Goal: Information Seeking & Learning: Learn about a topic

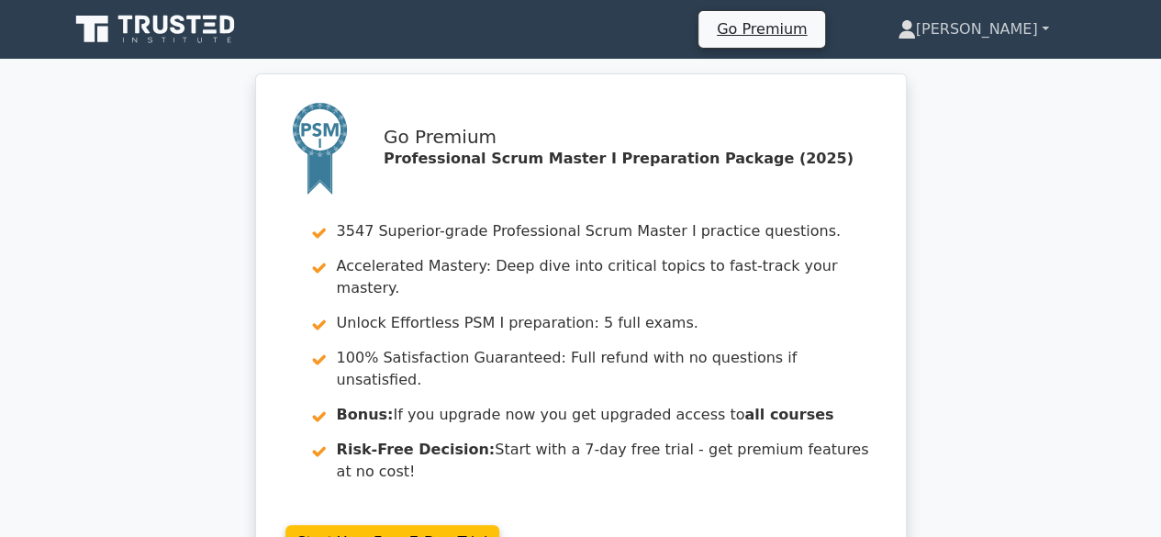
click at [1036, 30] on link "[PERSON_NAME]" at bounding box center [974, 29] width 240 height 37
click at [970, 69] on link "Profile" at bounding box center [927, 72] width 145 height 29
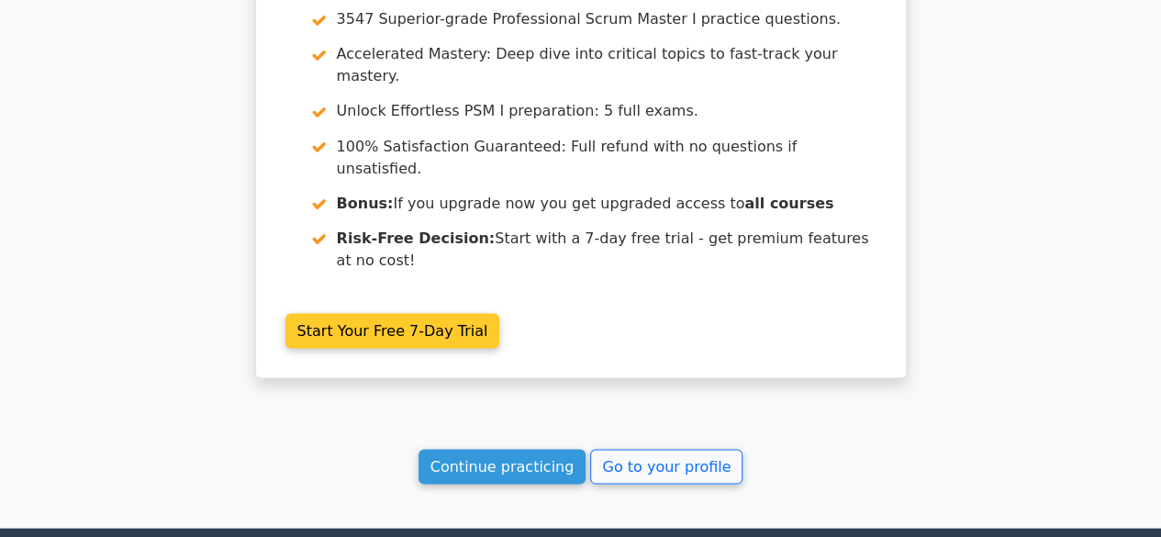
scroll to position [5075, 0]
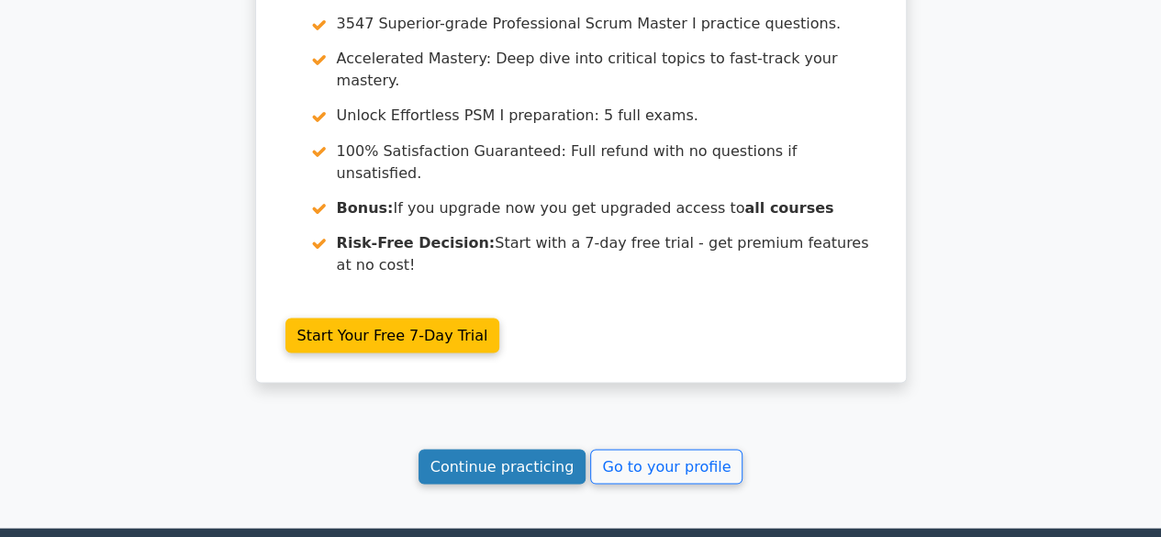
click at [521, 449] on link "Continue practicing" at bounding box center [503, 466] width 168 height 35
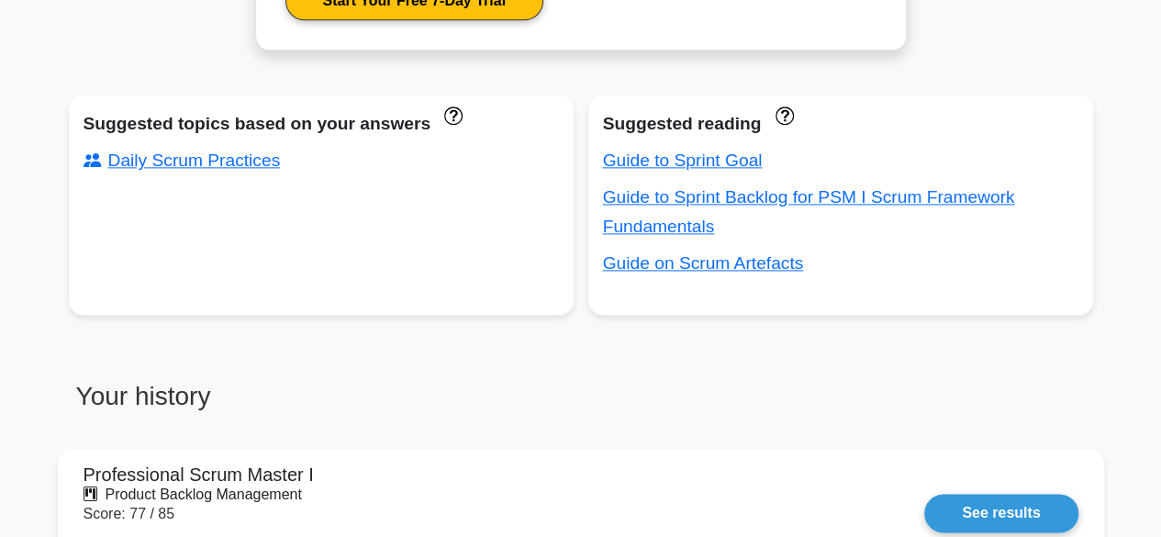
scroll to position [1377, 0]
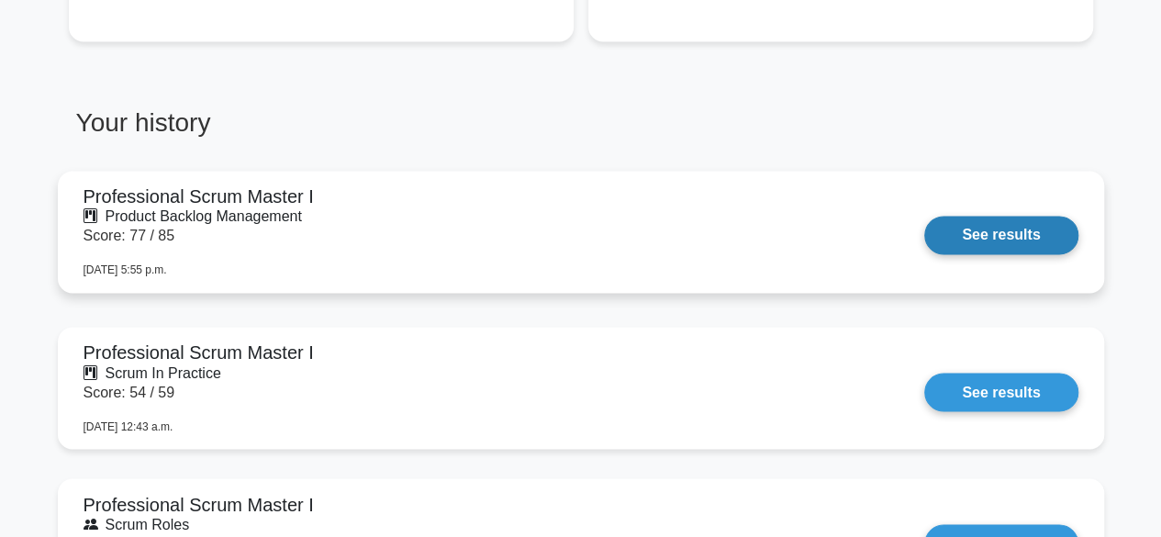
click at [1008, 235] on link "See results" at bounding box center [1000, 235] width 153 height 39
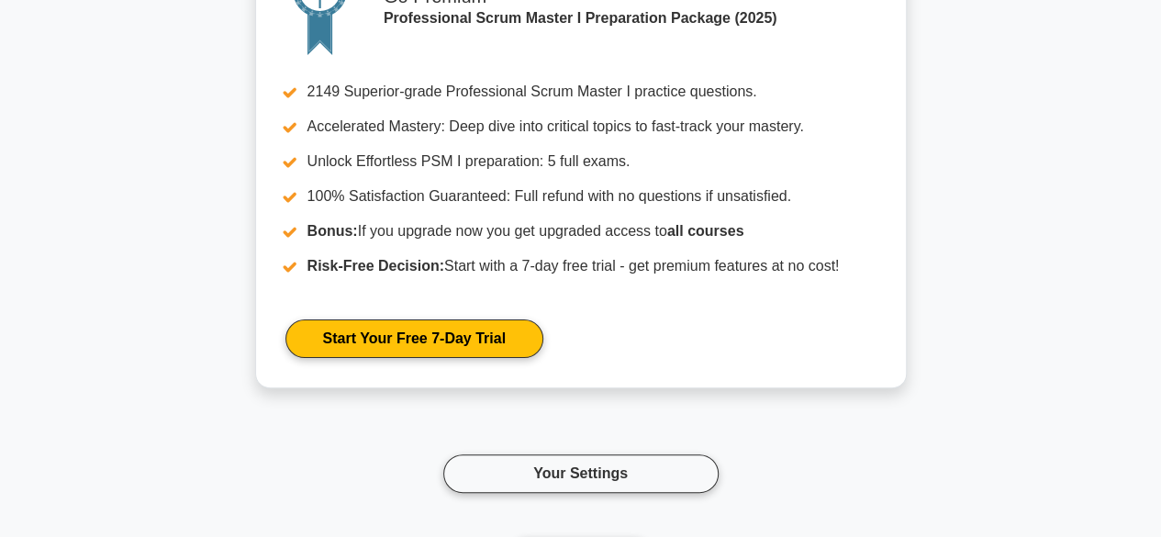
scroll to position [3858, 0]
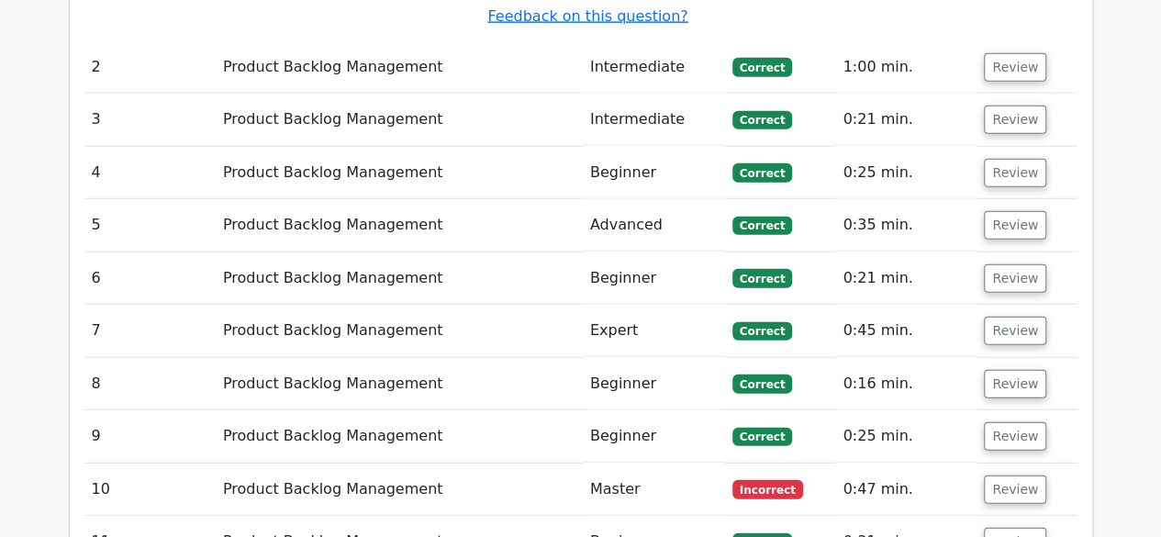
scroll to position [2295, 0]
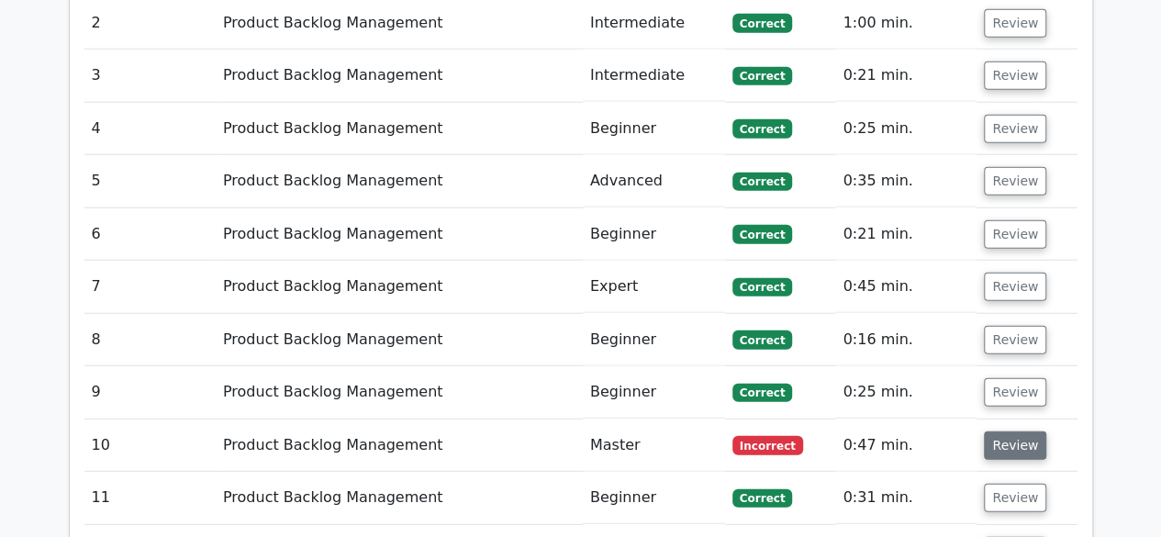
click at [1000, 431] on button "Review" at bounding box center [1015, 445] width 62 height 28
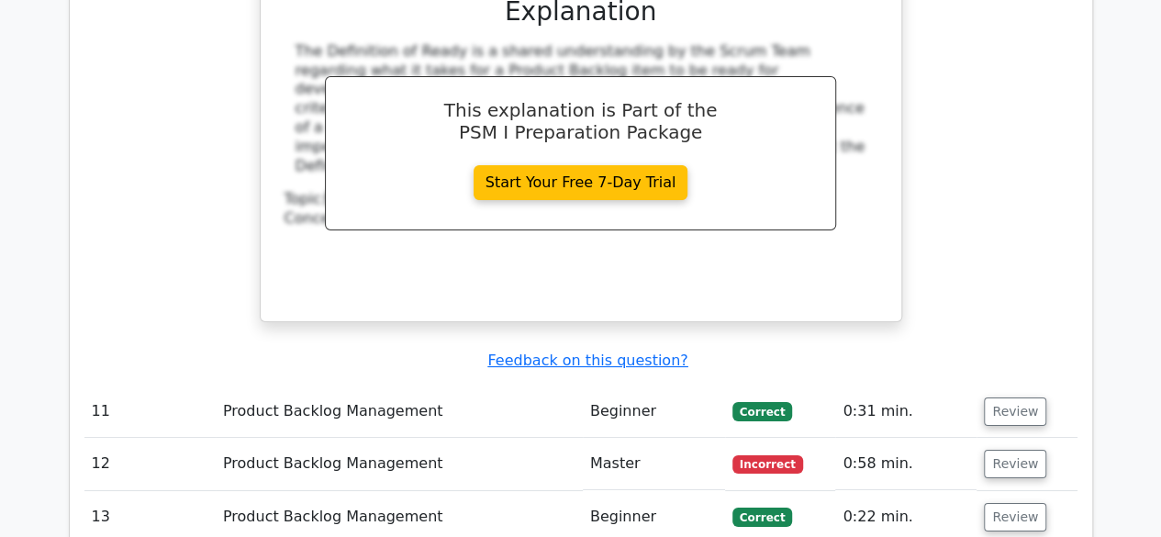
scroll to position [3305, 0]
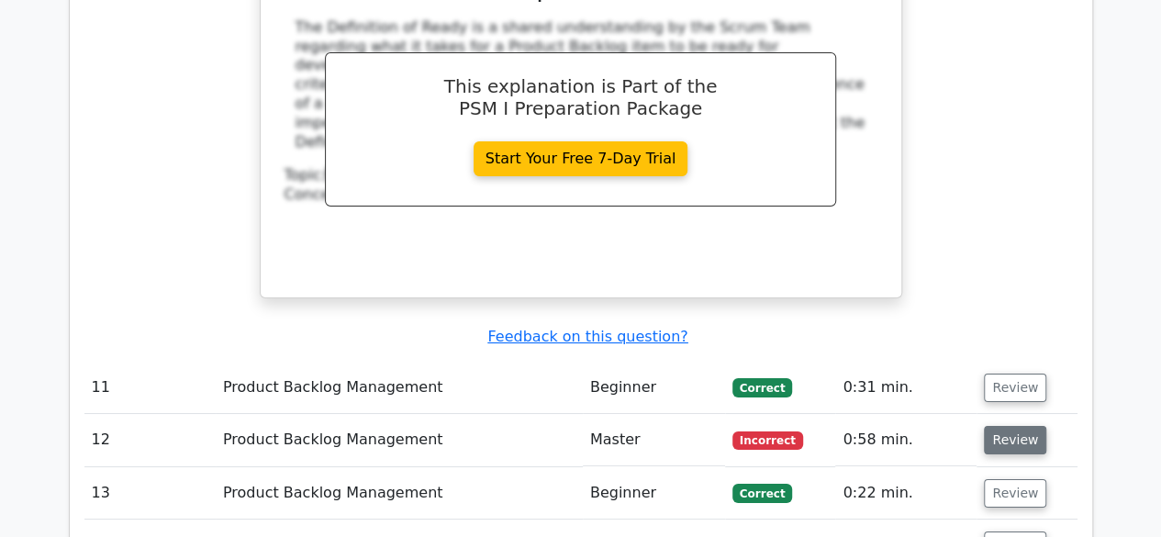
click at [1012, 426] on button "Review" at bounding box center [1015, 440] width 62 height 28
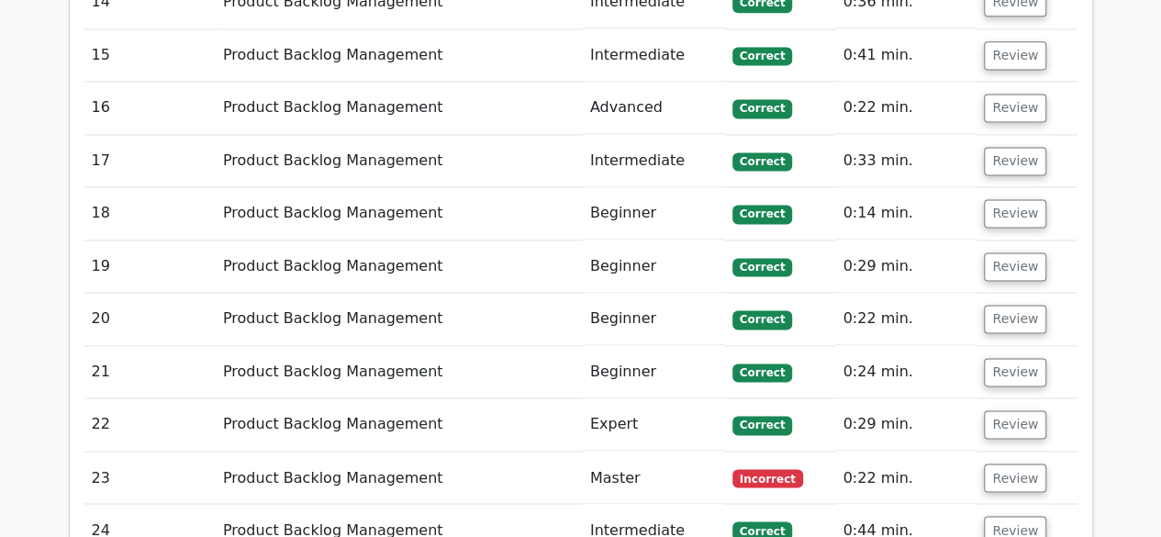
scroll to position [4774, 0]
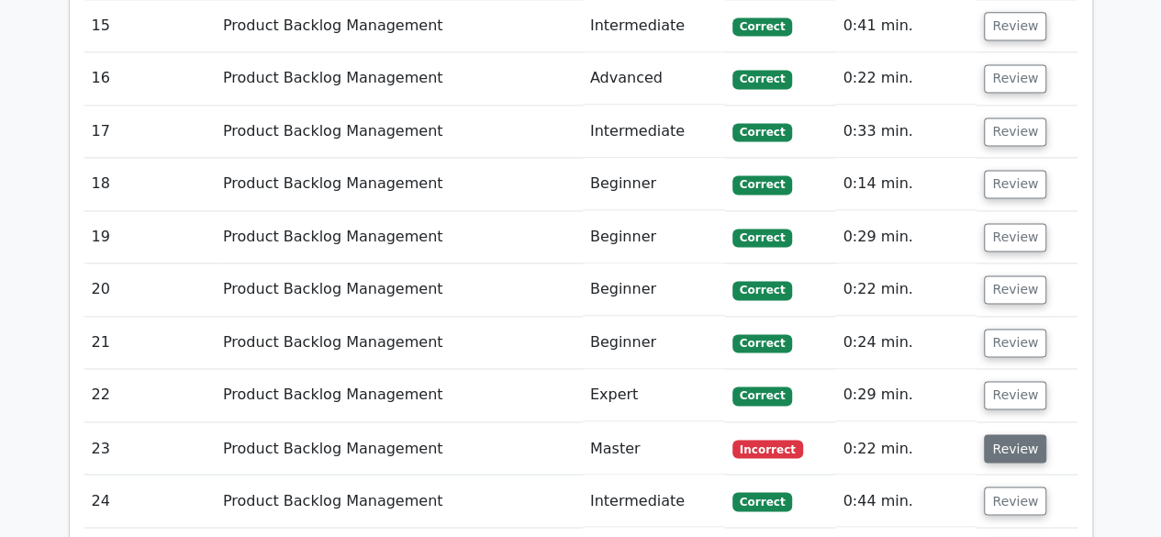
click at [1025, 434] on button "Review" at bounding box center [1015, 448] width 62 height 28
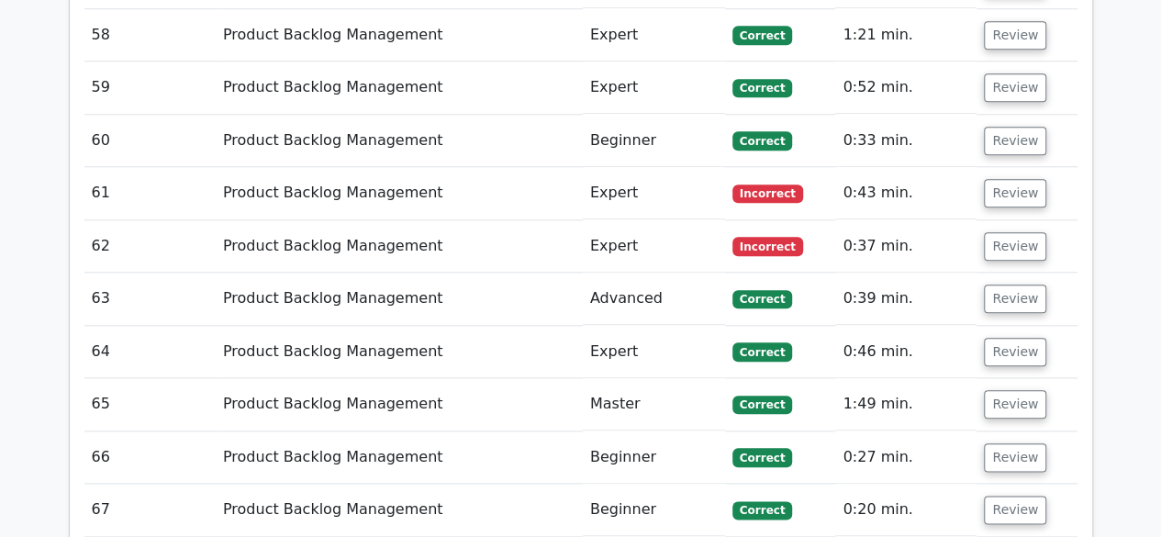
scroll to position [7711, 0]
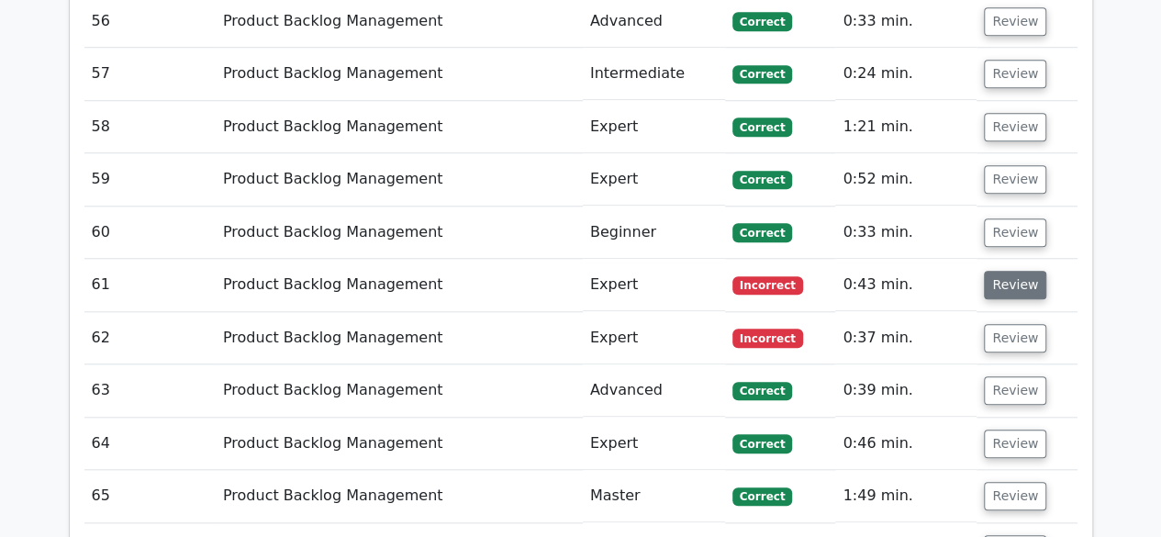
click at [1010, 271] on button "Review" at bounding box center [1015, 285] width 62 height 28
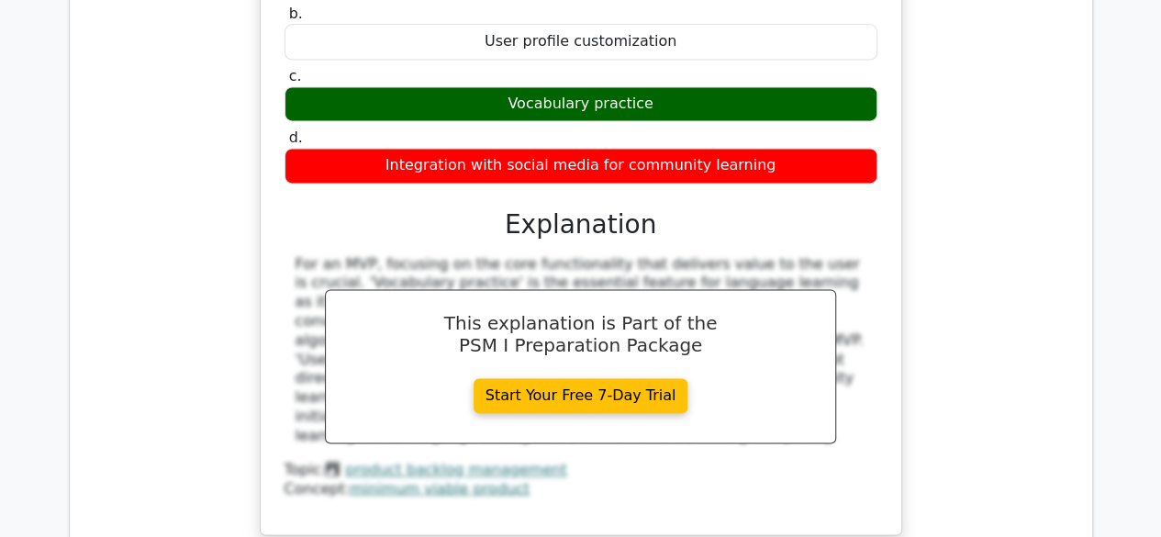
scroll to position [8262, 0]
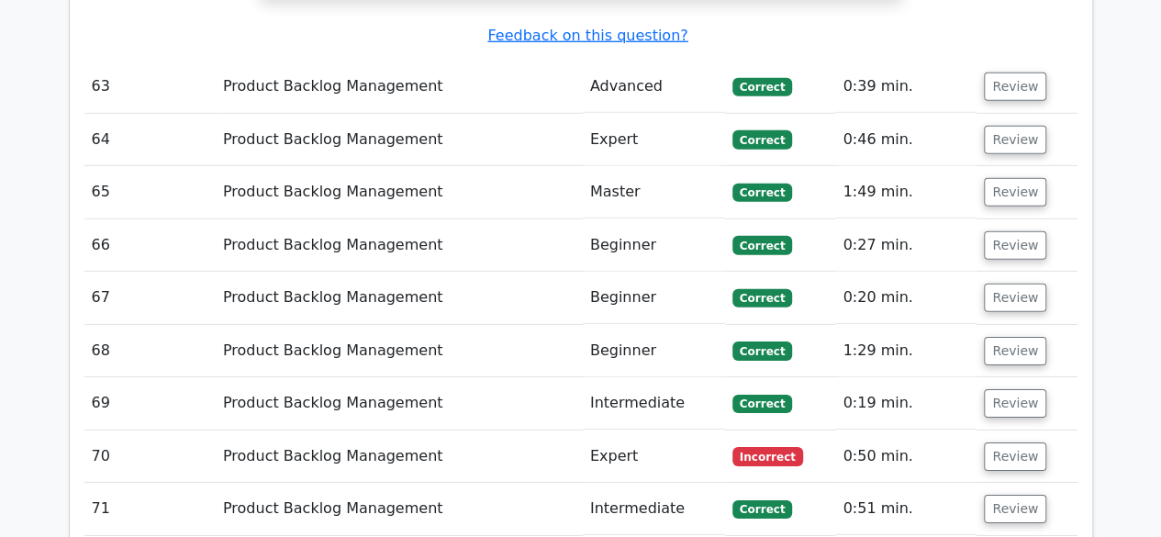
scroll to position [9731, 0]
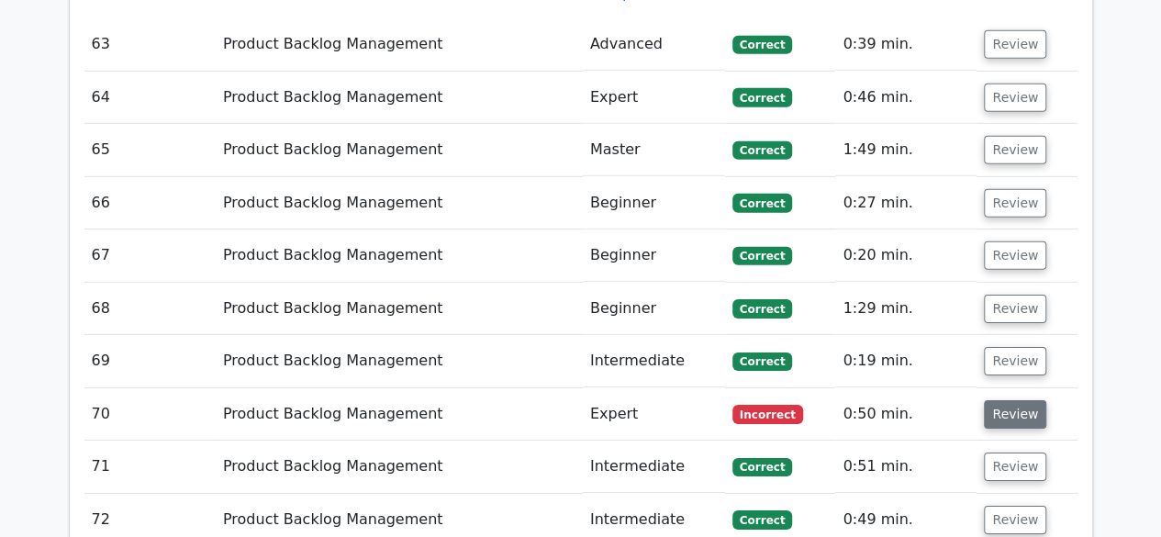
click at [996, 400] on button "Review" at bounding box center [1015, 414] width 62 height 28
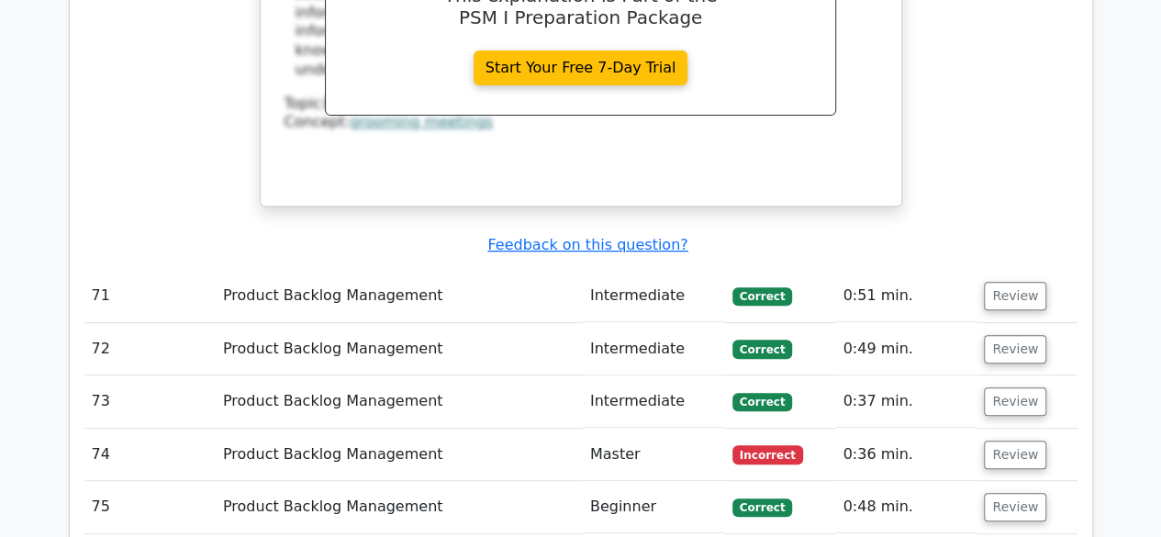
scroll to position [10833, 0]
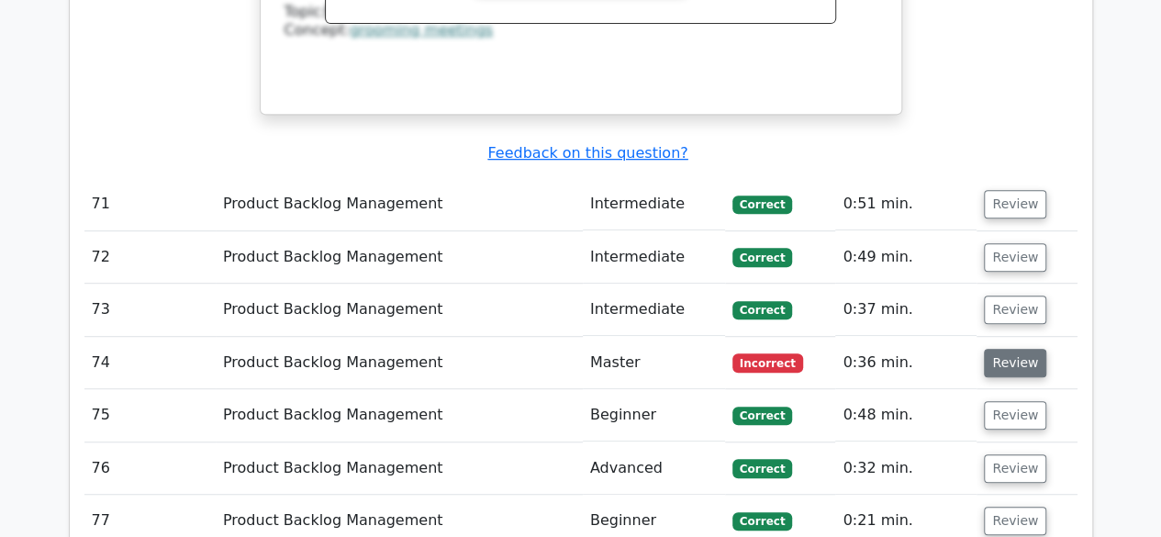
click at [1010, 349] on button "Review" at bounding box center [1015, 363] width 62 height 28
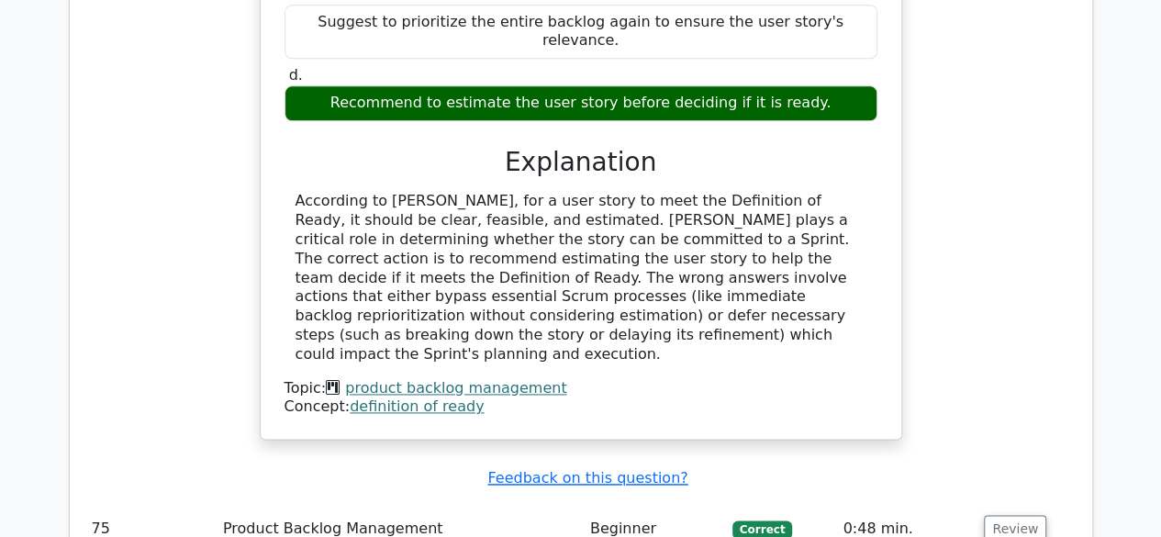
scroll to position [11567, 0]
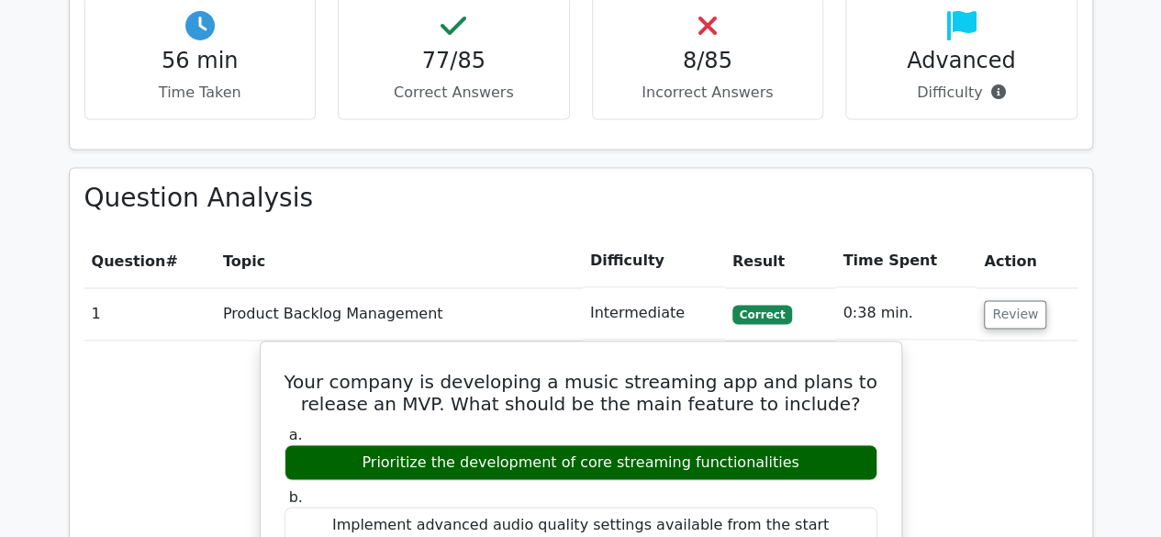
scroll to position [1285, 0]
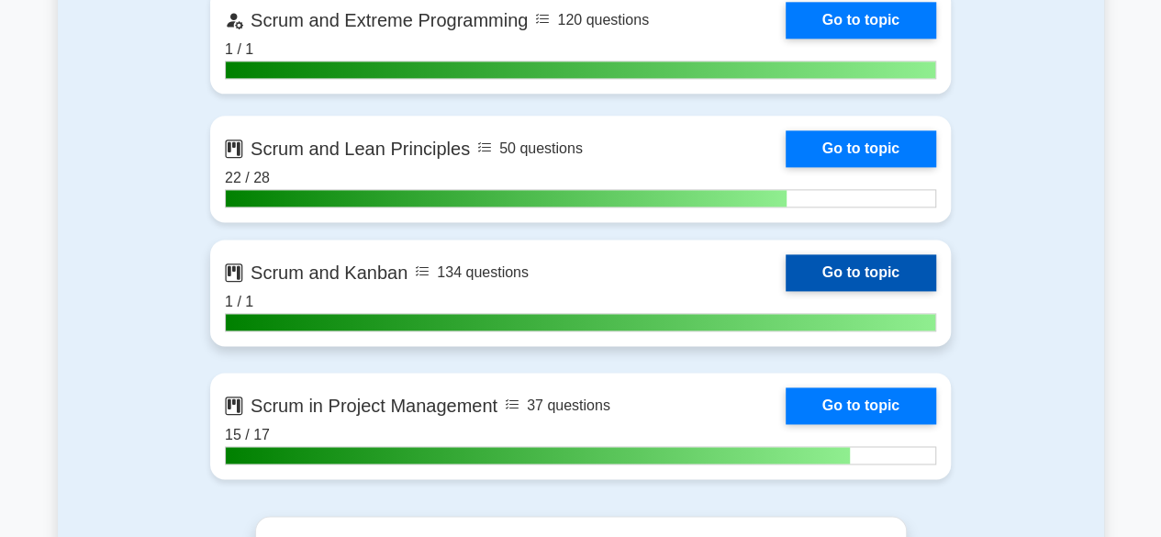
scroll to position [4682, 0]
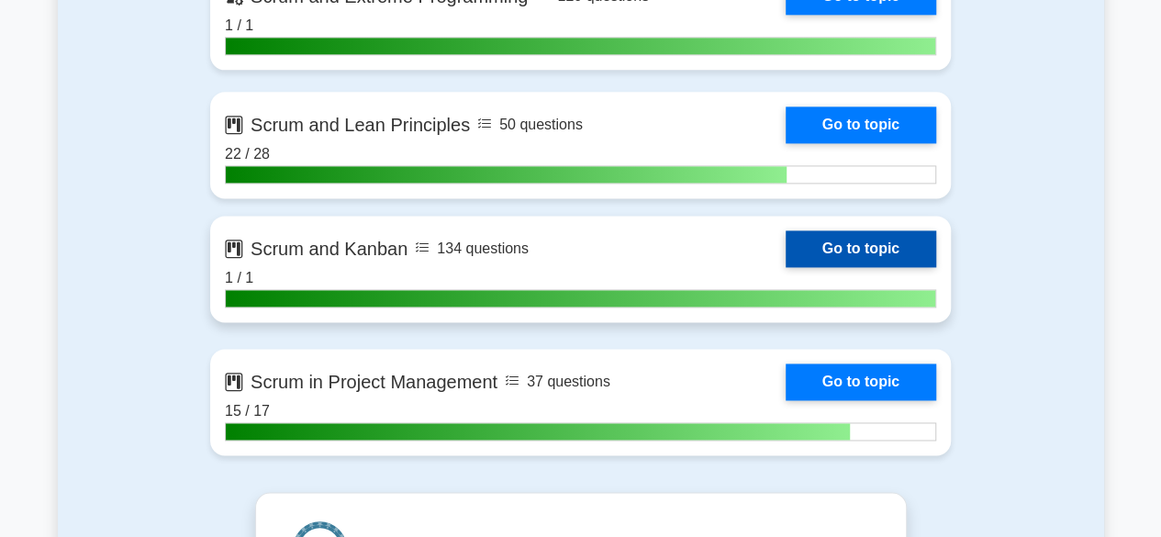
click at [834, 240] on link "Go to topic" at bounding box center [861, 248] width 151 height 37
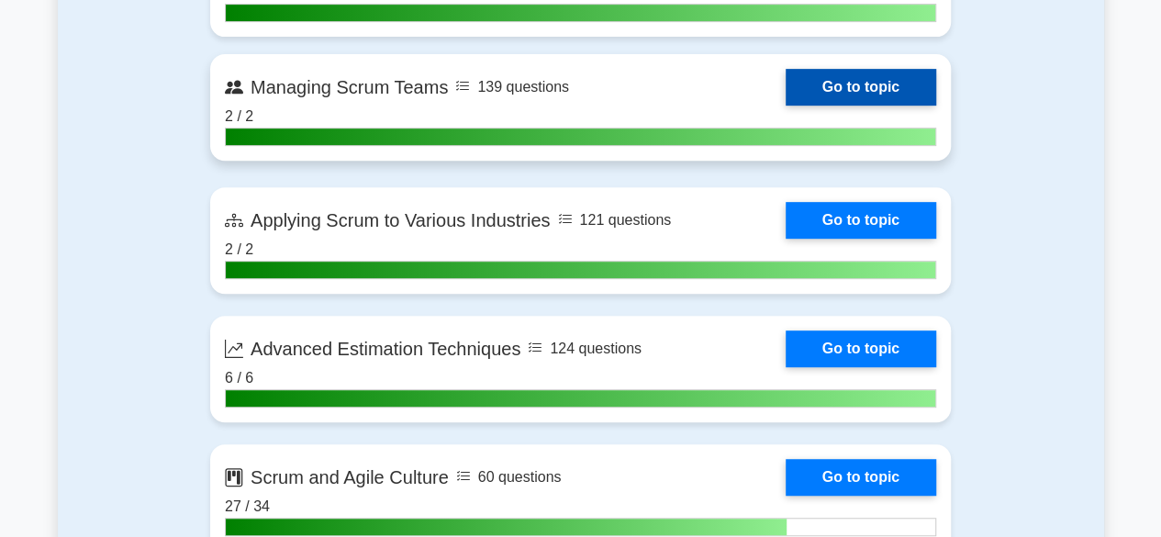
scroll to position [3672, 0]
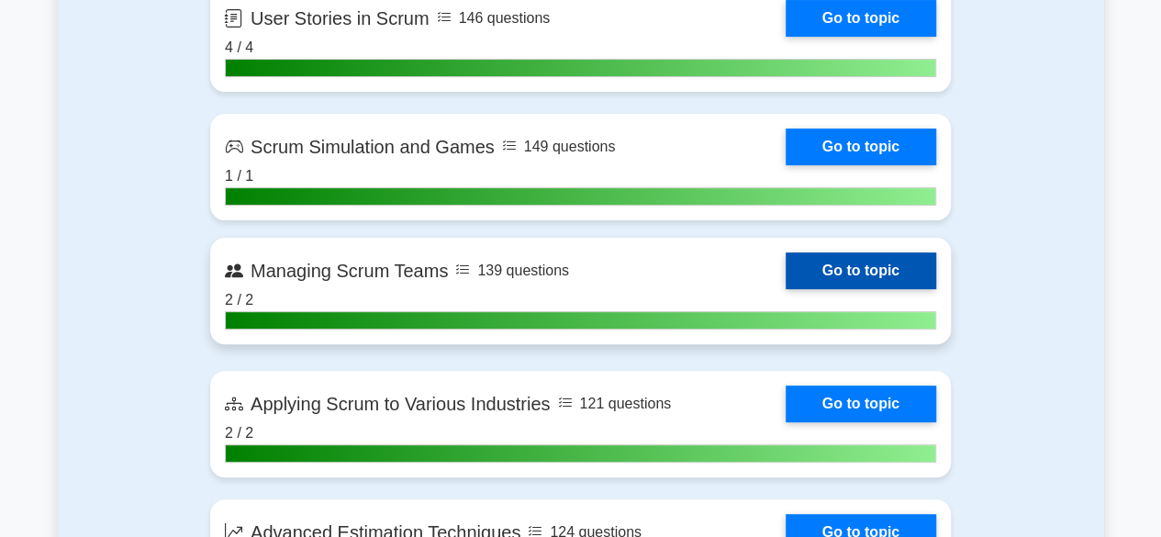
click at [868, 265] on link "Go to topic" at bounding box center [861, 270] width 151 height 37
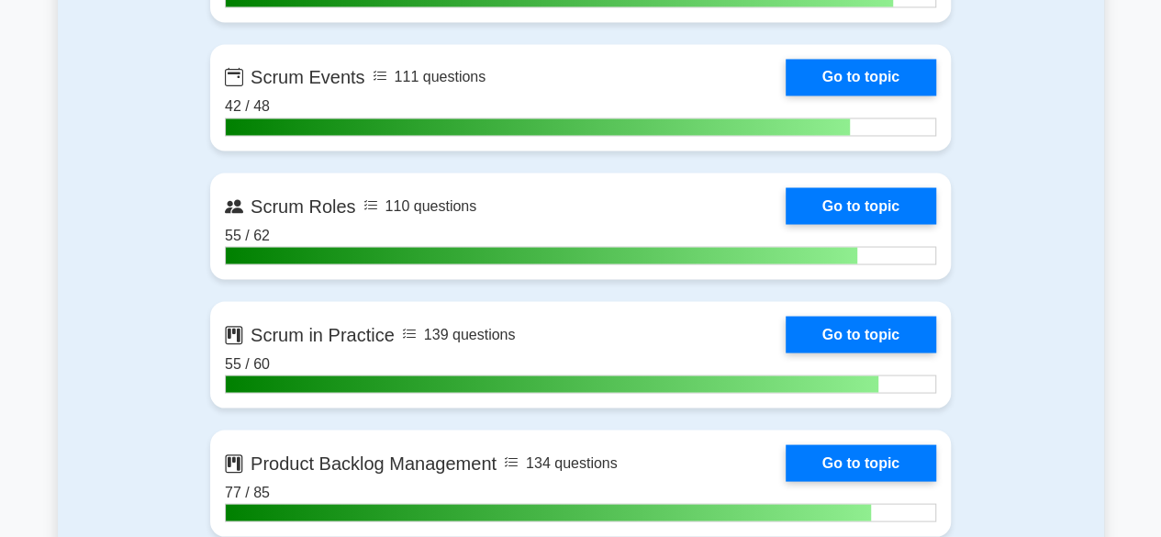
scroll to position [1561, 0]
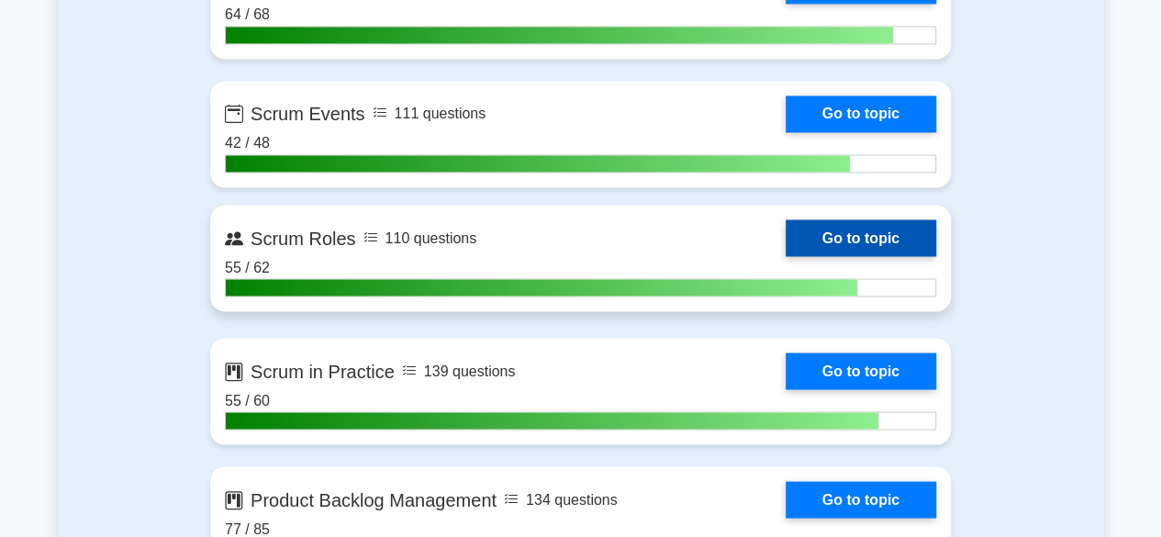
click at [864, 235] on link "Go to topic" at bounding box center [861, 237] width 151 height 37
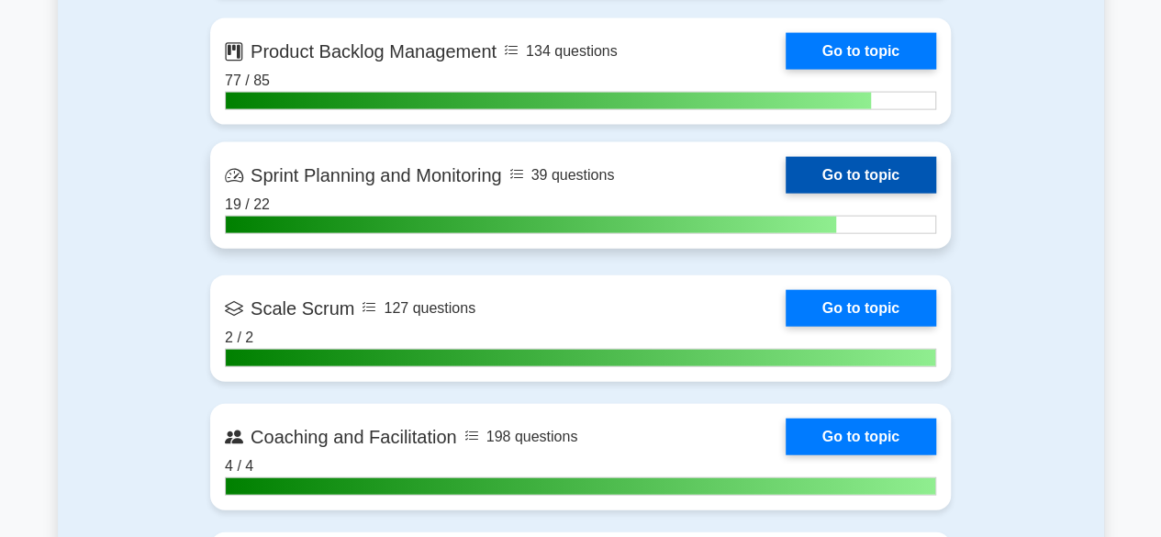
scroll to position [2111, 0]
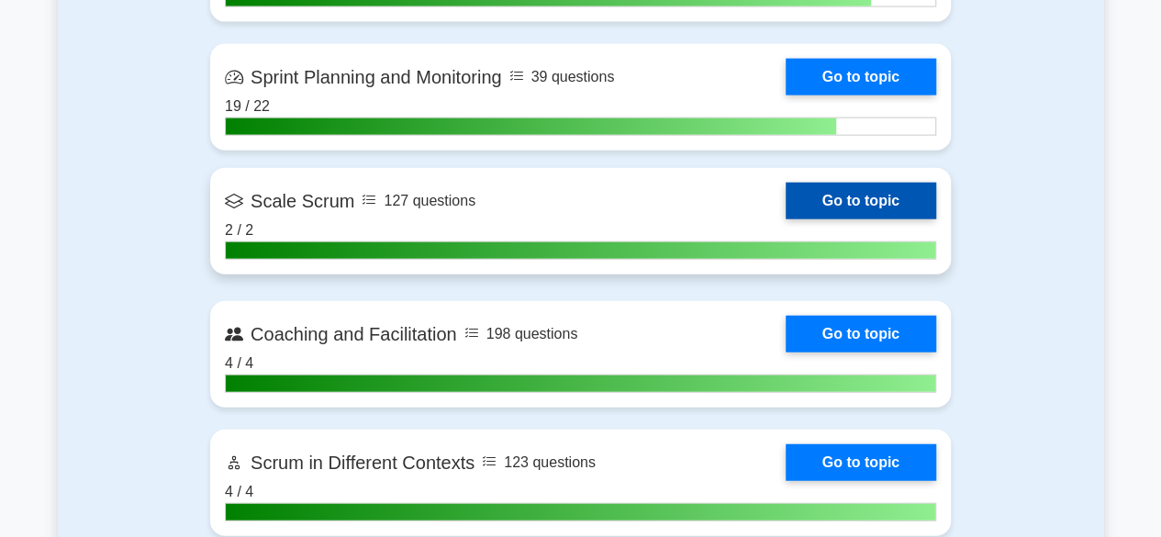
click at [835, 200] on link "Go to topic" at bounding box center [861, 201] width 151 height 37
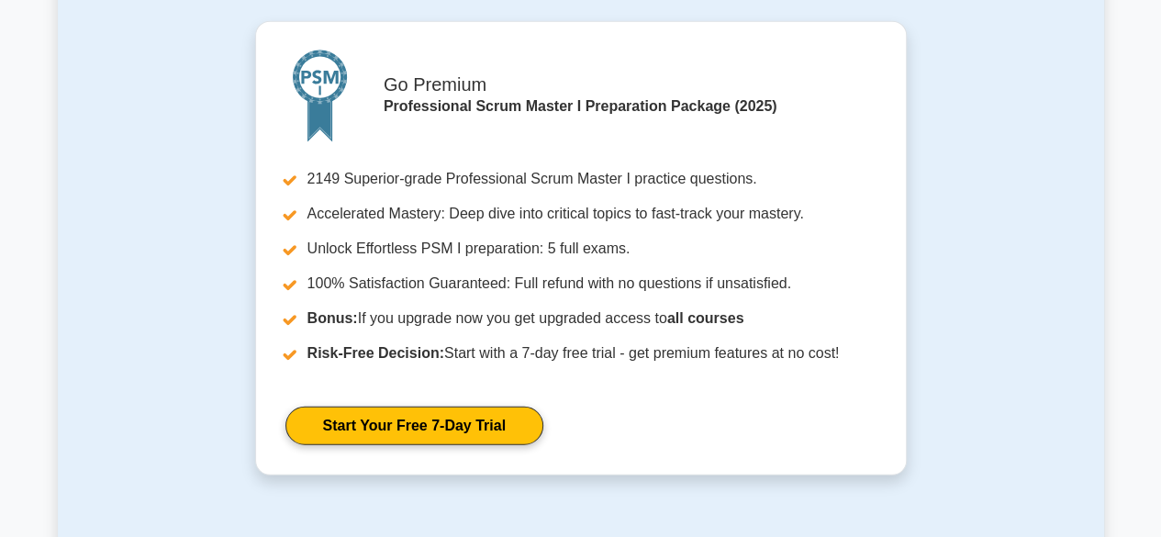
scroll to position [2570, 0]
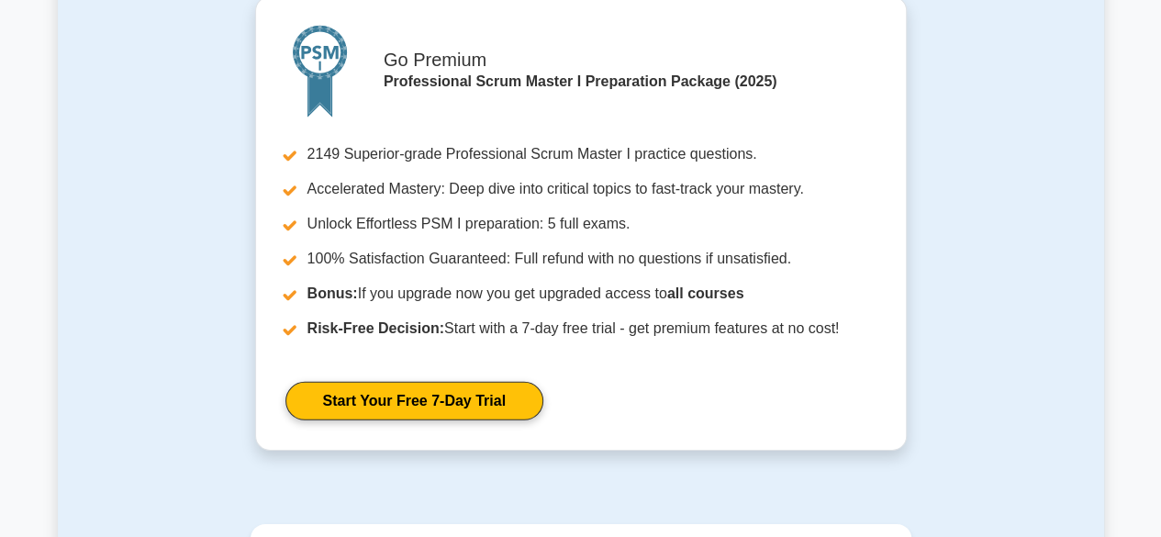
scroll to position [2846, 0]
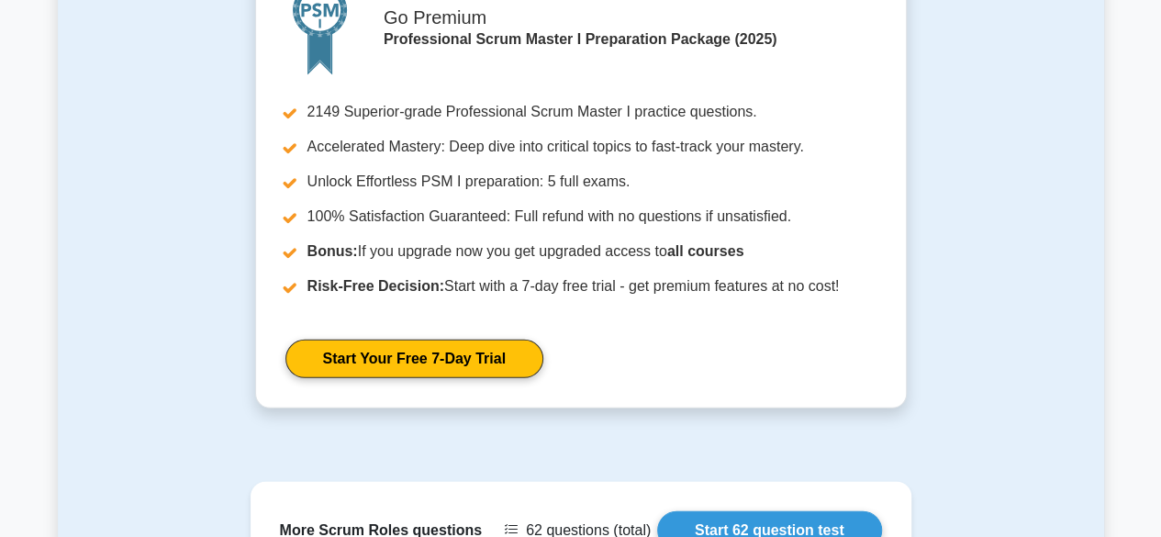
scroll to position [2706, 0]
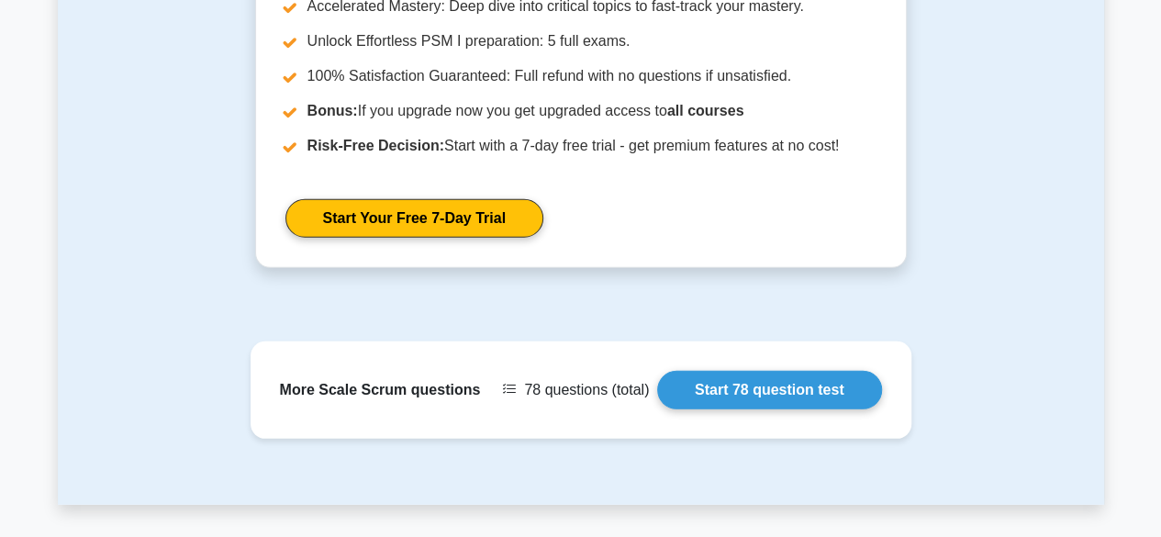
scroll to position [2662, 0]
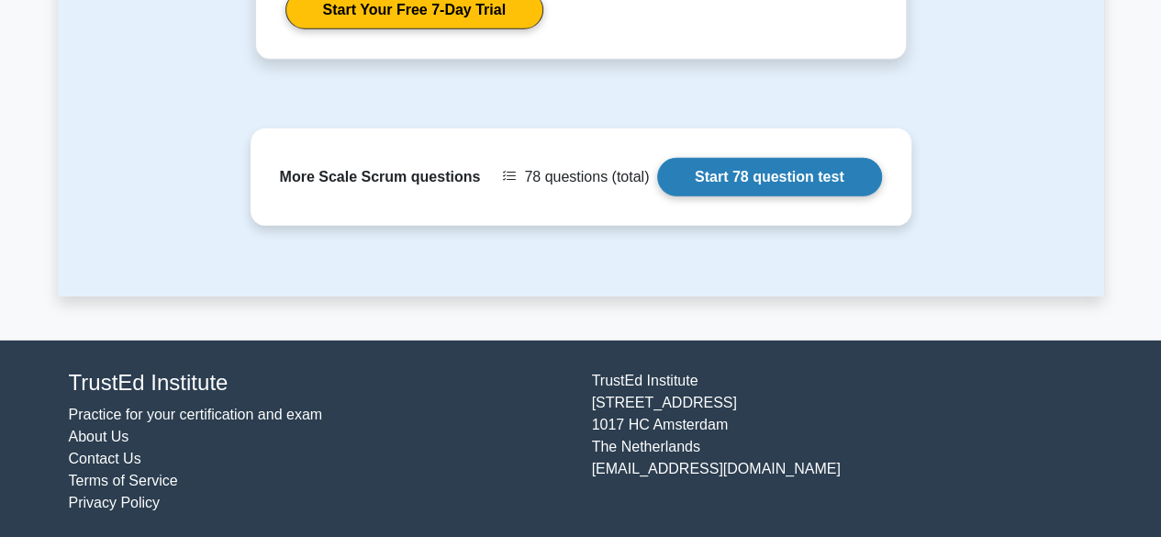
click at [727, 162] on link "Start 78 question test" at bounding box center [769, 177] width 225 height 39
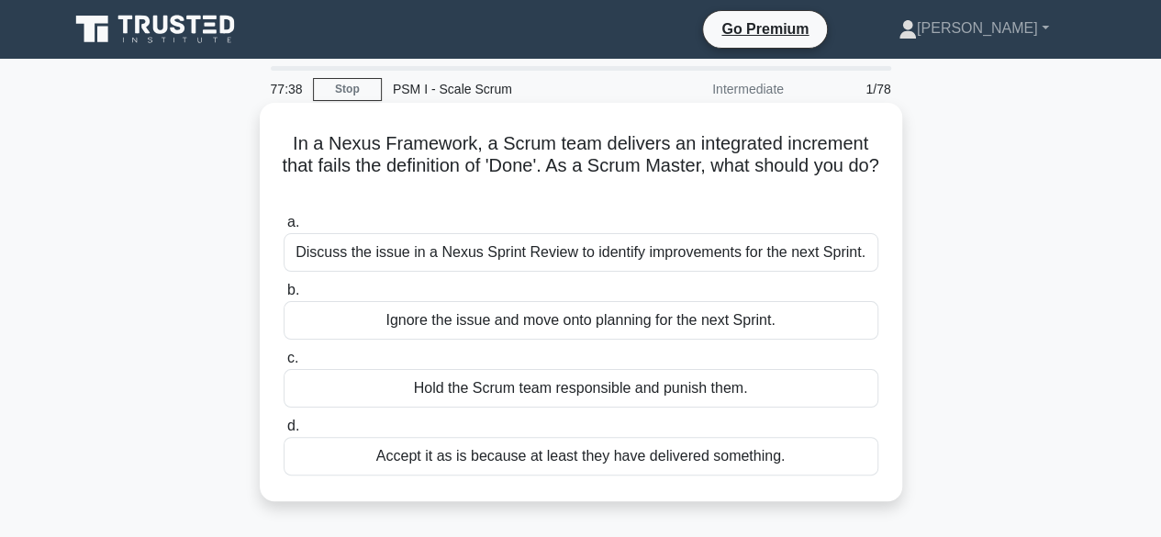
click at [536, 250] on div "Discuss the issue in a Nexus Sprint Review to identify improvements for the nex…" at bounding box center [581, 252] width 595 height 39
click at [284, 229] on input "a. Discuss the issue in a Nexus Sprint Review to identify improvements for the …" at bounding box center [284, 223] width 0 height 12
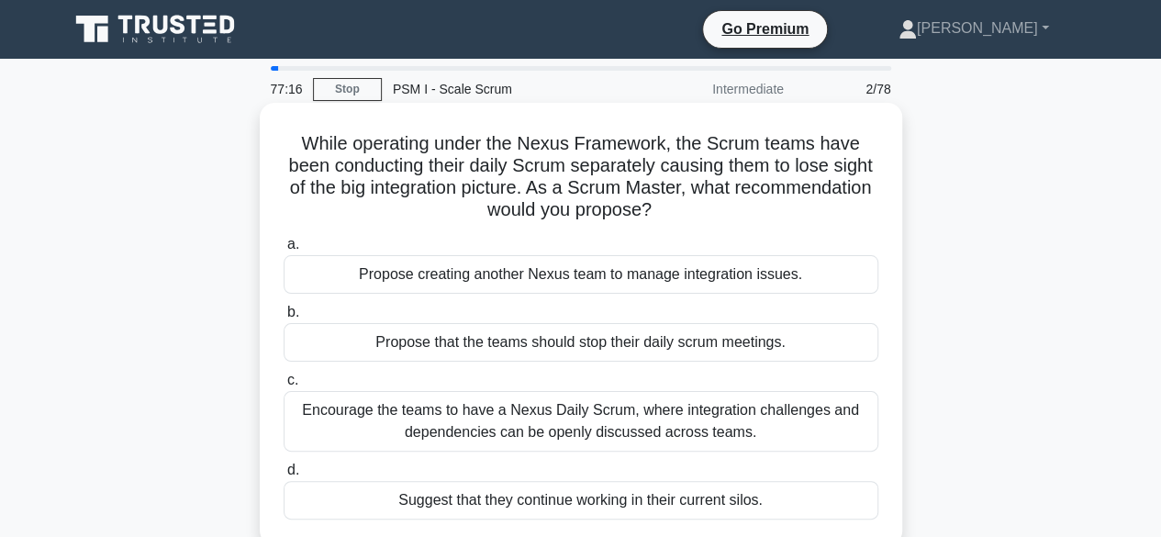
click at [643, 429] on div "Encourage the teams to have a Nexus Daily Scrum, where integration challenges a…" at bounding box center [581, 421] width 595 height 61
click at [284, 386] on input "c. Encourage the teams to have a Nexus Daily Scrum, where integration challenge…" at bounding box center [284, 381] width 0 height 12
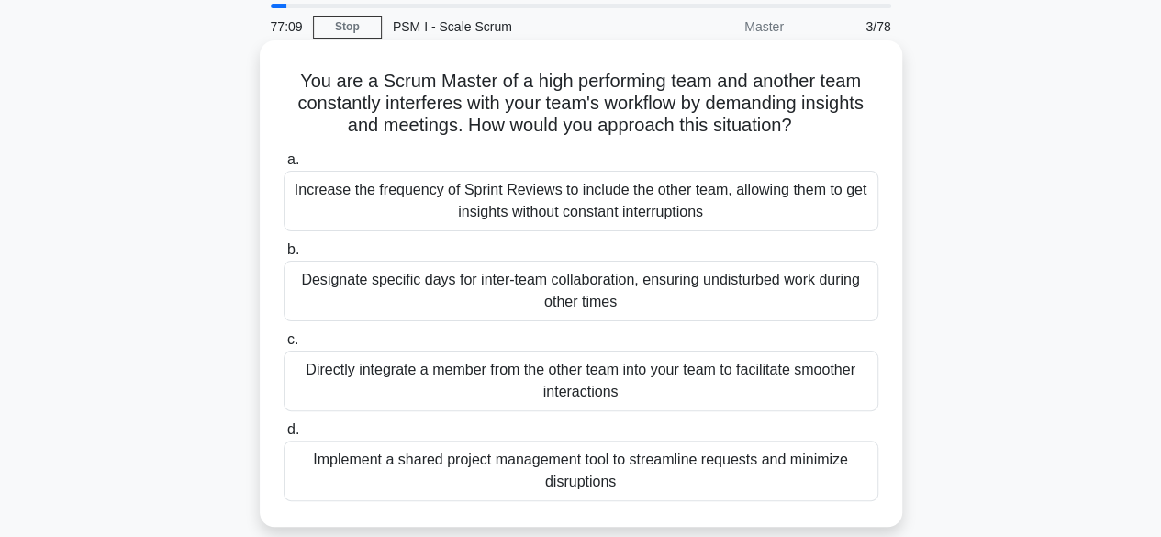
scroll to position [92, 0]
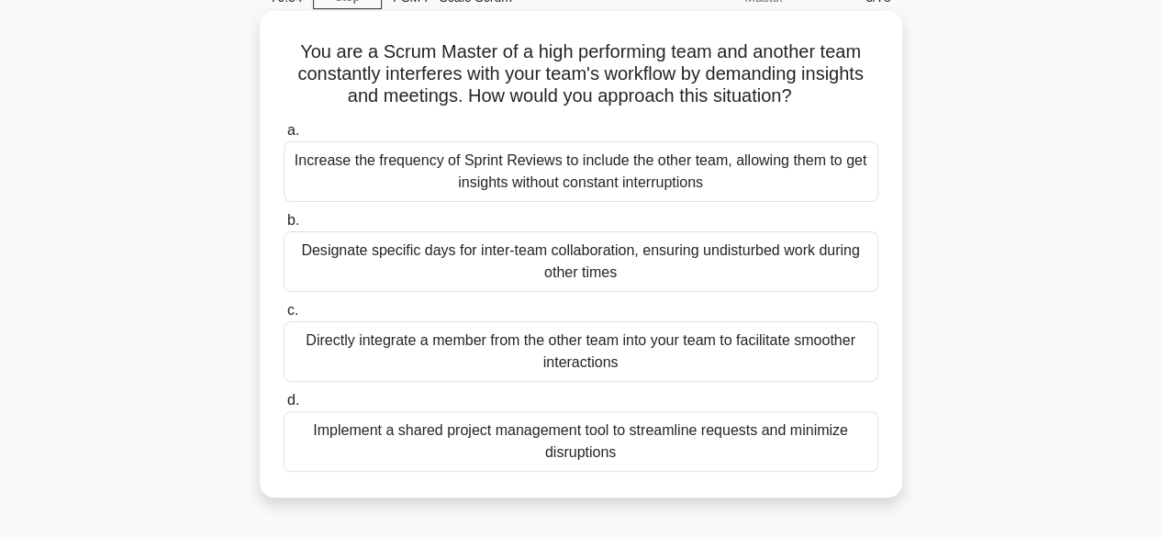
click at [611, 424] on div "Implement a shared project management tool to streamline requests and minimize …" at bounding box center [581, 441] width 595 height 61
click at [284, 407] on input "d. Implement a shared project management tool to streamline requests and minimi…" at bounding box center [284, 401] width 0 height 12
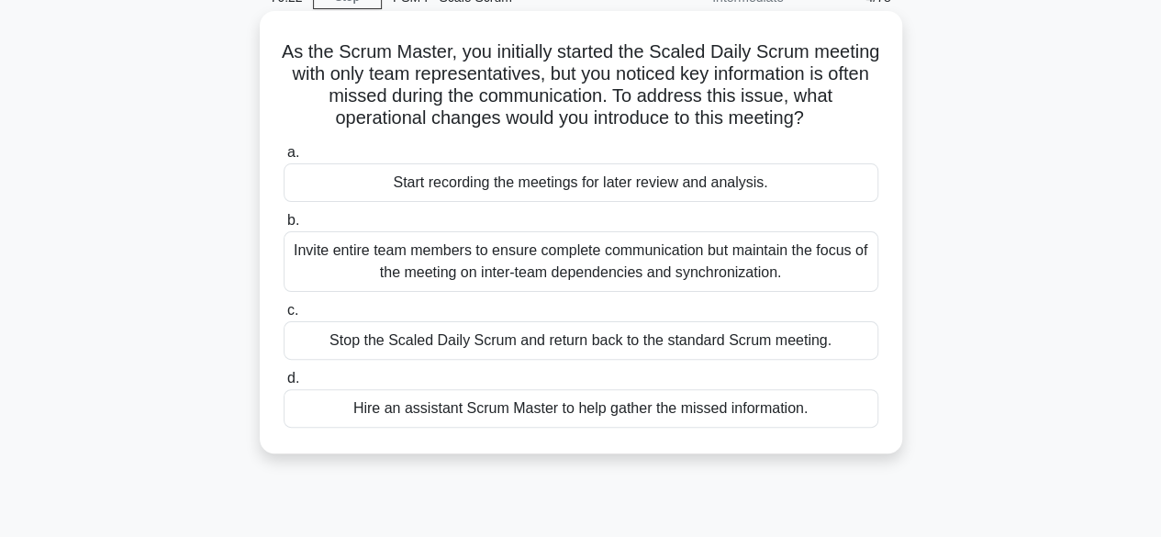
click at [487, 281] on div "Invite entire team members to ensure complete communication but maintain the fo…" at bounding box center [581, 261] width 595 height 61
click at [284, 227] on input "b. Invite entire team members to ensure complete communication but maintain the…" at bounding box center [284, 221] width 0 height 12
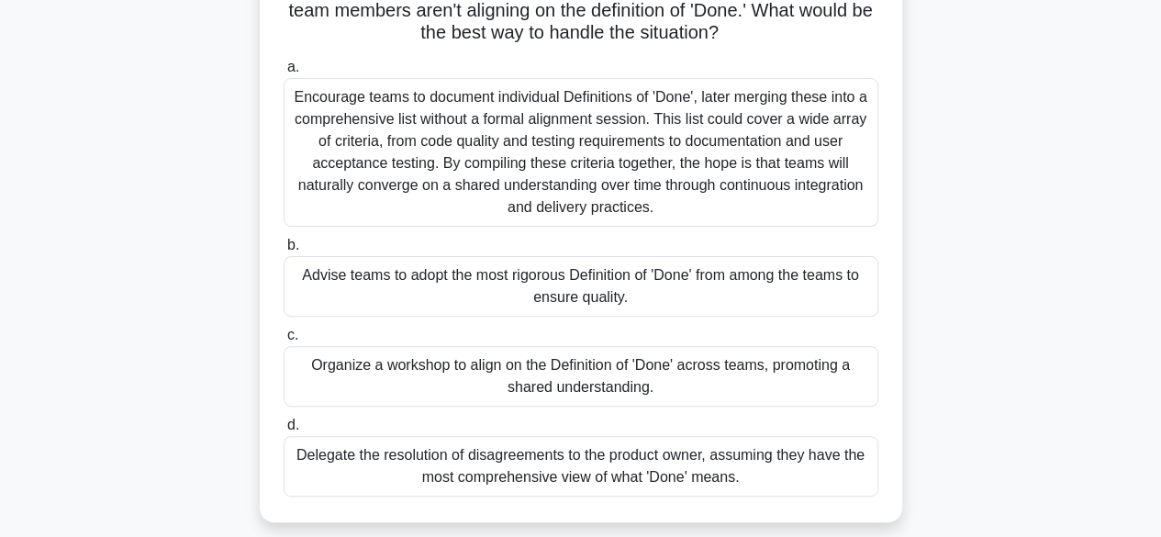
scroll to position [184, 0]
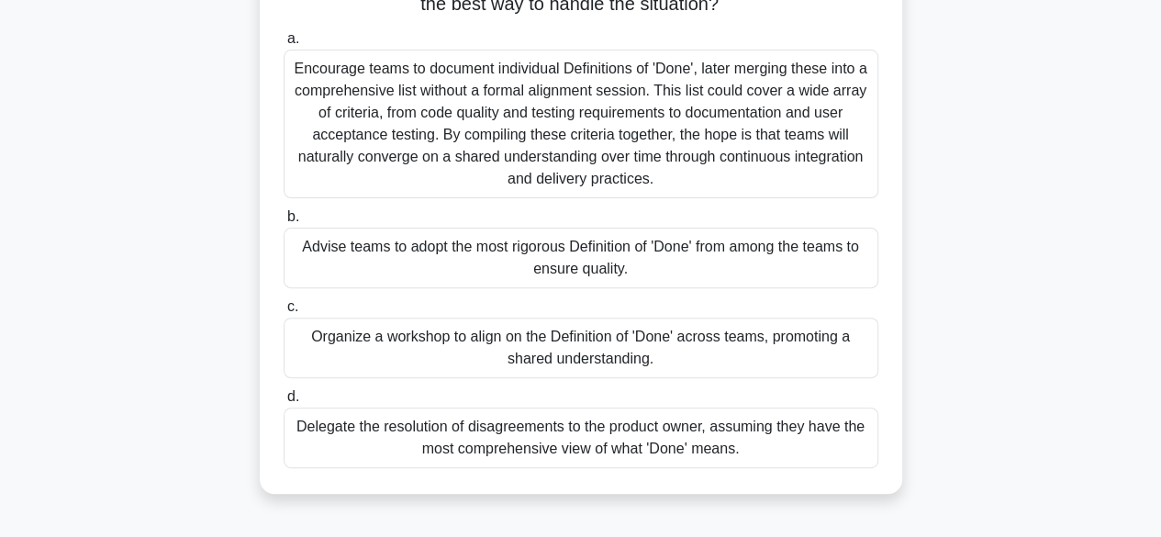
click at [540, 350] on div "Organize a workshop to align on the Definition of 'Done' across teams, promotin…" at bounding box center [581, 348] width 595 height 61
click at [284, 313] on input "c. Organize a workshop to align on the Definition of 'Done' across teams, promo…" at bounding box center [284, 307] width 0 height 12
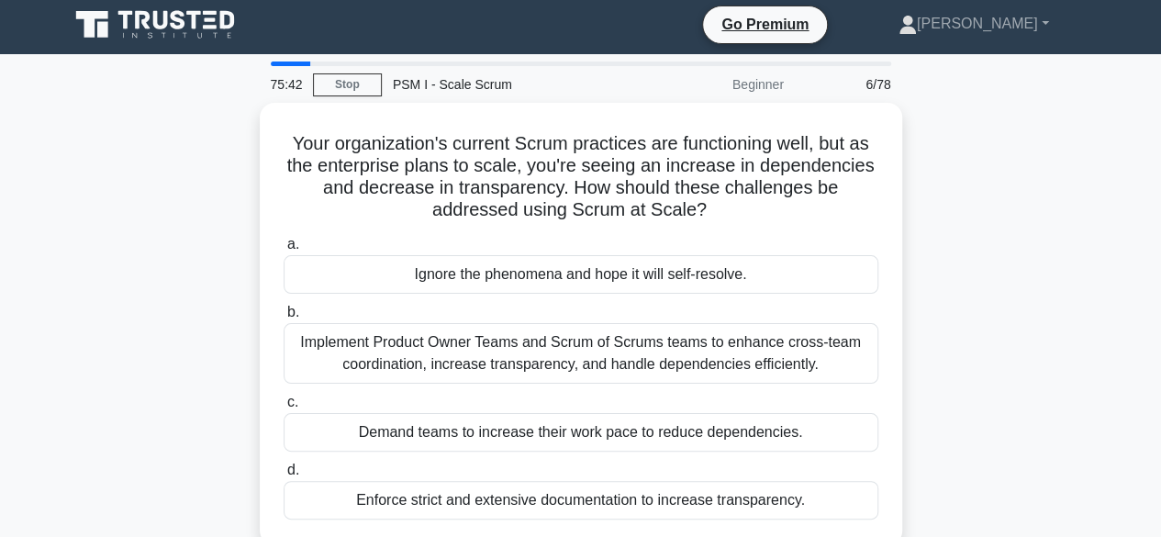
scroll to position [0, 0]
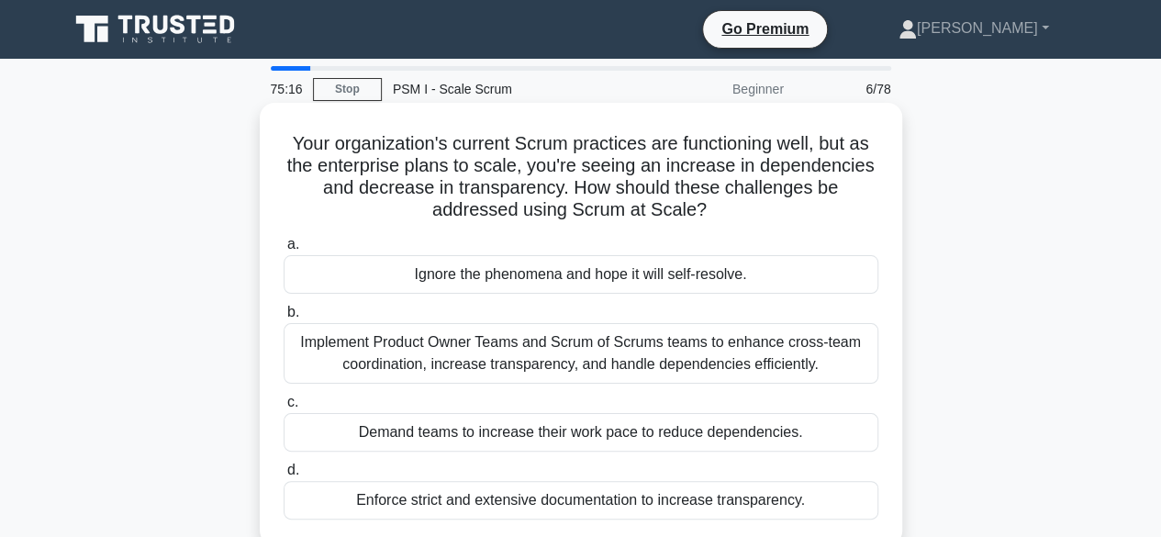
click at [543, 350] on div "Implement Product Owner Teams and Scrum of Scrums teams to enhance cross-team c…" at bounding box center [581, 353] width 595 height 61
click at [284, 319] on input "b. Implement Product Owner Teams and Scrum of Scrums teams to enhance cross-tea…" at bounding box center [284, 313] width 0 height 12
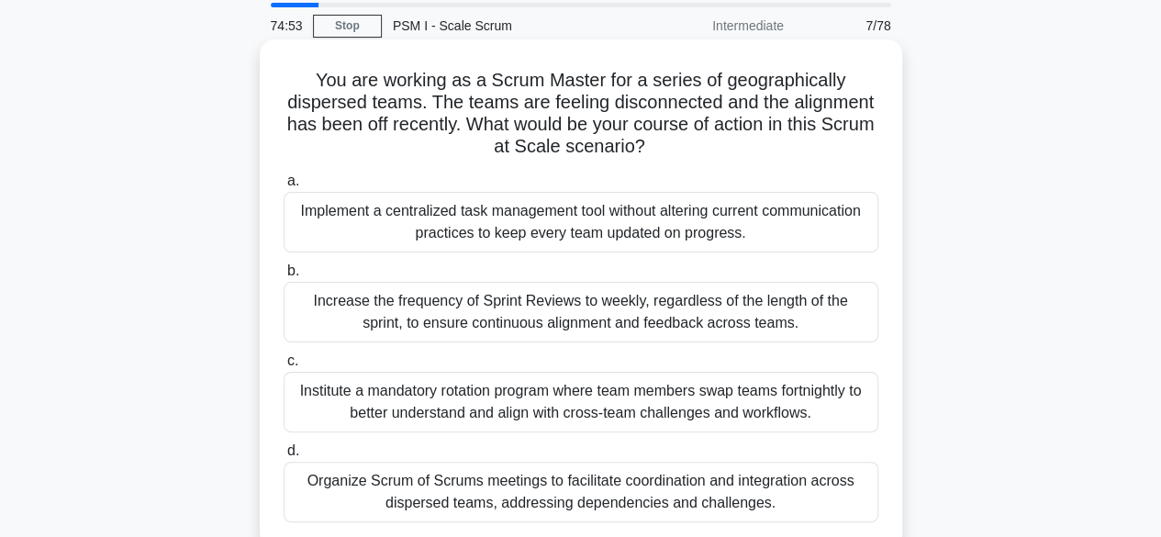
scroll to position [92, 0]
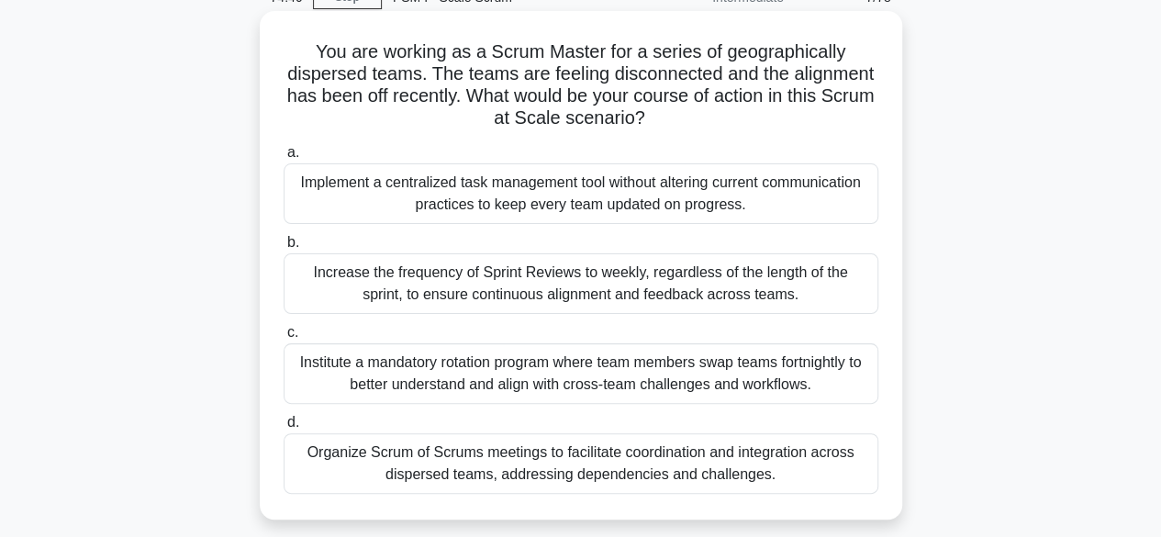
click at [666, 460] on div "Organize Scrum of Scrums meetings to facilitate coordination and integration ac…" at bounding box center [581, 463] width 595 height 61
click at [284, 429] on input "d. Organize Scrum of Scrums meetings to facilitate coordination and integration…" at bounding box center [284, 423] width 0 height 12
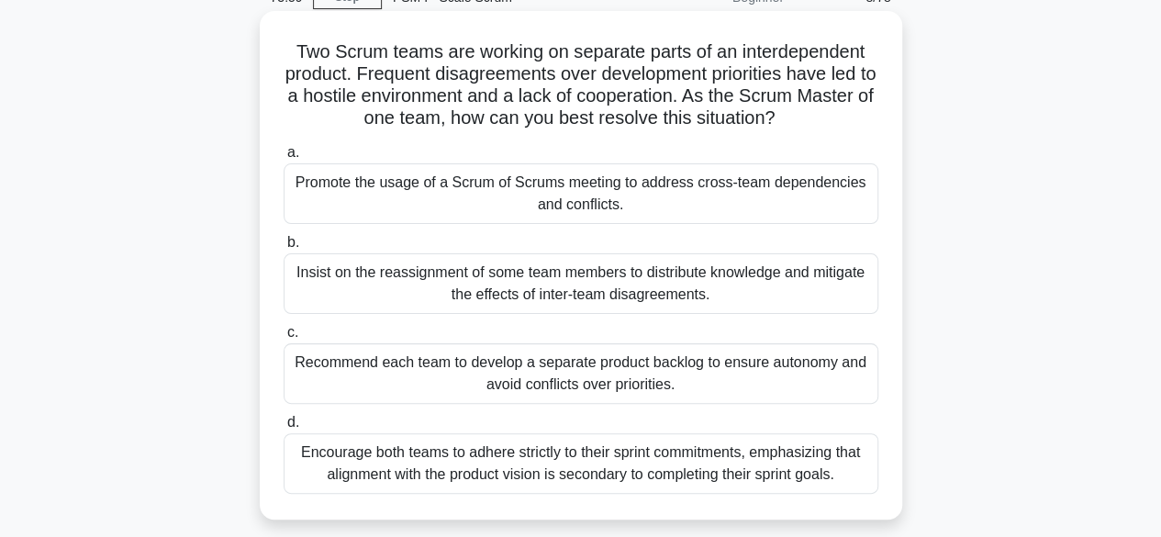
click at [580, 190] on div "Promote the usage of a Scrum of Scrums meeting to address cross-team dependenci…" at bounding box center [581, 193] width 595 height 61
click at [284, 159] on input "a. Promote the usage of a Scrum of Scrums meeting to address cross-team depende…" at bounding box center [284, 153] width 0 height 12
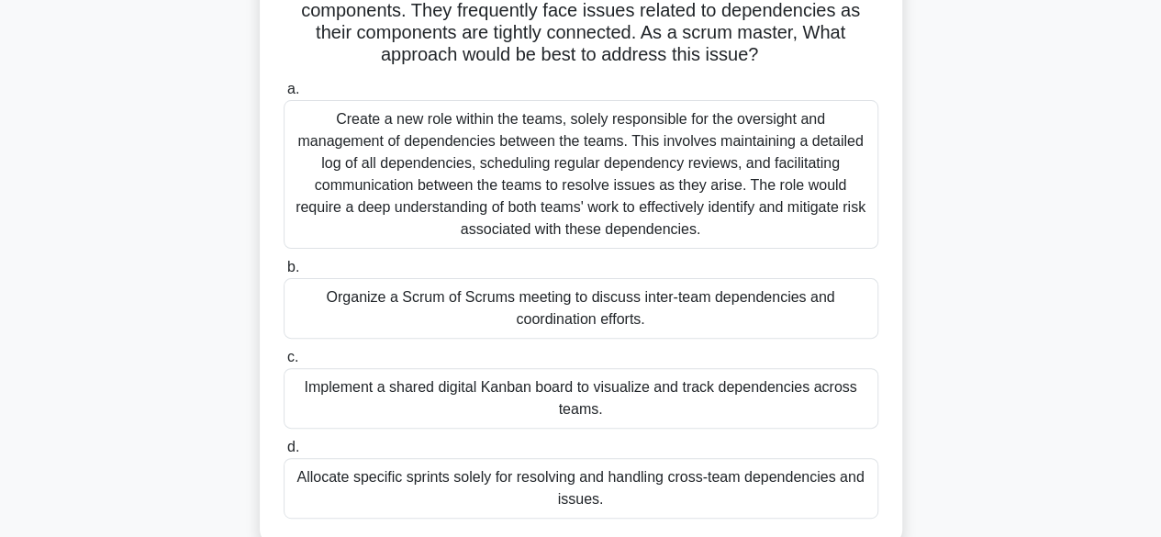
scroll to position [184, 0]
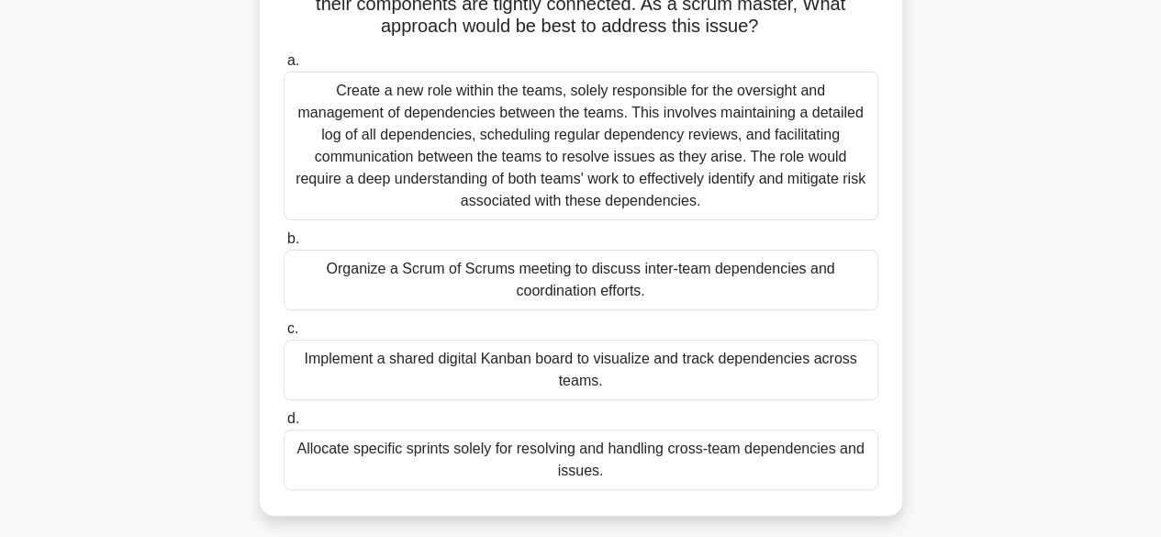
click at [592, 283] on div "Organize a Scrum of Scrums meeting to discuss inter-team dependencies and coord…" at bounding box center [581, 280] width 595 height 61
click at [284, 245] on input "b. Organize a Scrum of Scrums meeting to discuss inter-team dependencies and co…" at bounding box center [284, 239] width 0 height 12
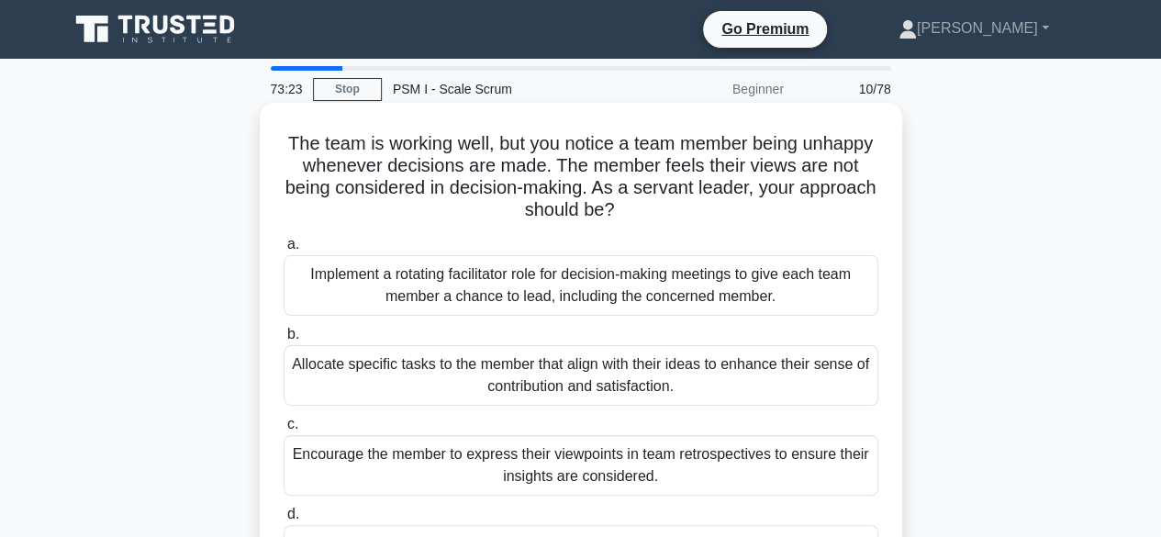
scroll to position [92, 0]
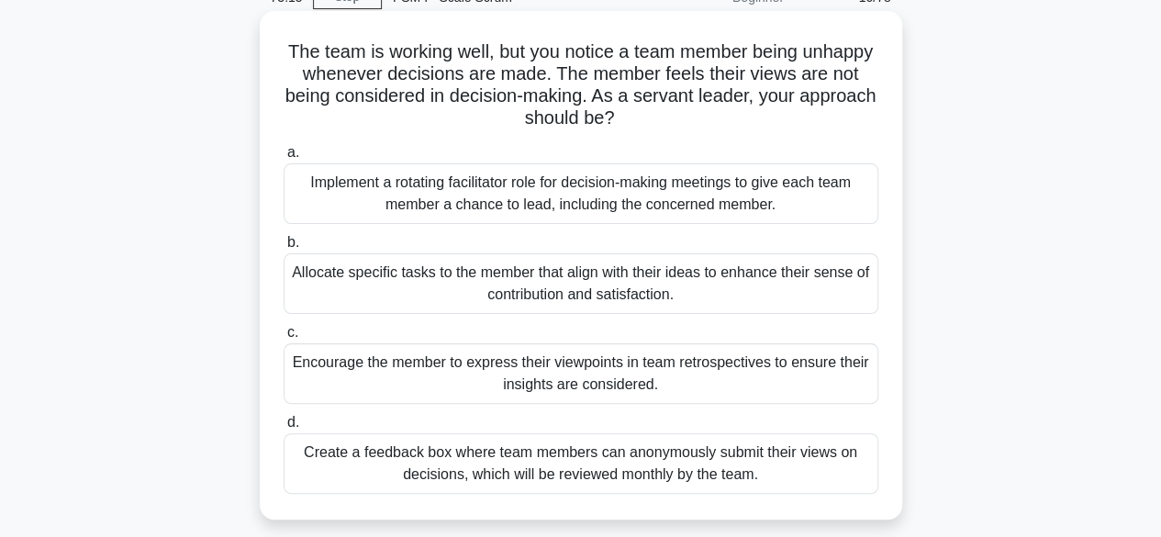
click at [657, 361] on div "Encourage the member to express their viewpoints in team retrospectives to ensu…" at bounding box center [581, 373] width 595 height 61
click at [284, 339] on input "c. Encourage the member to express their viewpoints in team retrospectives to e…" at bounding box center [284, 333] width 0 height 12
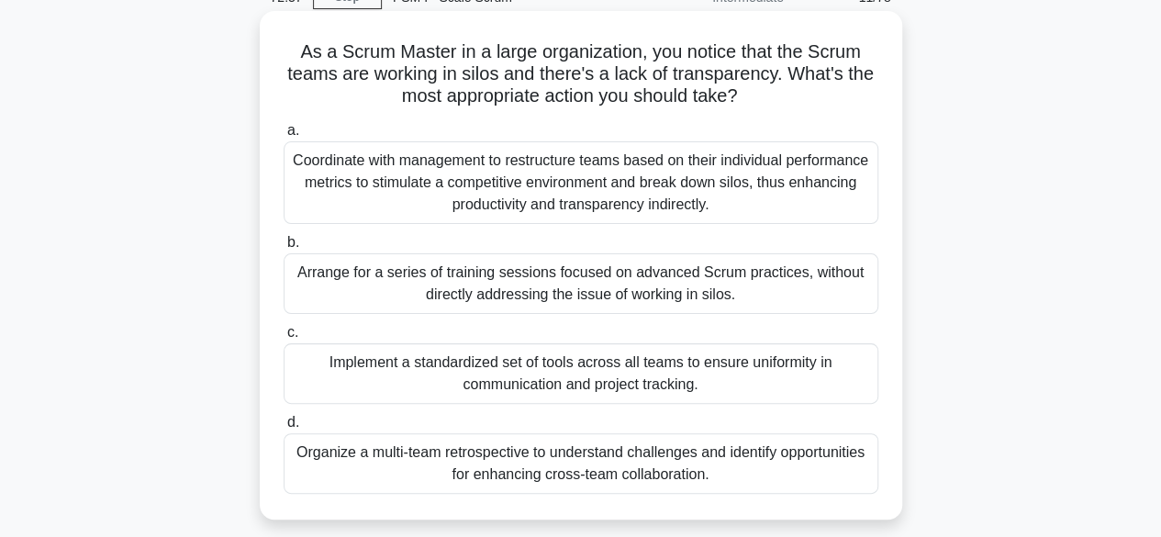
click at [626, 462] on div "Organize a multi-team retrospective to understand challenges and identify oppor…" at bounding box center [581, 463] width 595 height 61
click at [284, 429] on input "d. Organize a multi-team retrospective to understand challenges and identify op…" at bounding box center [284, 423] width 0 height 12
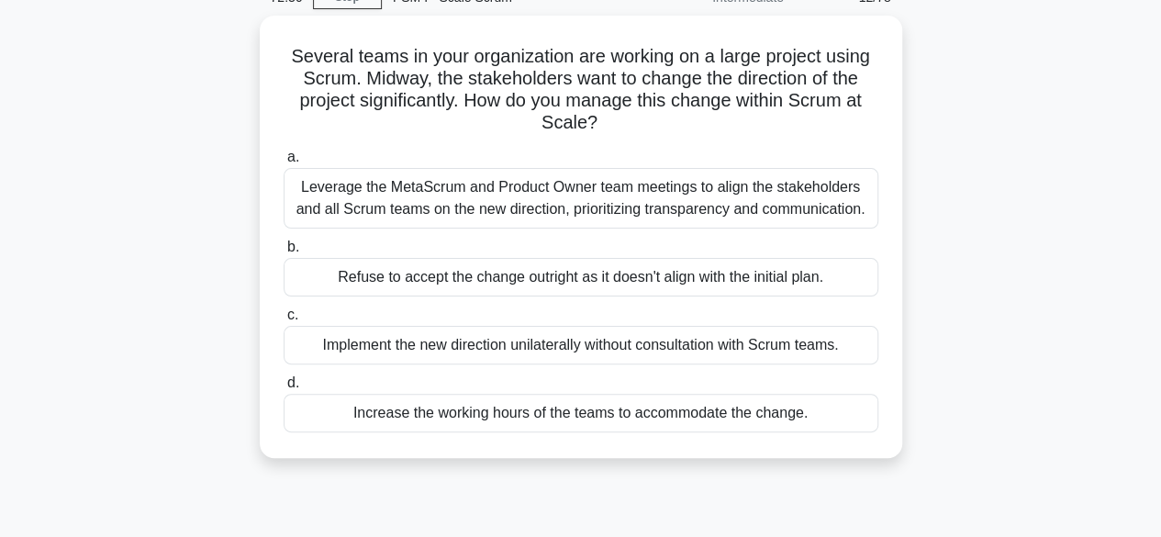
scroll to position [0, 0]
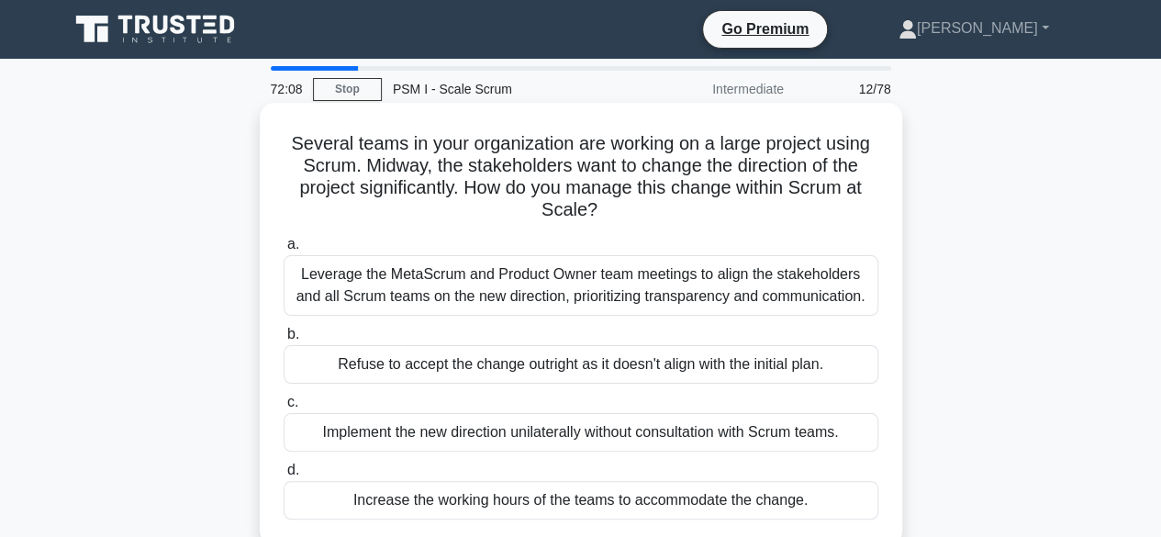
click at [595, 295] on div "Leverage the MetaScrum and Product Owner team meetings to align the stakeholder…" at bounding box center [581, 285] width 595 height 61
click at [284, 251] on input "a. Leverage the MetaScrum and Product Owner team meetings to align the stakehol…" at bounding box center [284, 245] width 0 height 12
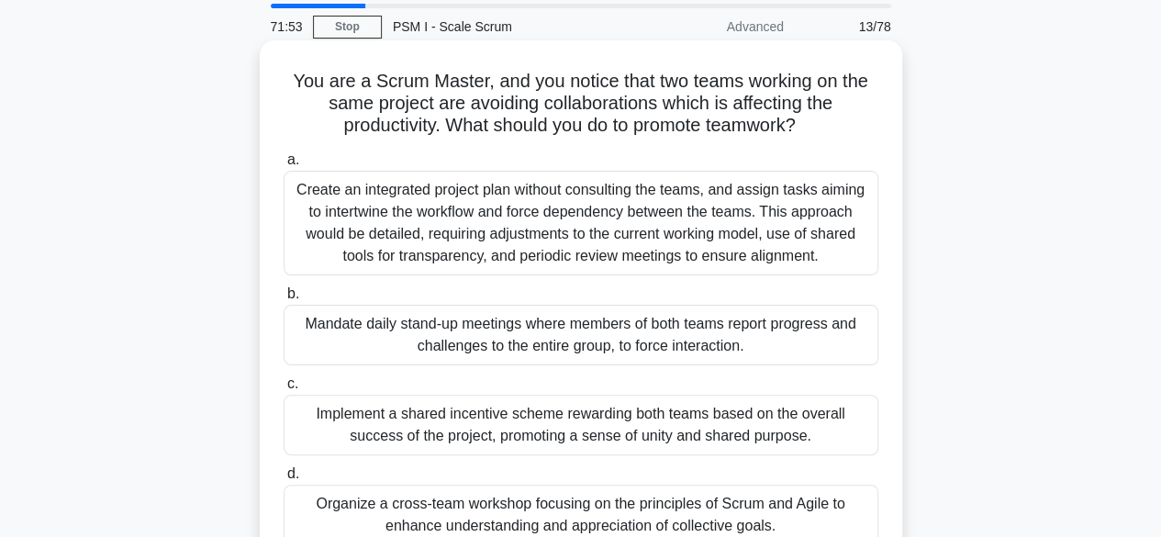
scroll to position [92, 0]
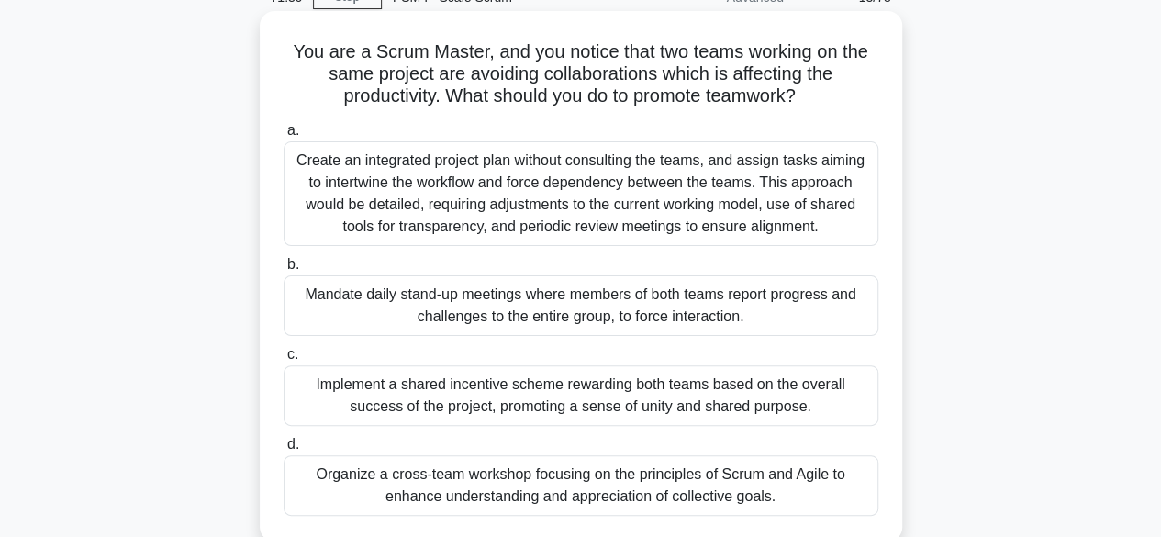
click at [554, 480] on div "Organize a cross-team workshop focusing on the principles of Scrum and Agile to…" at bounding box center [581, 485] width 595 height 61
click at [284, 451] on input "d. Organize a cross-team workshop focusing on the principles of Scrum and Agile…" at bounding box center [284, 445] width 0 height 12
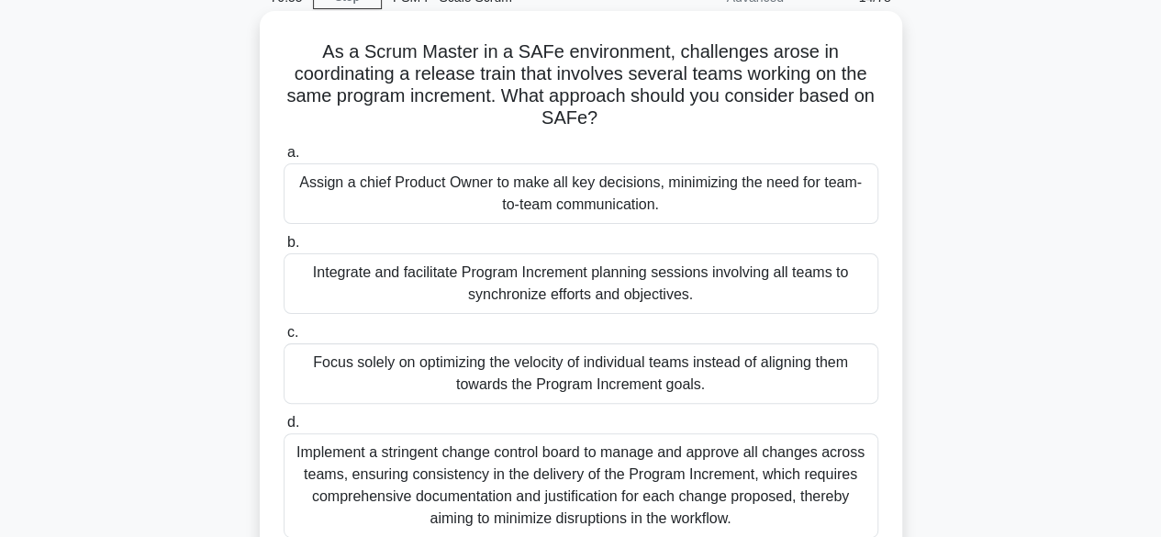
click at [523, 287] on div "Integrate and facilitate Program Increment planning sessions involving all team…" at bounding box center [581, 283] width 595 height 61
click at [284, 249] on input "b. Integrate and facilitate Program Increment planning sessions involving all t…" at bounding box center [284, 243] width 0 height 12
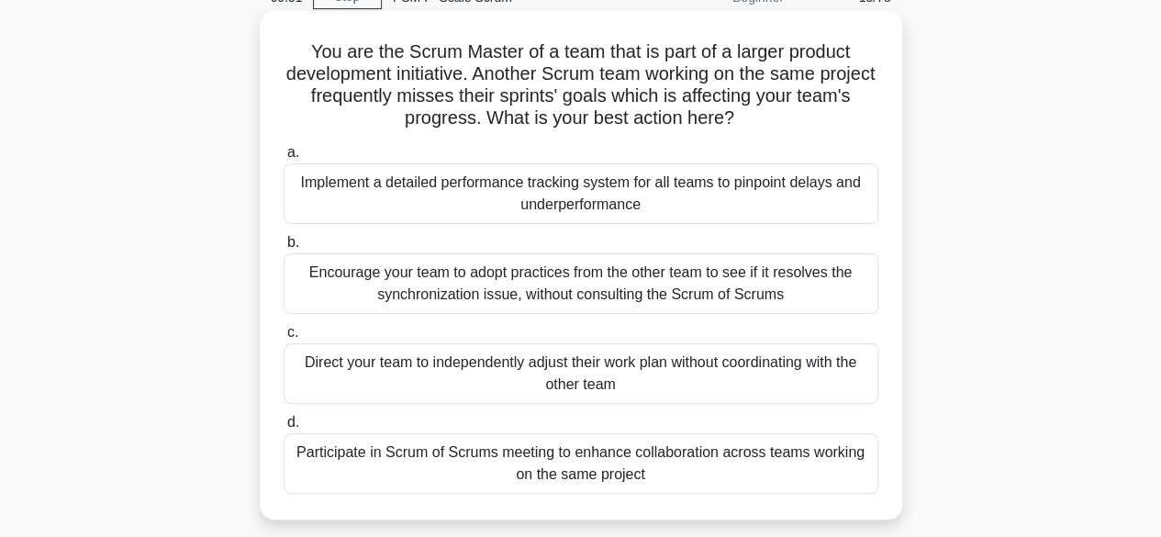
click at [610, 468] on div "Participate in Scrum of Scrums meeting to enhance collaboration across teams wo…" at bounding box center [581, 463] width 595 height 61
click at [284, 429] on input "d. Participate in Scrum of Scrums meeting to enhance collaboration across teams…" at bounding box center [284, 423] width 0 height 12
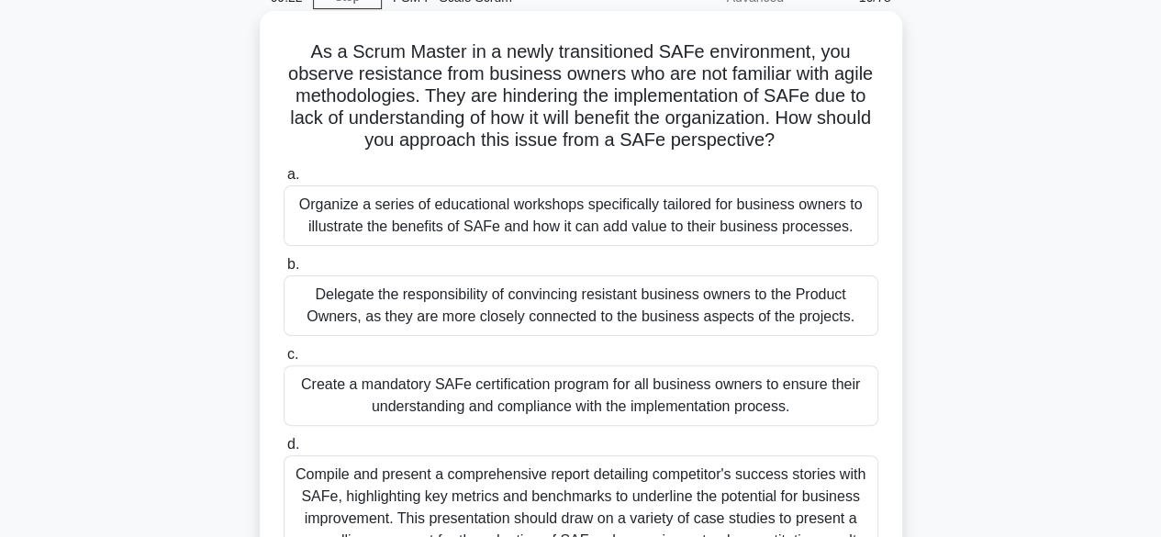
scroll to position [184, 0]
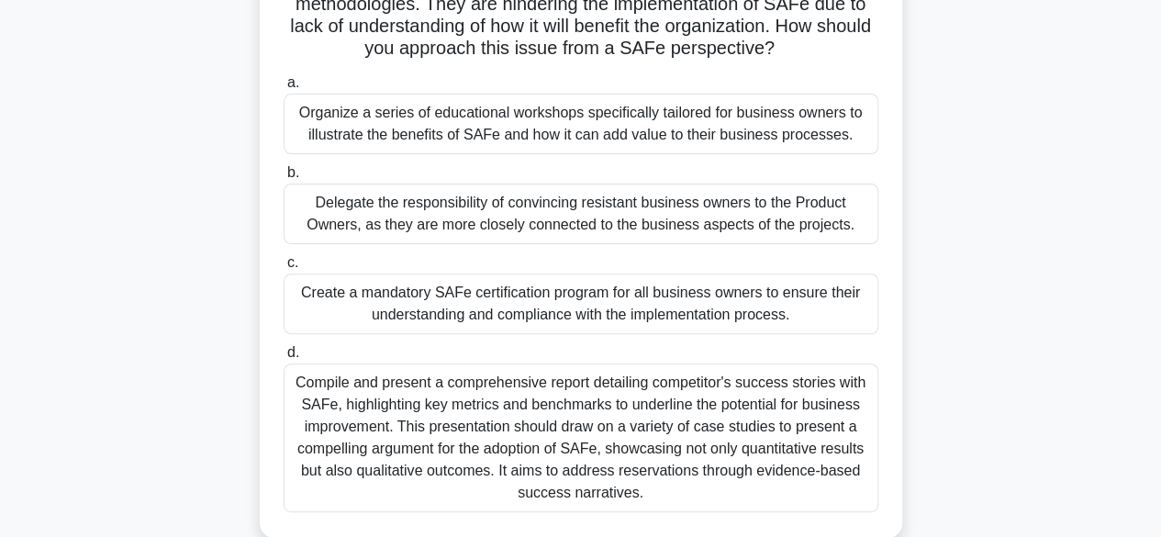
click at [476, 130] on div "Organize a series of educational workshops specifically tailored for business o…" at bounding box center [581, 124] width 595 height 61
click at [284, 89] on input "a. Organize a series of educational workshops specifically tailored for busines…" at bounding box center [284, 83] width 0 height 12
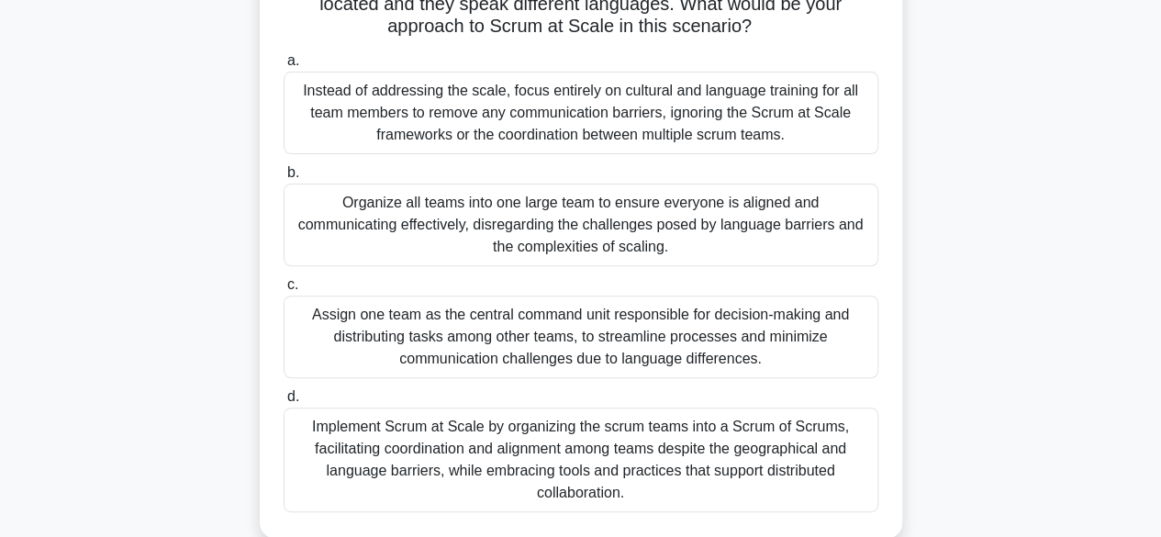
click at [585, 452] on div "Implement Scrum at Scale by organizing the scrum teams into a Scrum of Scrums, …" at bounding box center [581, 460] width 595 height 105
click at [284, 403] on input "d. Implement Scrum at Scale by organizing the scrum teams into a Scrum of Scrum…" at bounding box center [284, 397] width 0 height 12
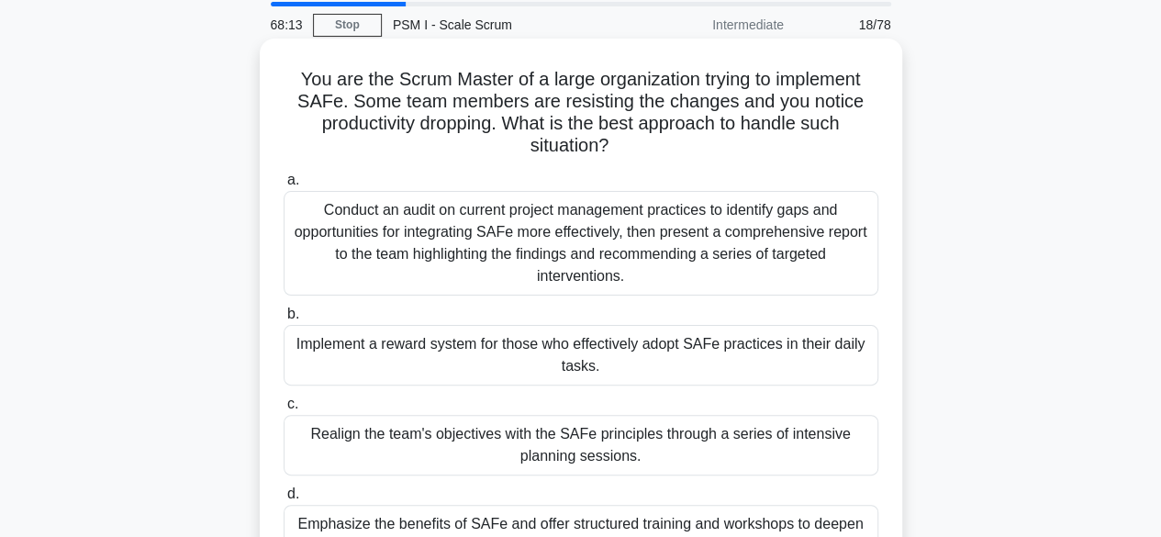
scroll to position [92, 0]
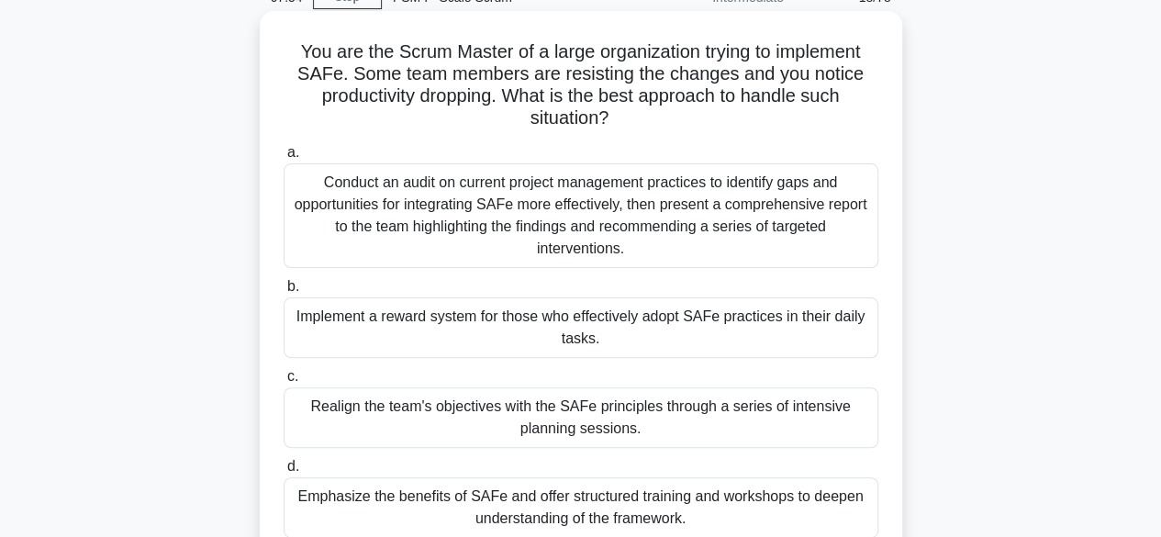
click at [547, 409] on div "Realign the team's objectives with the SAFe principles through a series of inte…" at bounding box center [581, 417] width 595 height 61
click at [284, 383] on input "c. Realign the team's objectives with the SAFe principles through a series of i…" at bounding box center [284, 377] width 0 height 12
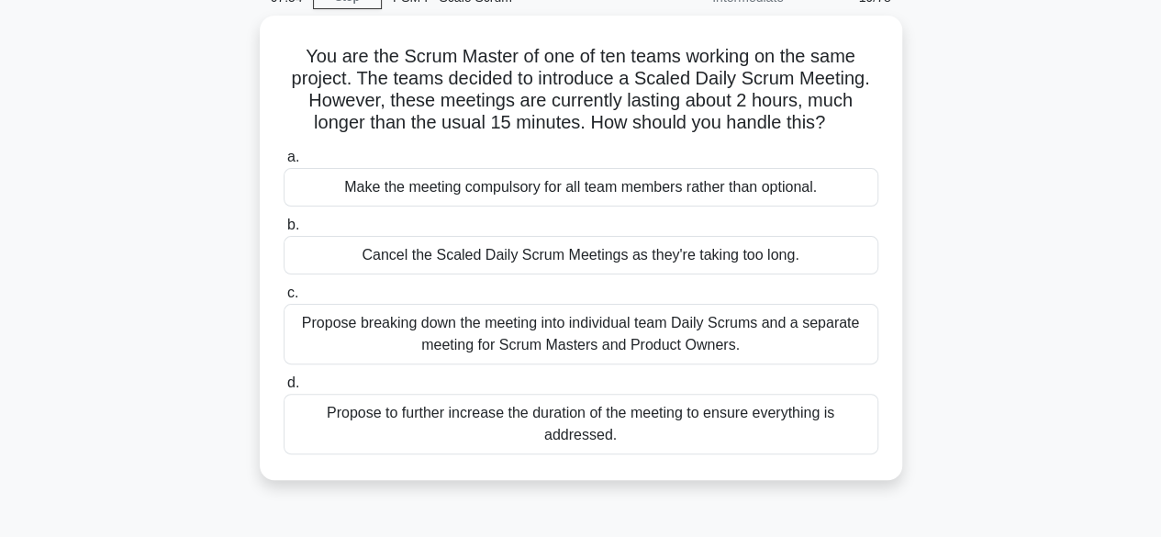
scroll to position [0, 0]
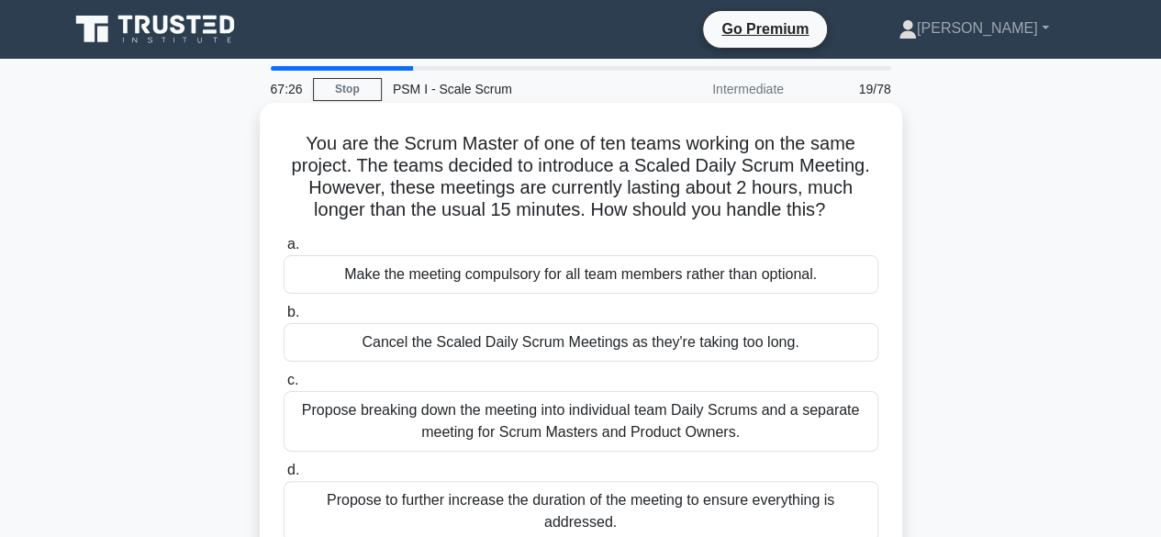
click at [518, 418] on div "Propose breaking down the meeting into individual team Daily Scrums and a separ…" at bounding box center [581, 421] width 595 height 61
click at [284, 386] on input "c. Propose breaking down the meeting into individual team Daily Scrums and a se…" at bounding box center [284, 381] width 0 height 12
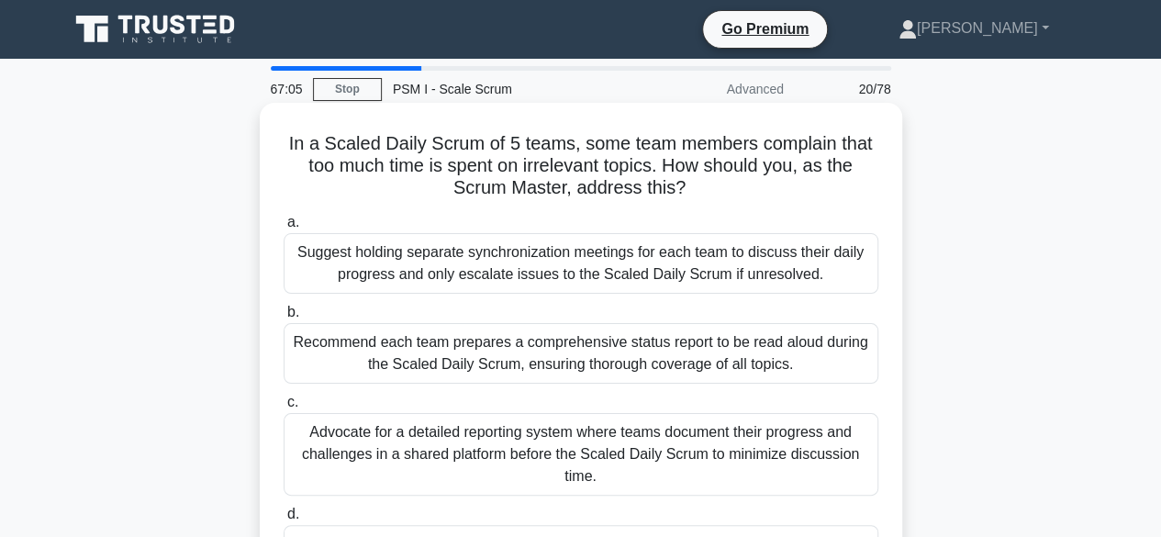
scroll to position [92, 0]
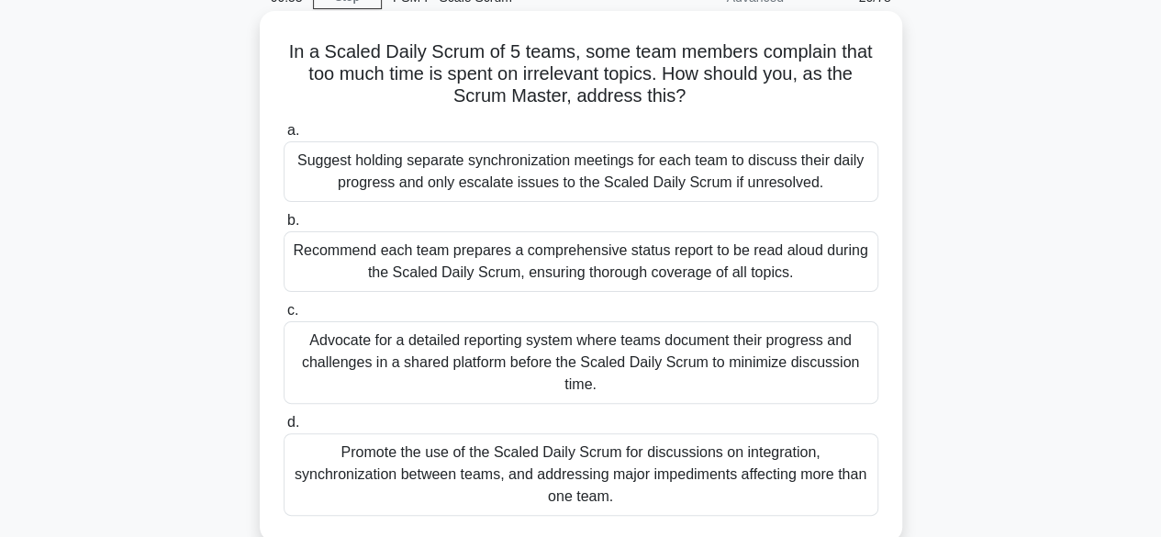
click at [573, 475] on div "Promote the use of the Scaled Daily Scrum for discussions on integration, synch…" at bounding box center [581, 474] width 595 height 83
click at [284, 429] on input "d. Promote the use of the Scaled Daily Scrum for discussions on integration, sy…" at bounding box center [284, 423] width 0 height 12
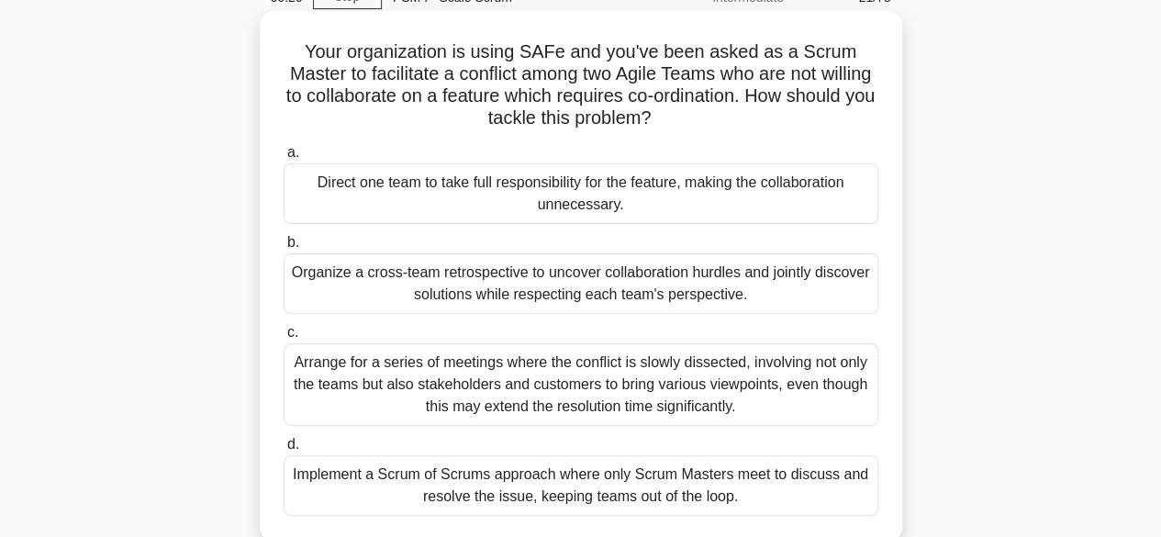
click at [491, 282] on div "Organize a cross-team retrospective to uncover collaboration hurdles and jointl…" at bounding box center [581, 283] width 595 height 61
click at [284, 249] on input "b. Organize a cross-team retrospective to uncover collaboration hurdles and joi…" at bounding box center [284, 243] width 0 height 12
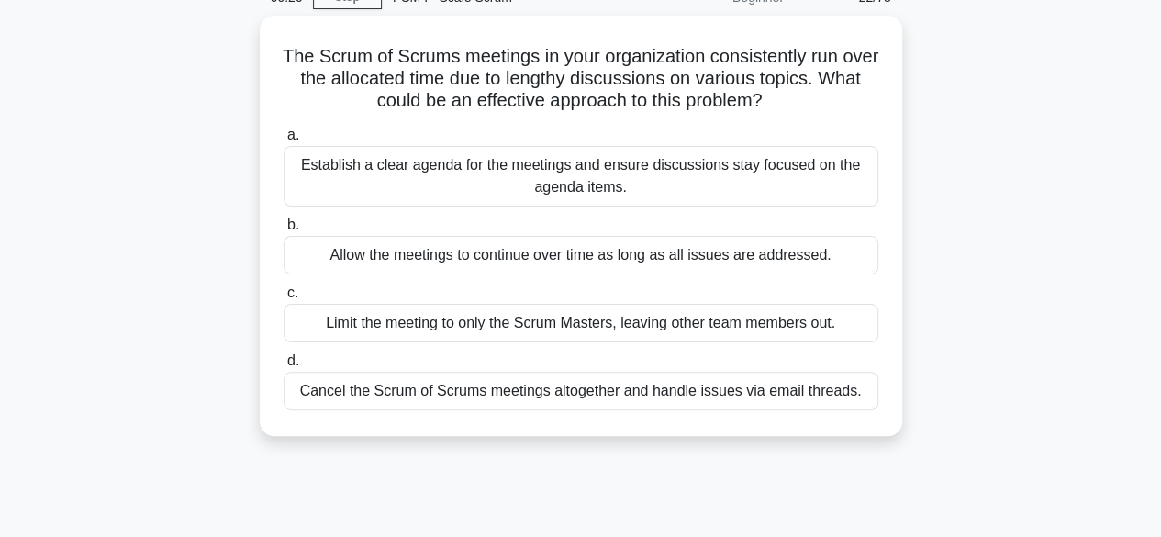
scroll to position [0, 0]
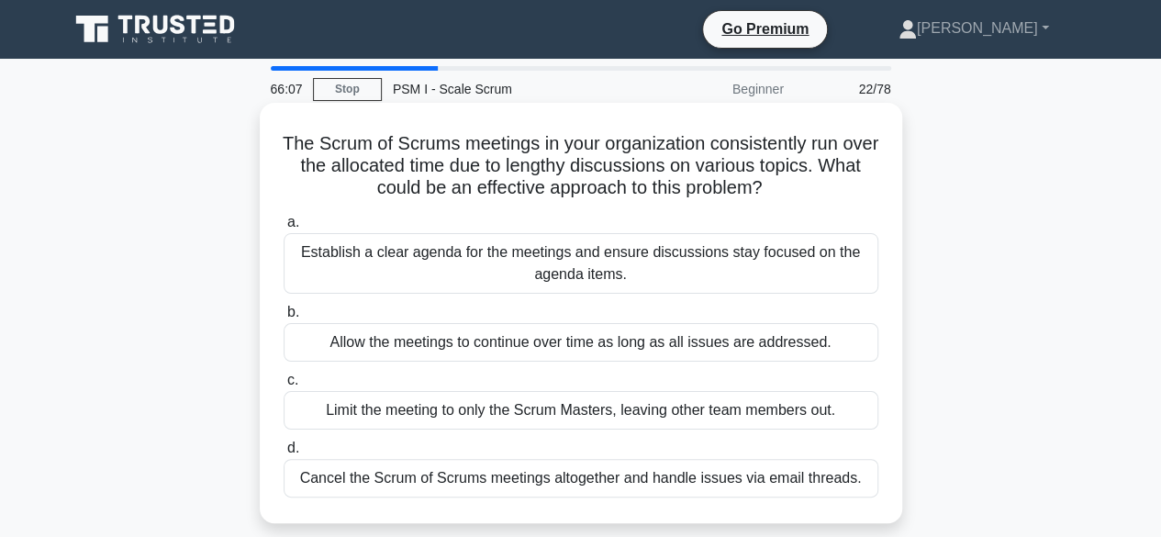
click at [566, 263] on div "Establish a clear agenda for the meetings and ensure discussions stay focused o…" at bounding box center [581, 263] width 595 height 61
click at [284, 229] on input "a. Establish a clear agenda for the meetings and ensure discussions stay focuse…" at bounding box center [284, 223] width 0 height 12
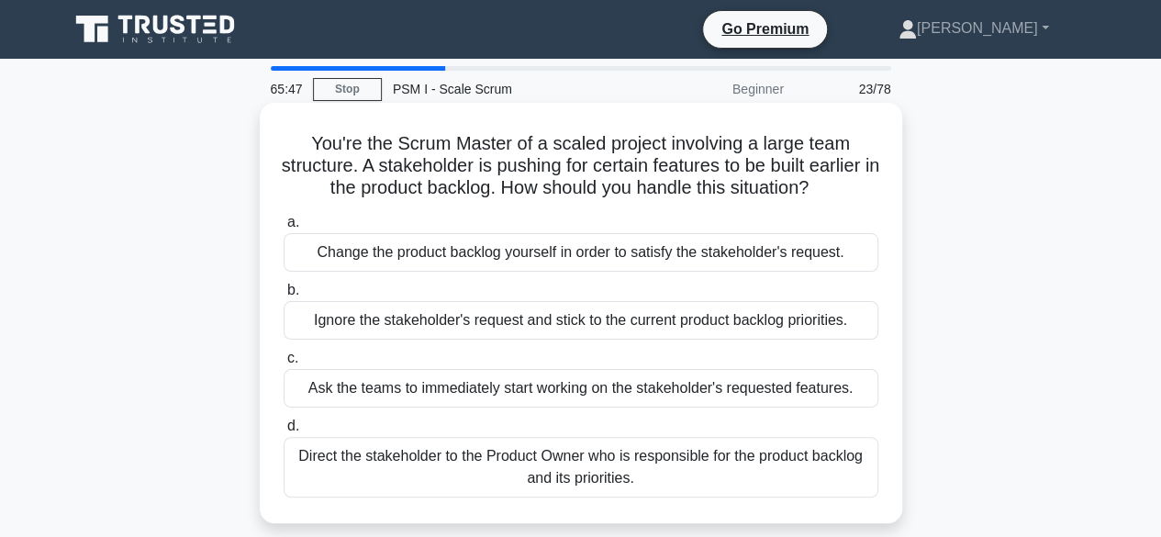
click at [623, 487] on div "Direct the stakeholder to the Product Owner who is responsible for the product …" at bounding box center [581, 467] width 595 height 61
click at [284, 432] on input "d. Direct the stakeholder to the Product Owner who is responsible for the produ…" at bounding box center [284, 426] width 0 height 12
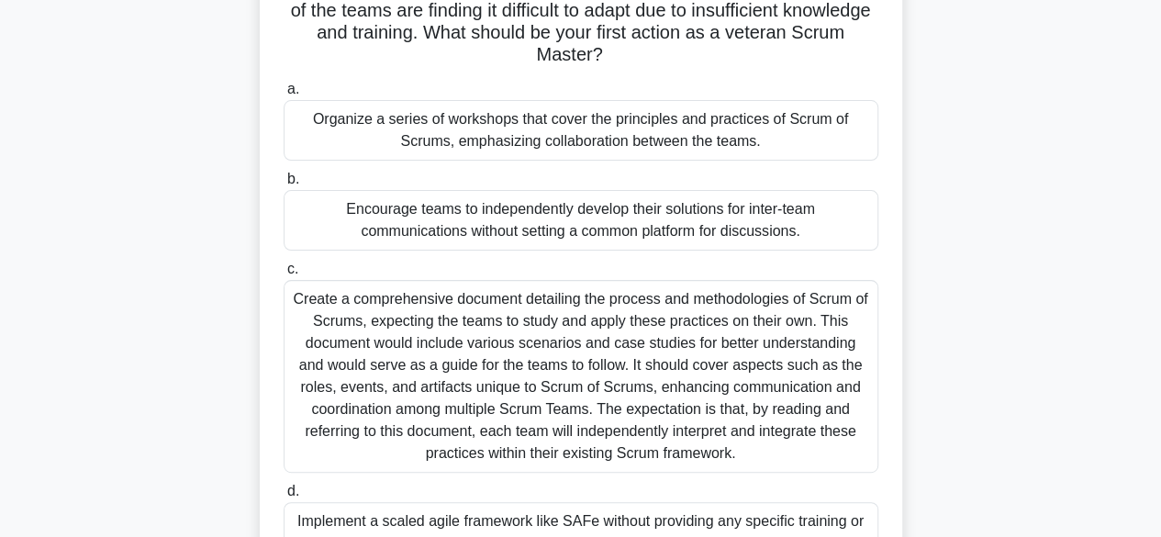
scroll to position [184, 0]
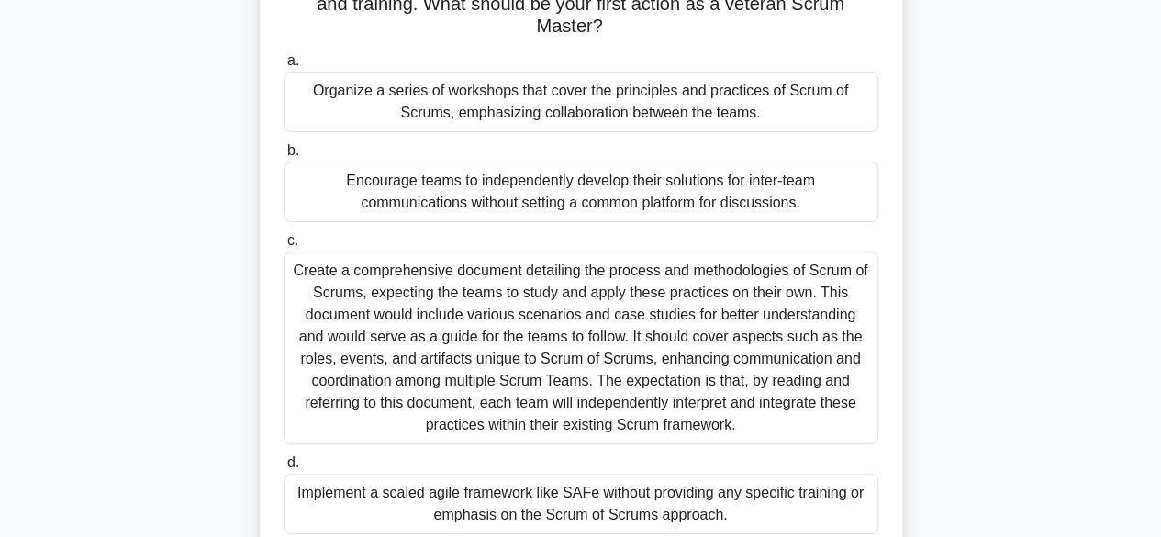
click at [629, 109] on div "Organize a series of workshops that cover the principles and practices of Scrum…" at bounding box center [581, 102] width 595 height 61
click at [284, 67] on input "a. Organize a series of workshops that cover the principles and practices of Sc…" at bounding box center [284, 61] width 0 height 12
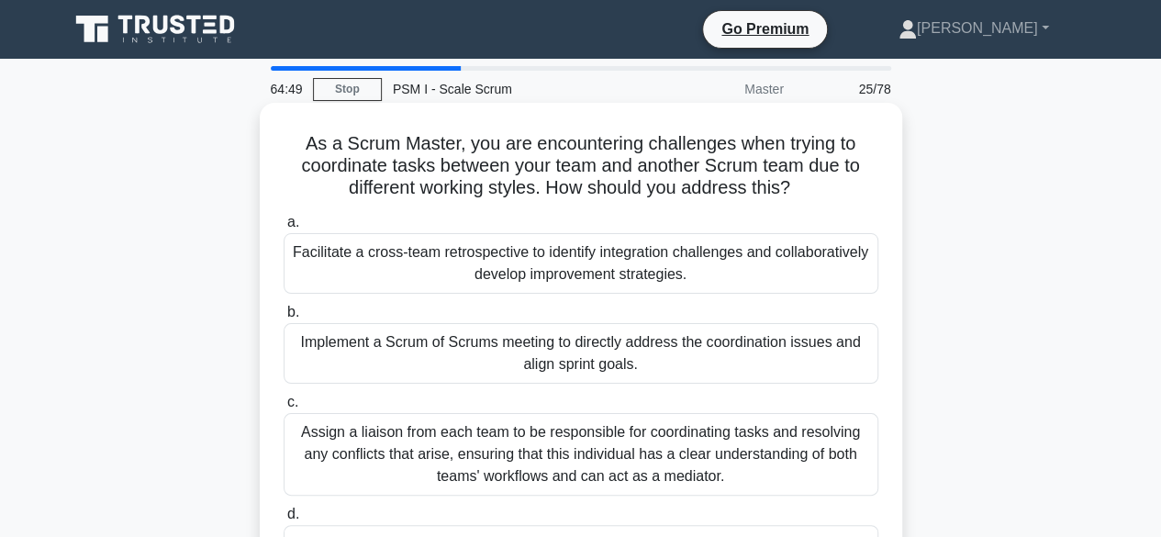
scroll to position [92, 0]
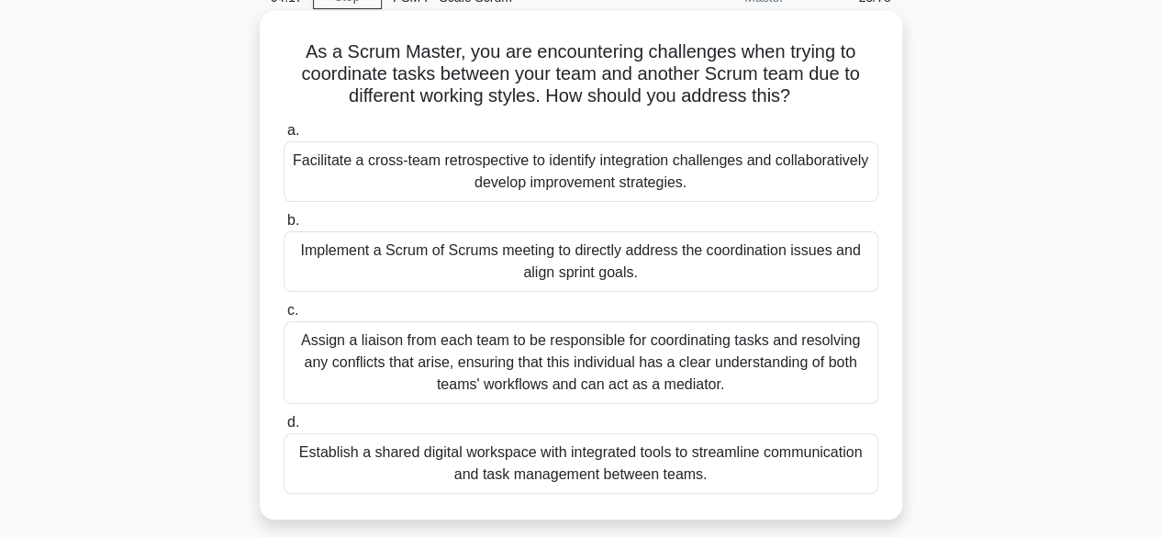
click at [684, 168] on div "Facilitate a cross-team retrospective to identify integration challenges and co…" at bounding box center [581, 171] width 595 height 61
click at [284, 137] on input "a. Facilitate a cross-team retrospective to identify integration challenges and…" at bounding box center [284, 131] width 0 height 12
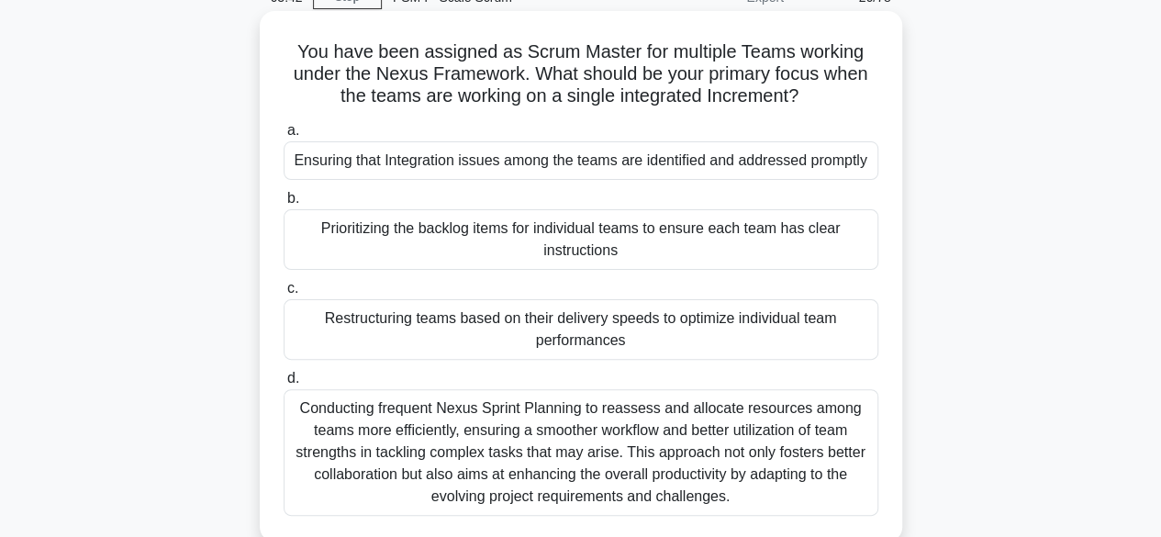
click at [610, 158] on div "Ensuring that Integration issues among the teams are identified and addressed p…" at bounding box center [581, 160] width 595 height 39
click at [284, 137] on input "a. Ensuring that Integration issues among the teams are identified and addresse…" at bounding box center [284, 131] width 0 height 12
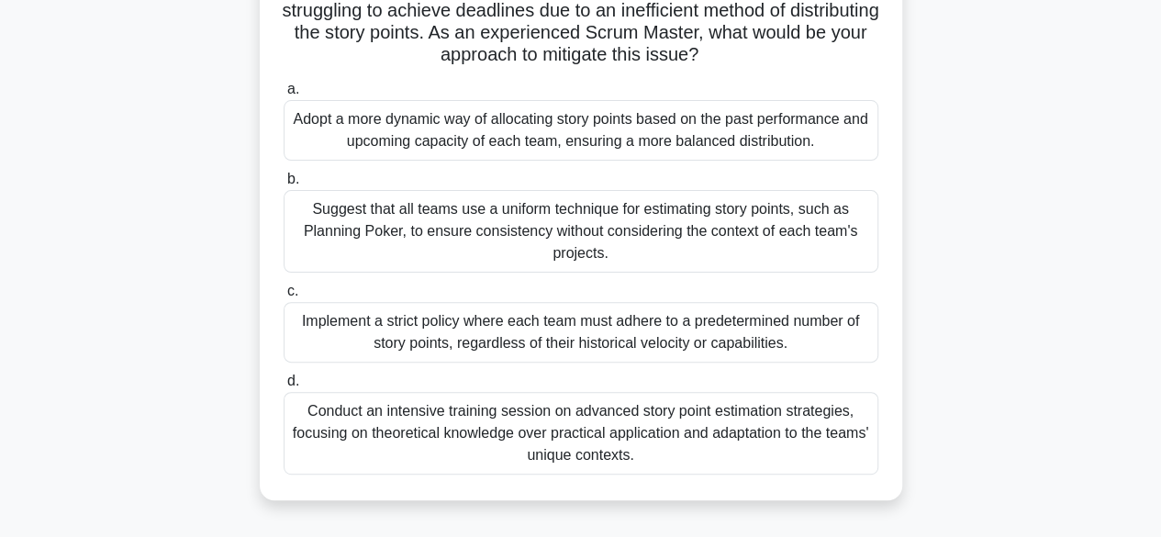
scroll to position [184, 0]
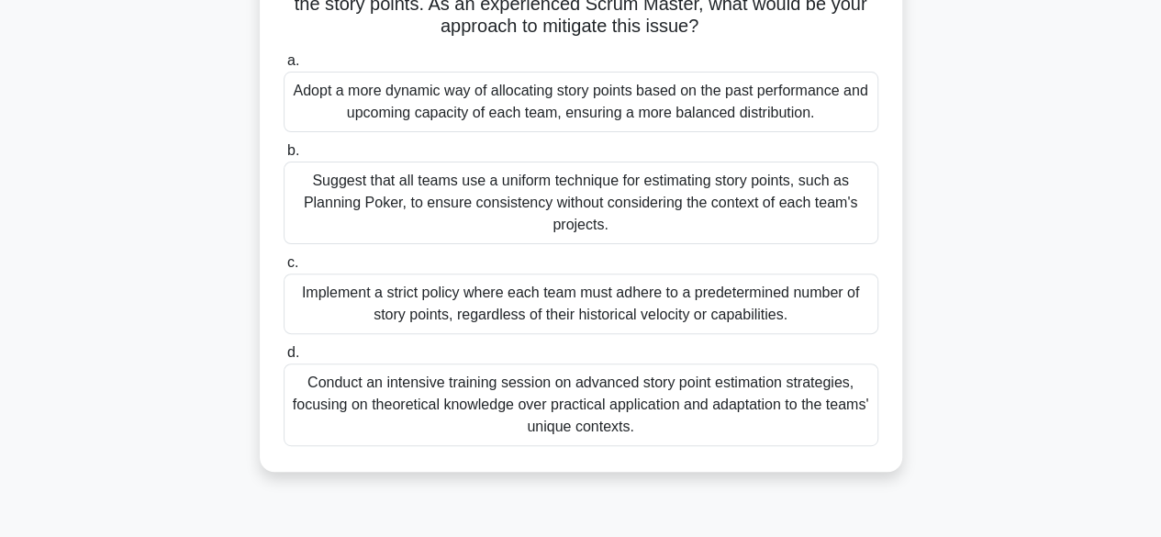
click at [578, 103] on div "Adopt a more dynamic way of allocating story points based on the past performan…" at bounding box center [581, 102] width 595 height 61
click at [284, 67] on input "a. Adopt a more dynamic way of allocating story points based on the past perfor…" at bounding box center [284, 61] width 0 height 12
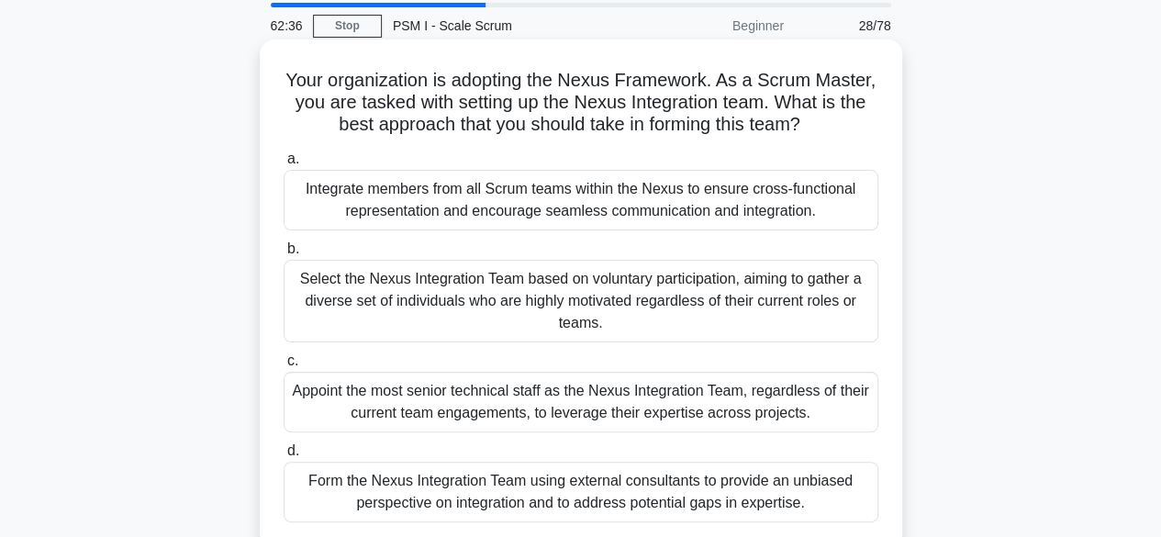
scroll to position [92, 0]
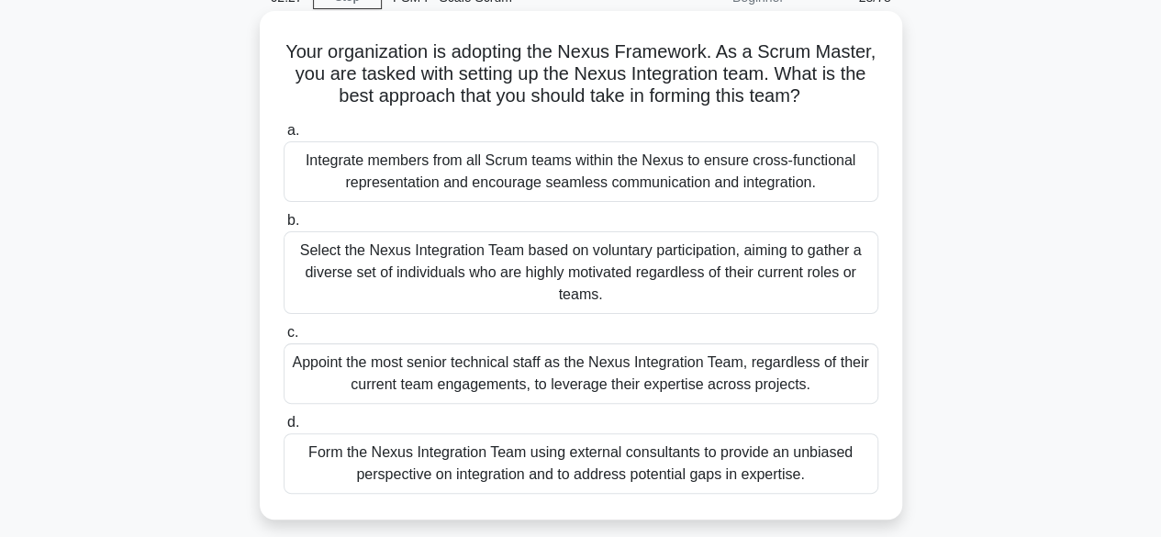
click at [439, 194] on div "Integrate members from all Scrum teams within the Nexus to ensure cross-functio…" at bounding box center [581, 171] width 595 height 61
click at [284, 137] on input "a. Integrate members from all Scrum teams within the Nexus to ensure cross-func…" at bounding box center [284, 131] width 0 height 12
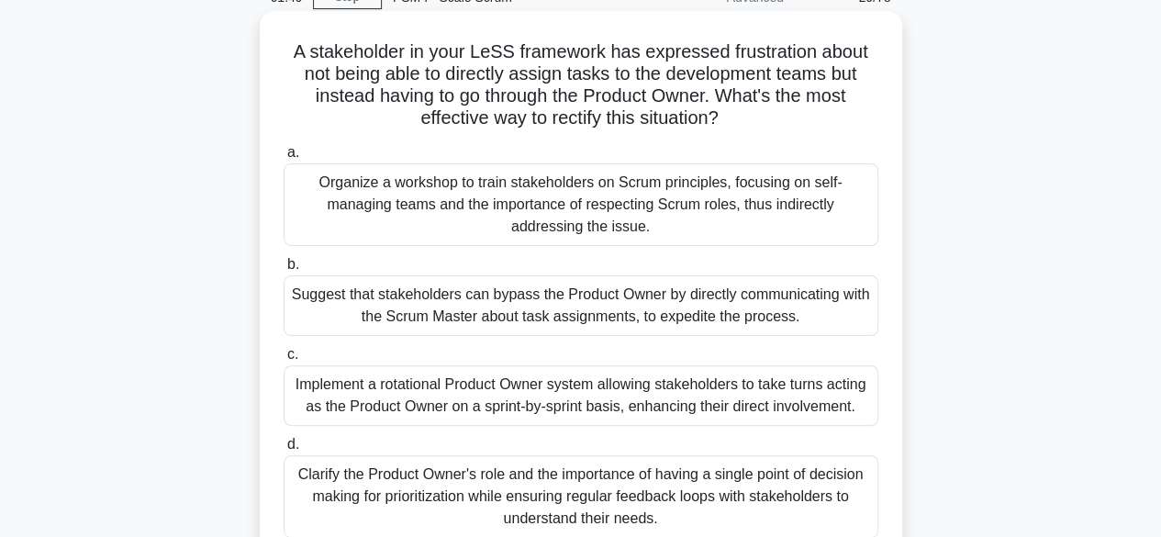
scroll to position [184, 0]
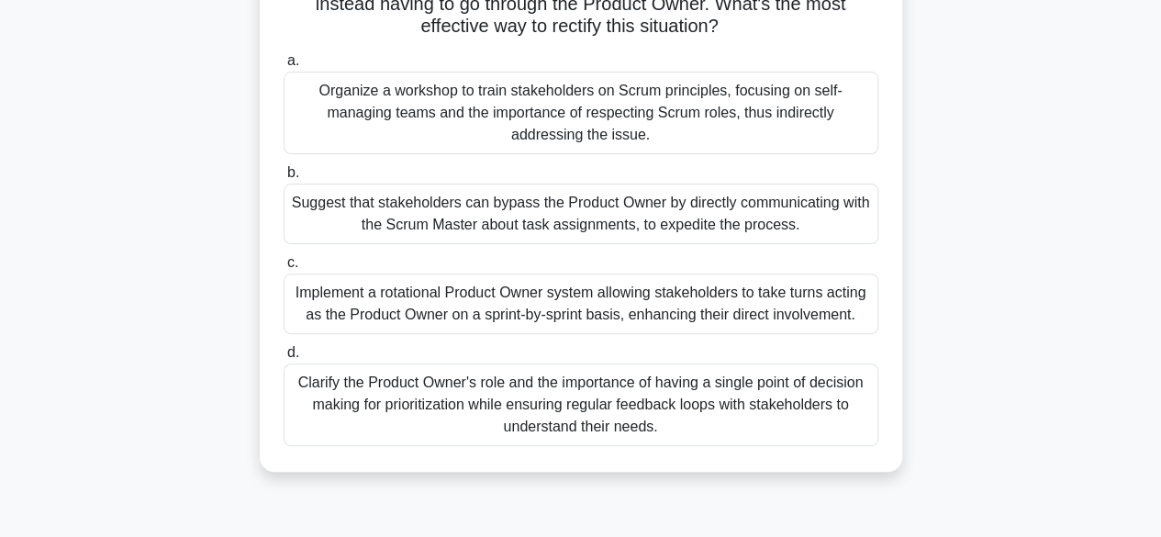
click at [566, 411] on div "Clarify the Product Owner's role and the importance of having a single point of…" at bounding box center [581, 405] width 595 height 83
click at [284, 359] on input "d. Clarify the Product Owner's role and the importance of having a single point…" at bounding box center [284, 353] width 0 height 12
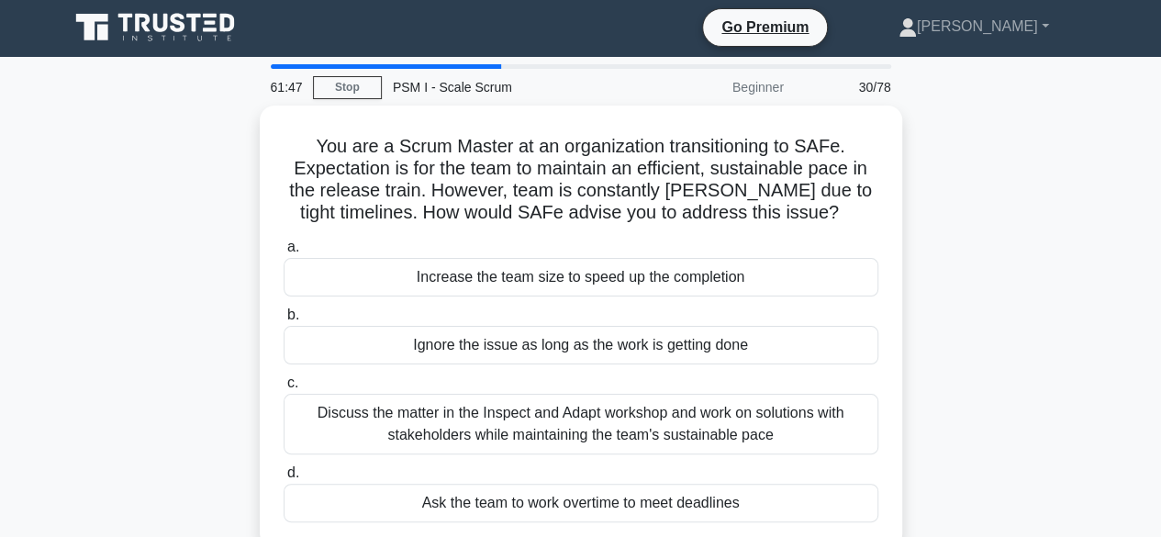
scroll to position [0, 0]
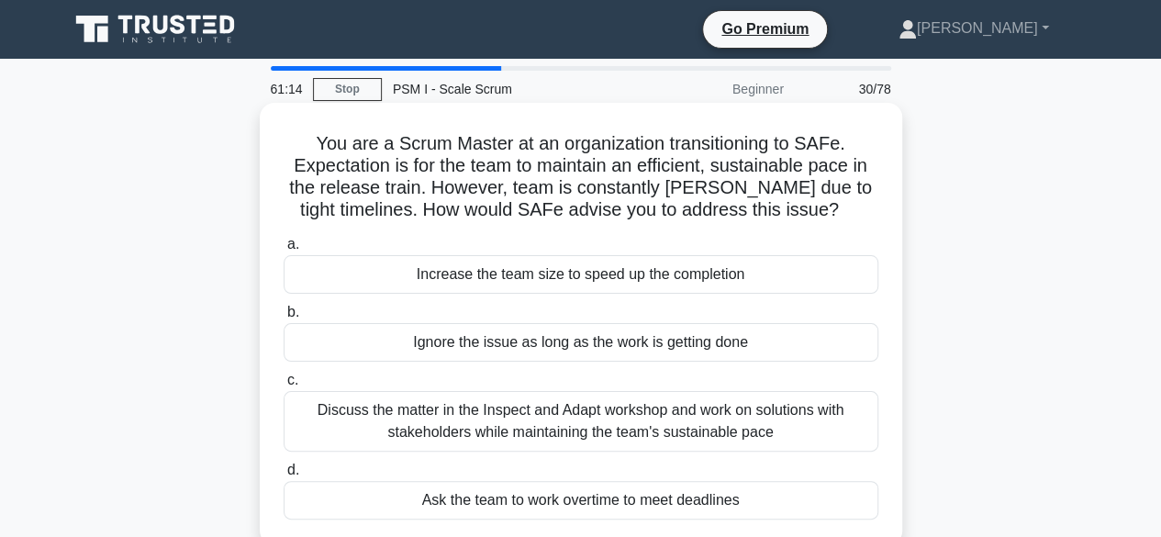
click at [586, 412] on div "Discuss the matter in the Inspect and Adapt workshop and work on solutions with…" at bounding box center [581, 421] width 595 height 61
click at [284, 386] on input "c. Discuss the matter in the Inspect and Adapt workshop and work on solutions w…" at bounding box center [284, 381] width 0 height 12
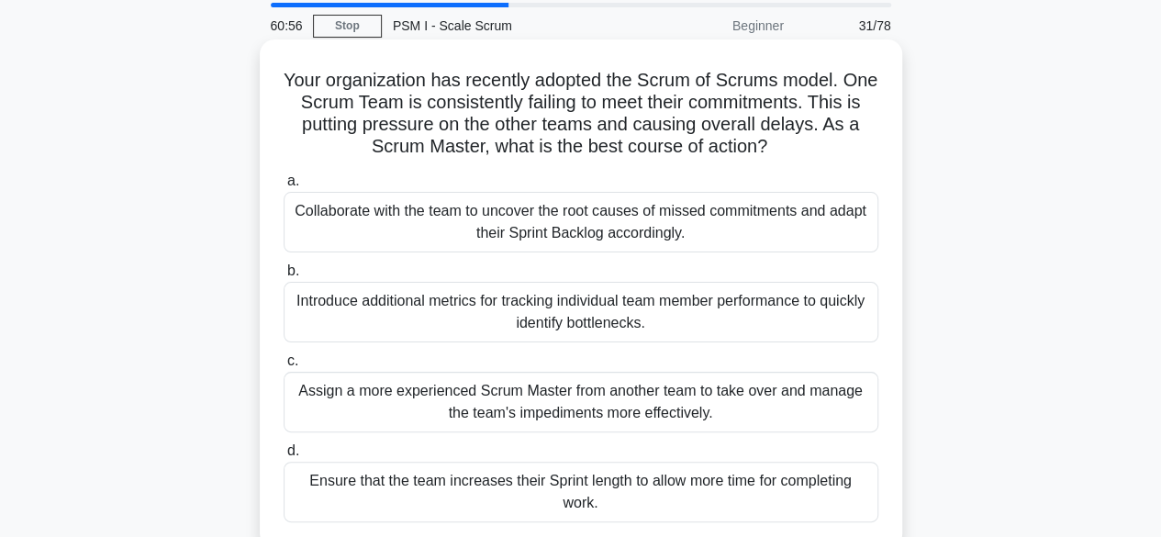
scroll to position [92, 0]
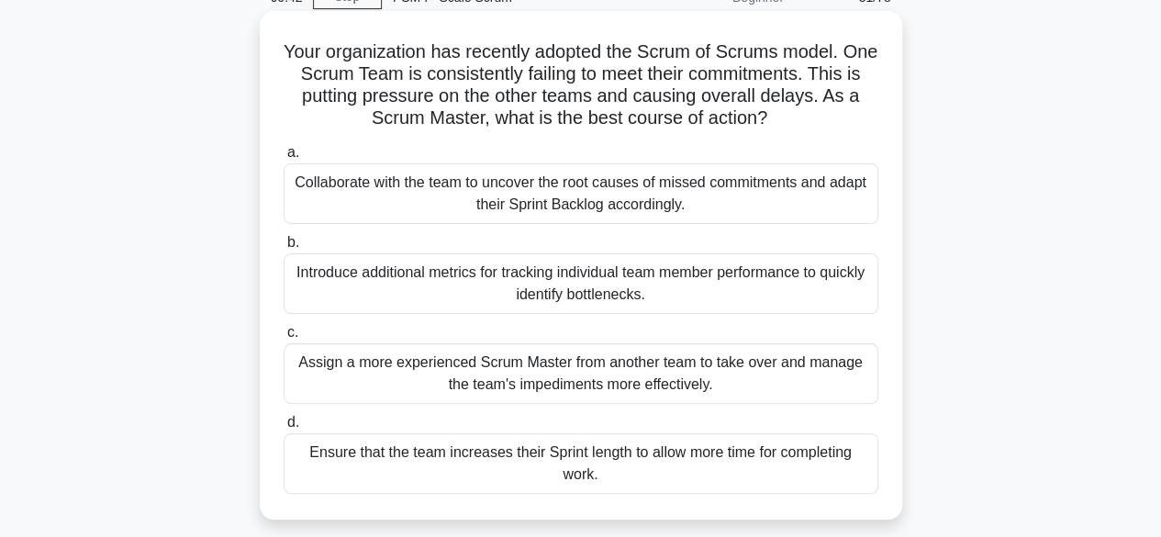
click at [466, 201] on div "Collaborate with the team to uncover the root causes of missed commitments and …" at bounding box center [581, 193] width 595 height 61
click at [284, 159] on input "a. Collaborate with the team to uncover the root causes of missed commitments a…" at bounding box center [284, 153] width 0 height 12
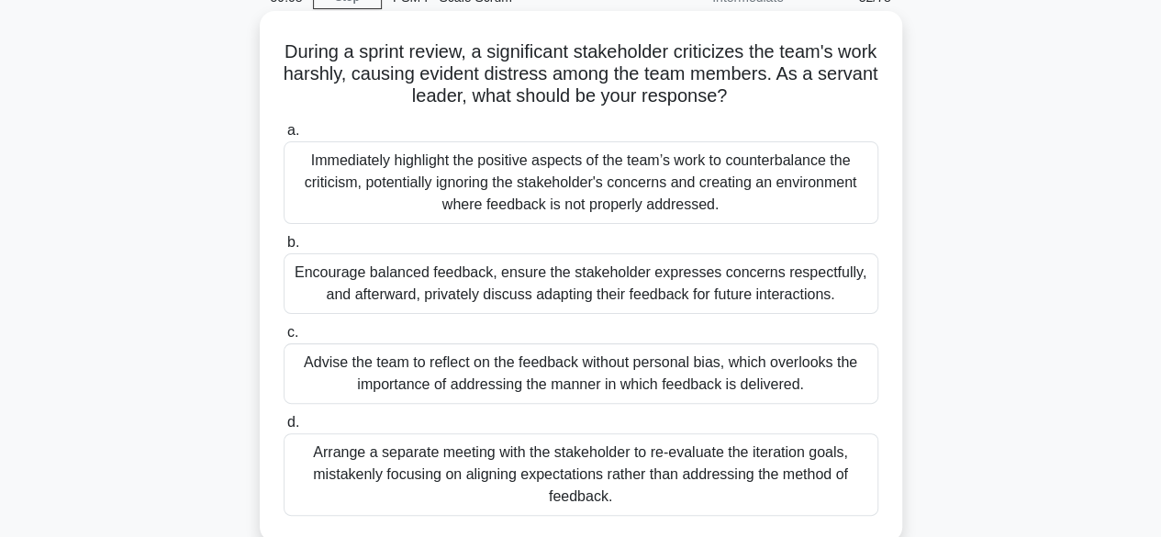
click at [591, 283] on div "Encourage balanced feedback, ensure the stakeholder expresses concerns respectf…" at bounding box center [581, 283] width 595 height 61
click at [284, 249] on input "b. Encourage balanced feedback, ensure the stakeholder expresses concerns respe…" at bounding box center [284, 243] width 0 height 12
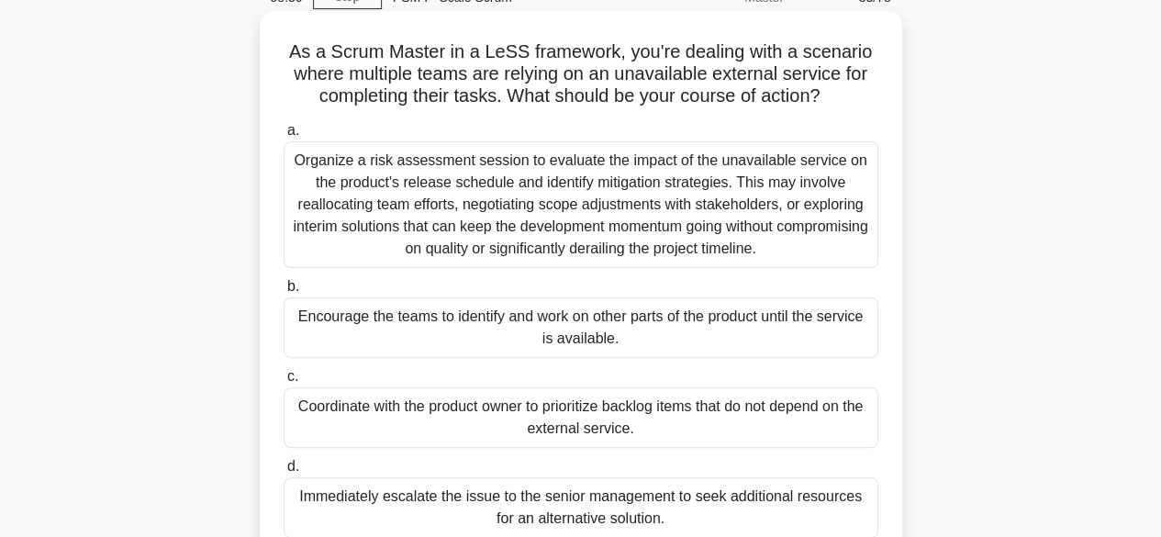
click at [667, 409] on div "Coordinate with the product owner to prioritize backlog items that do not depen…" at bounding box center [581, 417] width 595 height 61
click at [284, 383] on input "c. Coordinate with the product owner to prioritize backlog items that do not de…" at bounding box center [284, 377] width 0 height 12
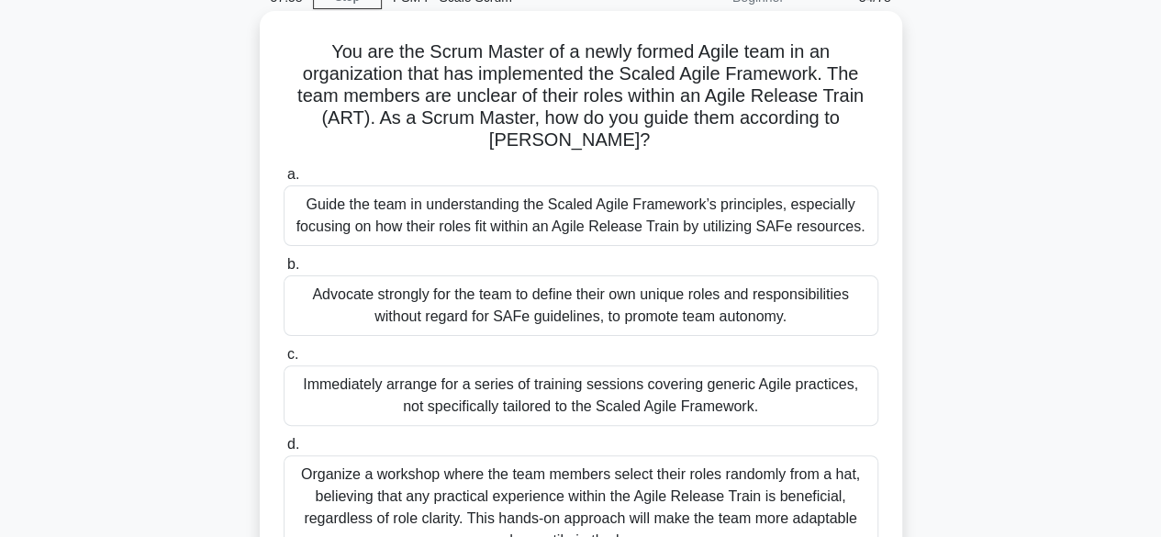
click at [573, 214] on div "Guide the team in understanding the Scaled Agile Framework’s principles, especi…" at bounding box center [581, 215] width 595 height 61
click at [284, 181] on input "a. Guide the team in understanding the Scaled Agile Framework’s principles, esp…" at bounding box center [284, 175] width 0 height 12
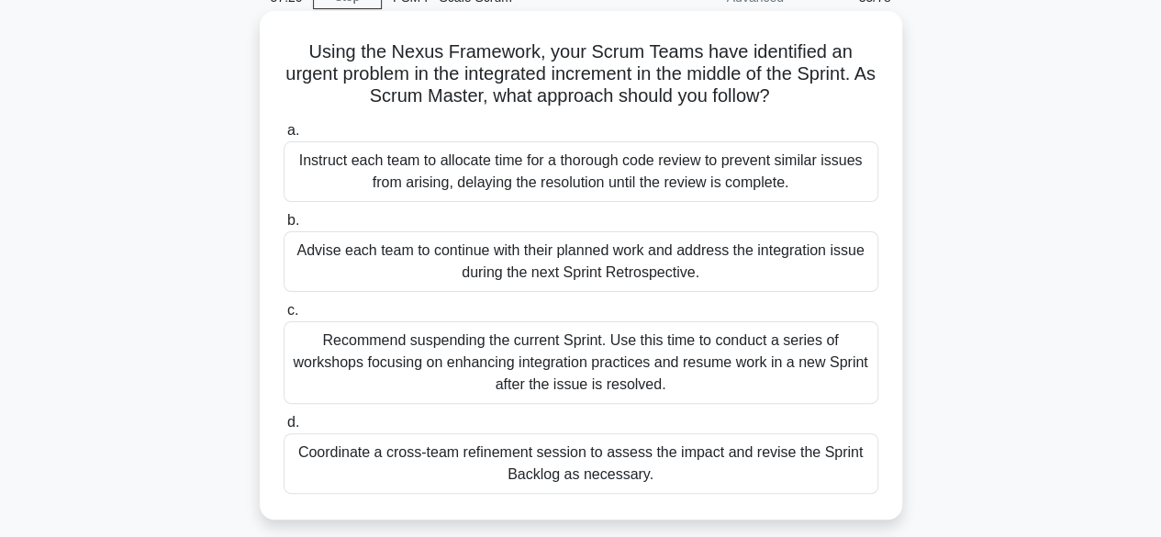
click at [681, 461] on div "Coordinate a cross-team refinement session to assess the impact and revise the …" at bounding box center [581, 463] width 595 height 61
click at [284, 429] on input "d. Coordinate a cross-team refinement session to assess the impact and revise t…" at bounding box center [284, 423] width 0 height 12
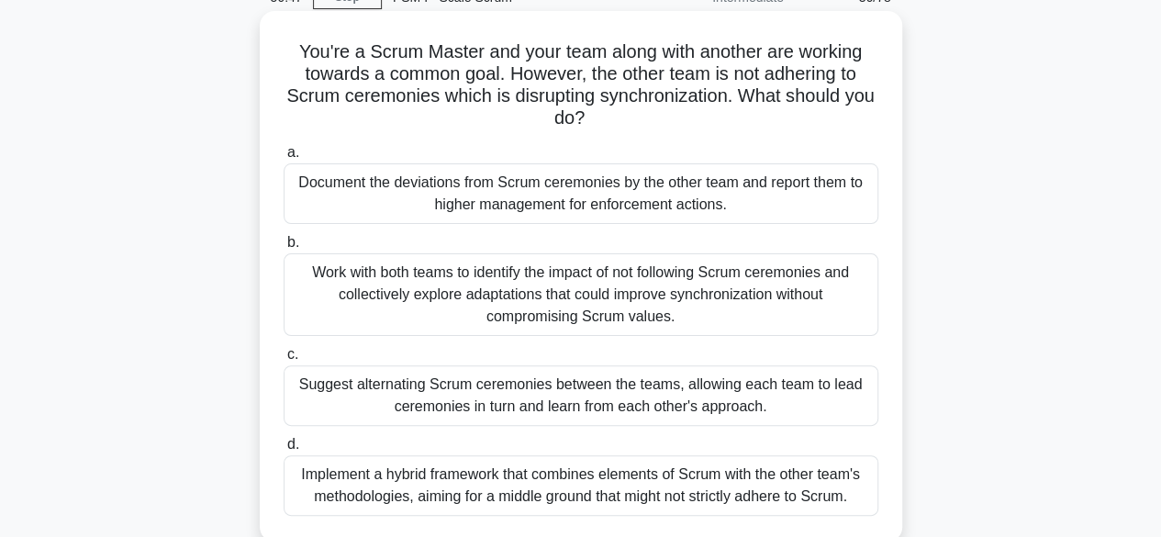
click at [580, 280] on div "Work with both teams to identify the impact of not following Scrum ceremonies a…" at bounding box center [581, 294] width 595 height 83
click at [284, 249] on input "b. Work with both teams to identify the impact of not following Scrum ceremonie…" at bounding box center [284, 243] width 0 height 12
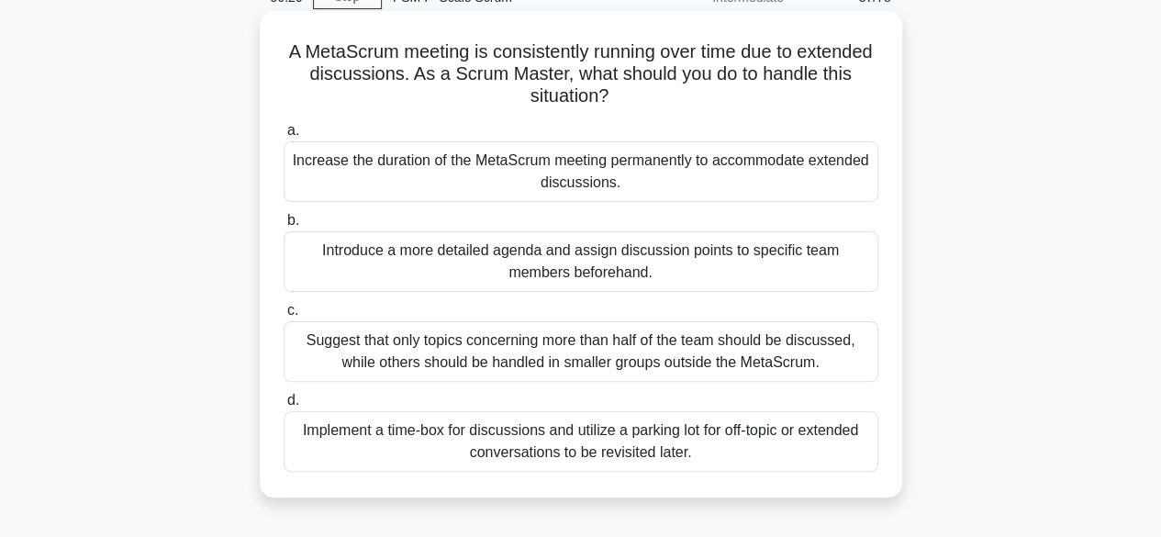
click at [679, 441] on div "Implement a time-box for discussions and utilize a parking lot for off-topic or…" at bounding box center [581, 441] width 595 height 61
click at [284, 407] on input "d. Implement a time-box for discussions and utilize a parking lot for off-topic…" at bounding box center [284, 401] width 0 height 12
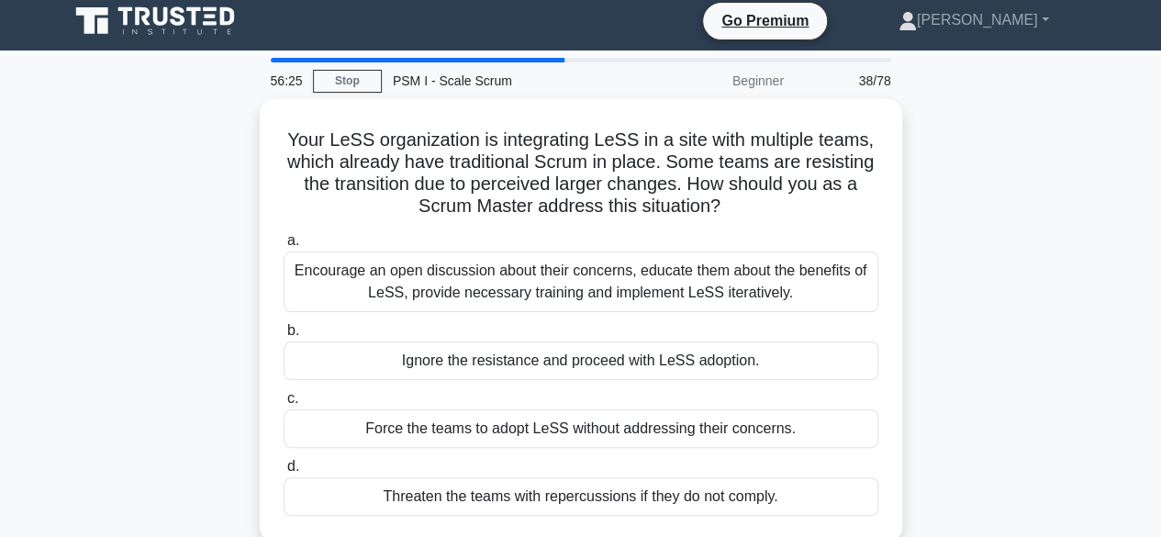
scroll to position [0, 0]
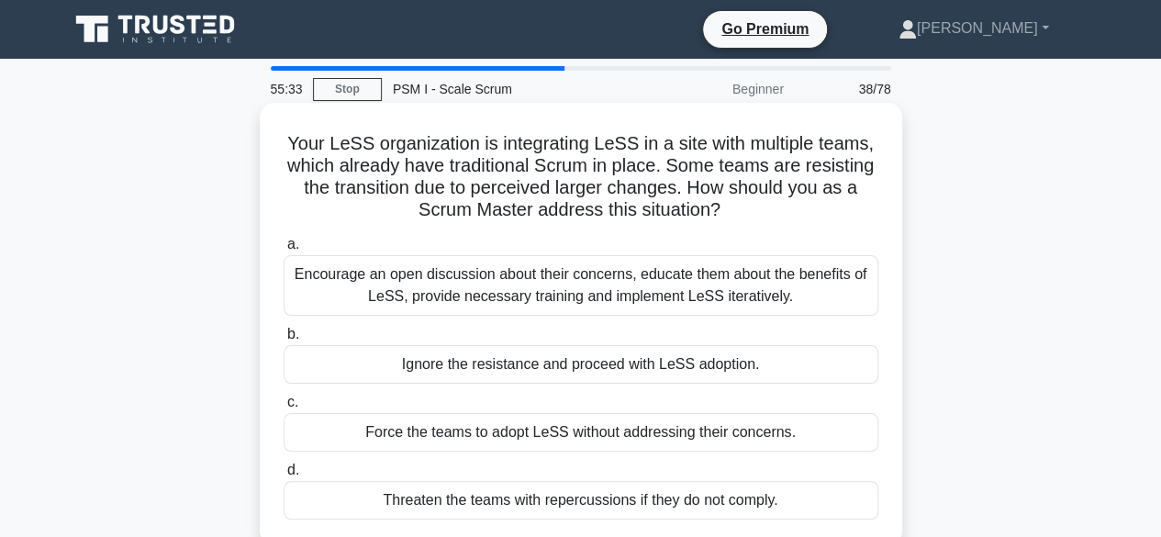
click at [642, 283] on div "Encourage an open discussion about their concerns, educate them about the benef…" at bounding box center [581, 285] width 595 height 61
click at [284, 251] on input "a. Encourage an open discussion about their concerns, educate them about the be…" at bounding box center [284, 245] width 0 height 12
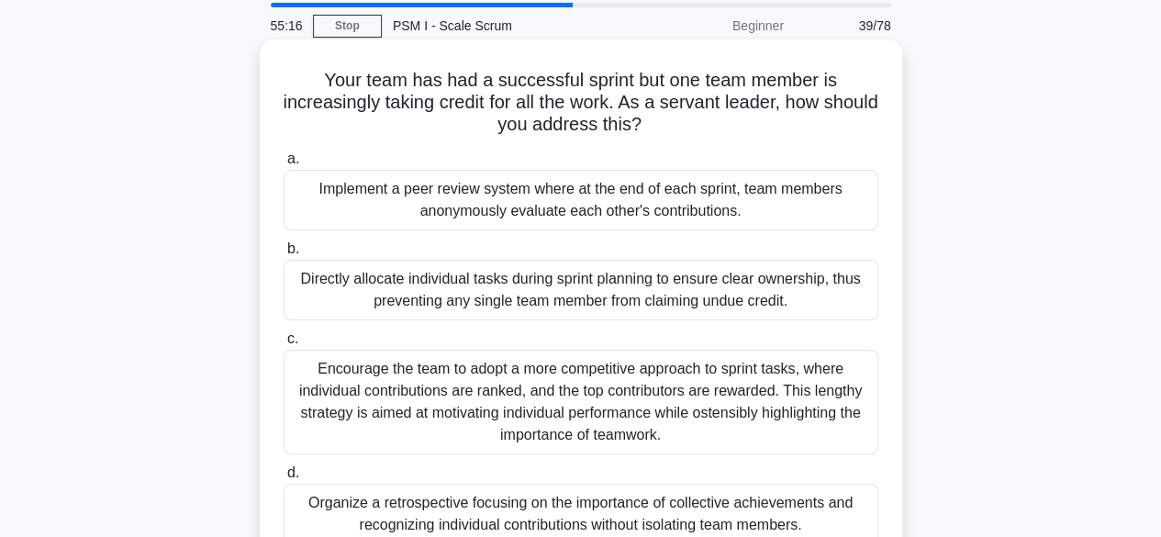
scroll to position [92, 0]
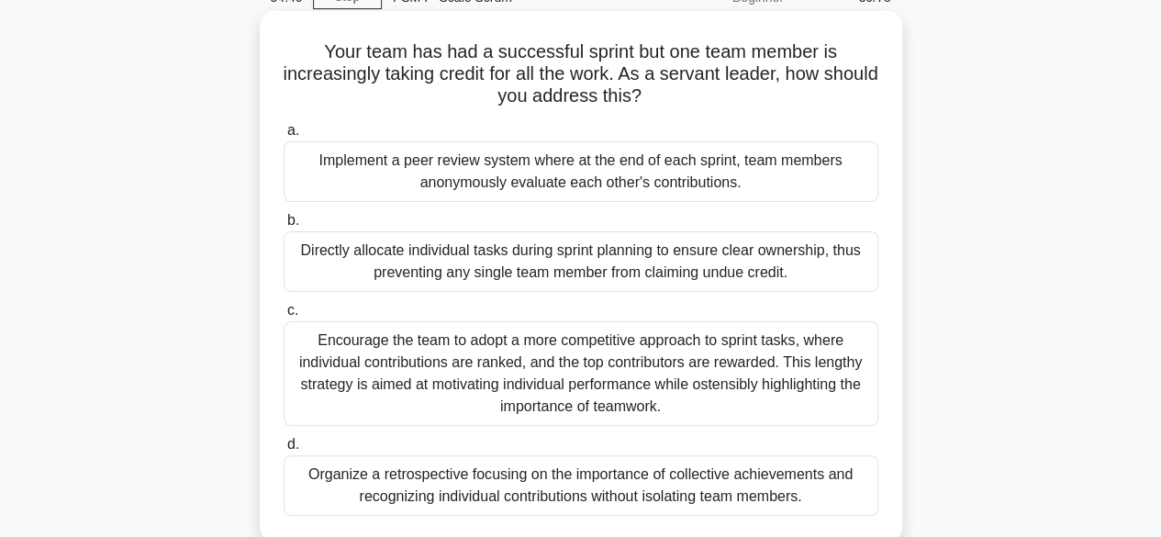
click at [751, 475] on div "Organize a retrospective focusing on the importance of collective achievements …" at bounding box center [581, 485] width 595 height 61
click at [284, 451] on input "d. Organize a retrospective focusing on the importance of collective achievemen…" at bounding box center [284, 445] width 0 height 12
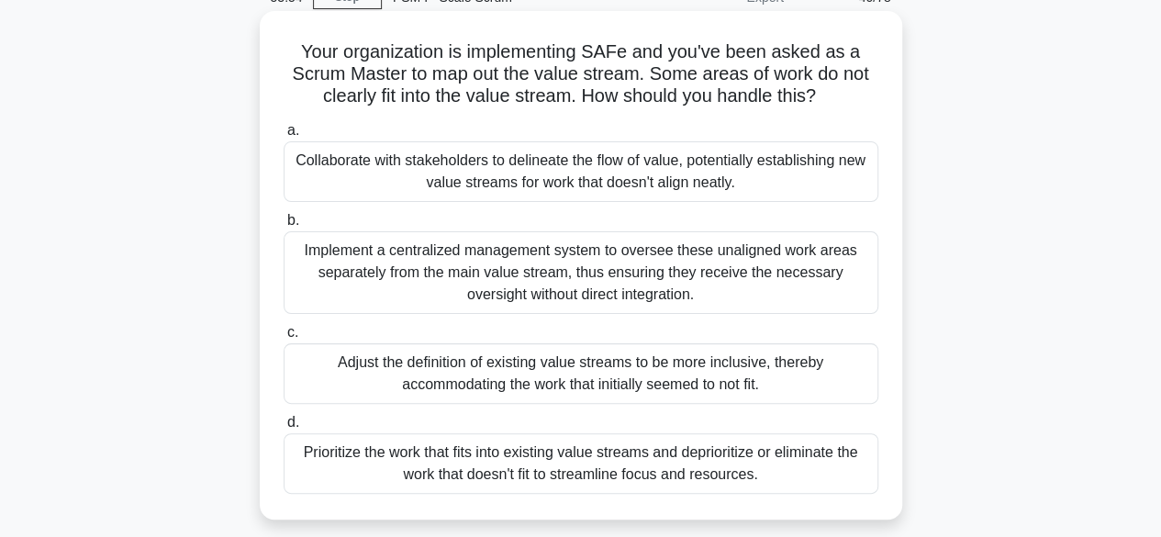
click at [510, 179] on div "Collaborate with stakeholders to delineate the flow of value, potentially estab…" at bounding box center [581, 171] width 595 height 61
click at [567, 170] on div "Collaborate with stakeholders to delineate the flow of value, potentially estab…" at bounding box center [581, 171] width 595 height 61
click at [284, 137] on input "a. Collaborate with stakeholders to delineate the flow of value, potentially es…" at bounding box center [284, 131] width 0 height 12
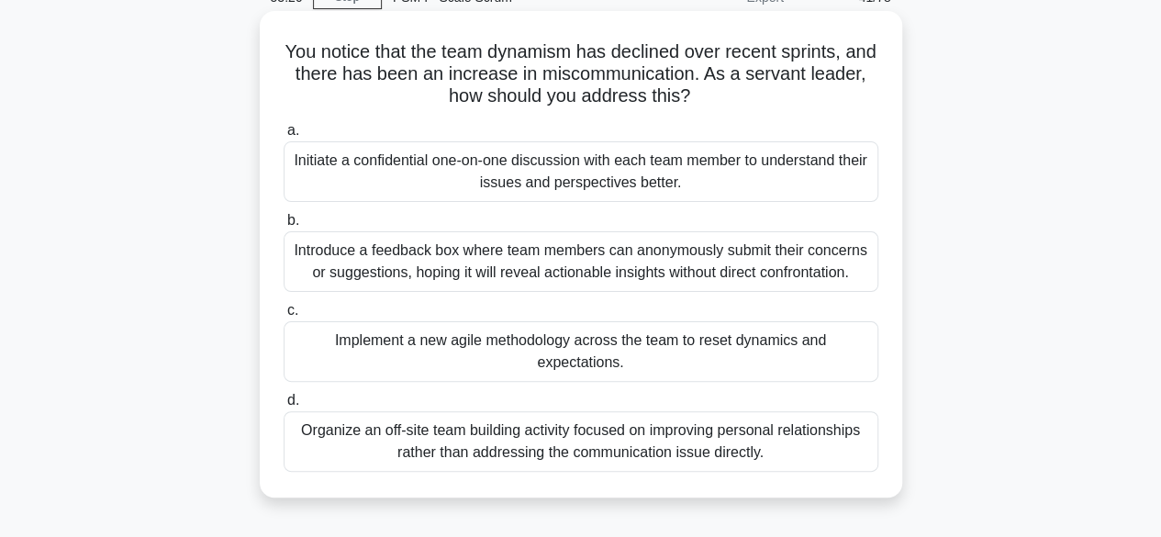
click at [595, 346] on div "Implement a new agile methodology across the team to reset dynamics and expecta…" at bounding box center [581, 351] width 595 height 61
click at [284, 317] on input "c. Implement a new agile methodology across the team to reset dynamics and expe…" at bounding box center [284, 311] width 0 height 12
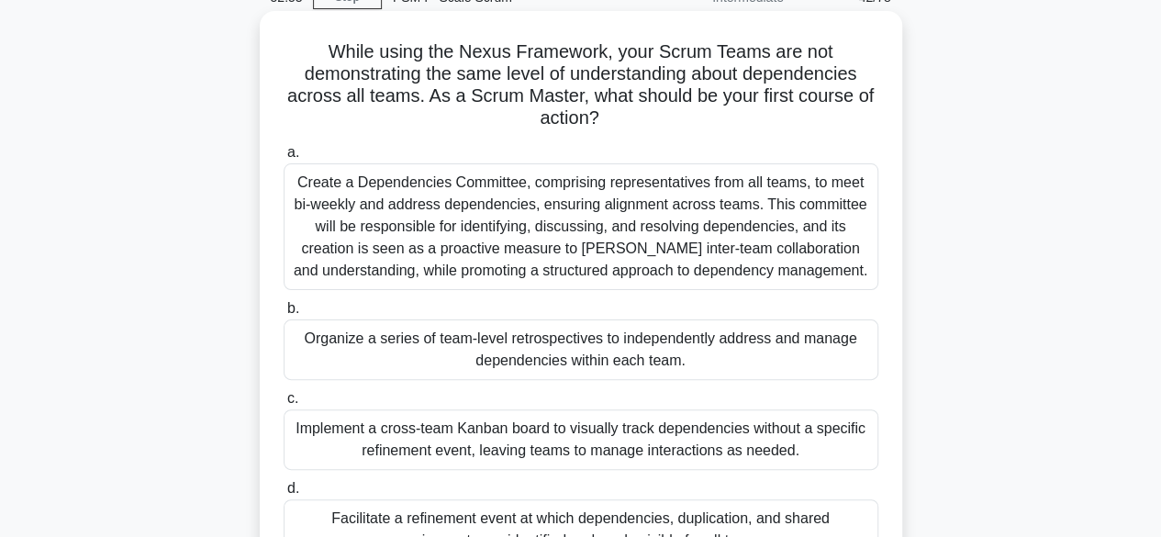
scroll to position [184, 0]
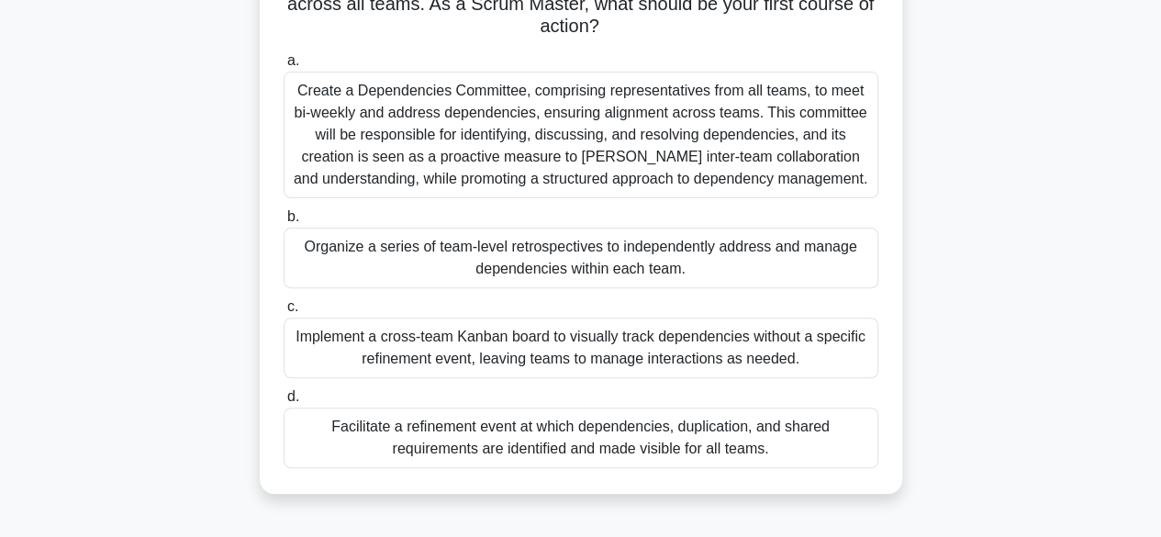
click at [629, 429] on div "Facilitate a refinement event at which dependencies, duplication, and shared re…" at bounding box center [581, 438] width 595 height 61
click at [284, 403] on input "d. Facilitate a refinement event at which dependencies, duplication, and shared…" at bounding box center [284, 397] width 0 height 12
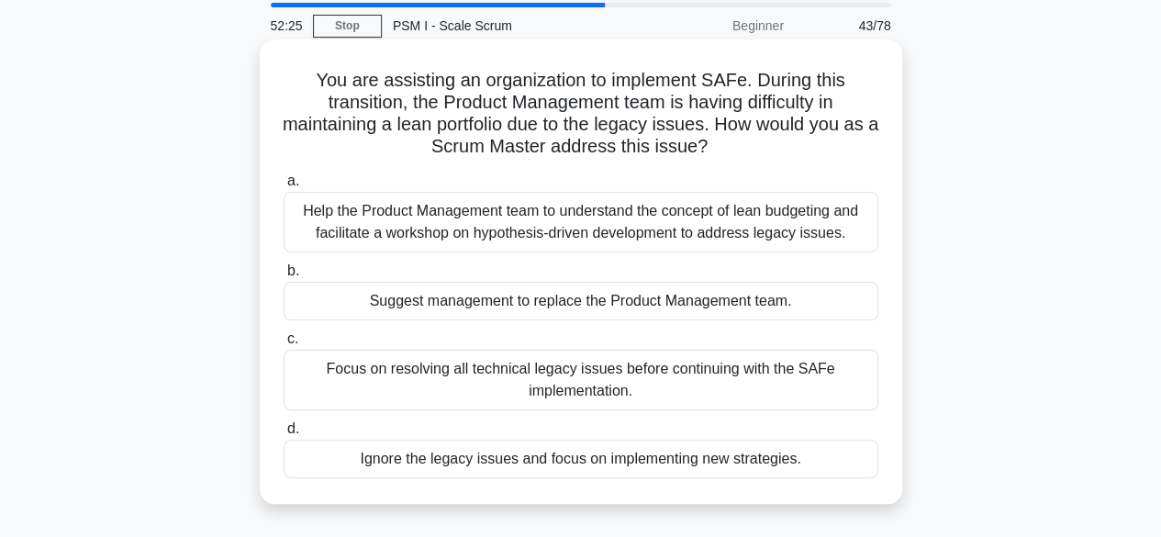
scroll to position [92, 0]
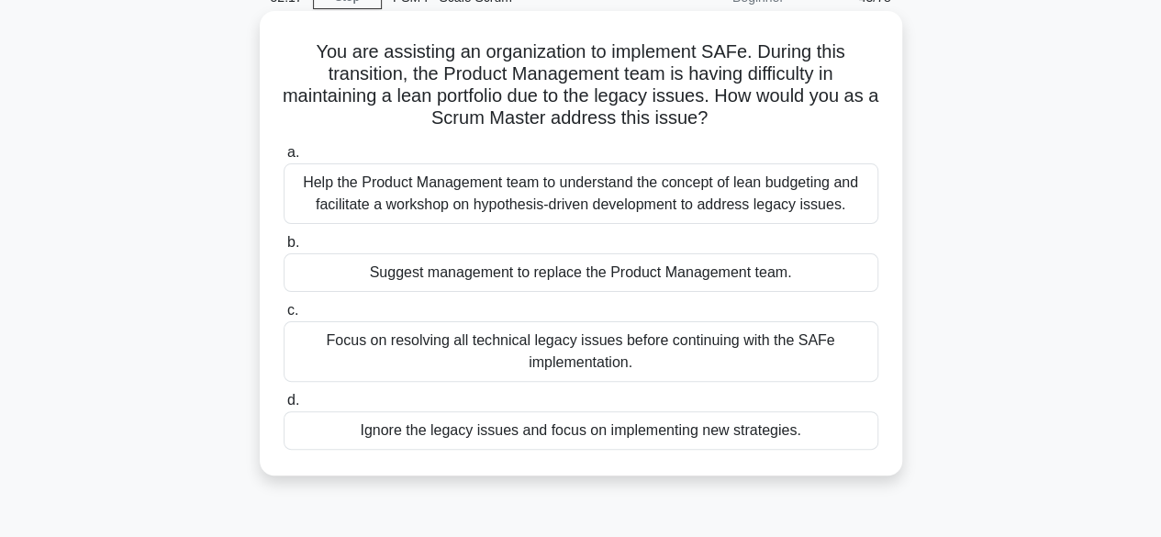
click at [589, 193] on div "Help the Product Management team to understand the concept of lean budgeting an…" at bounding box center [581, 193] width 595 height 61
click at [284, 159] on input "a. Help the Product Management team to understand the concept of lean budgeting…" at bounding box center [284, 153] width 0 height 12
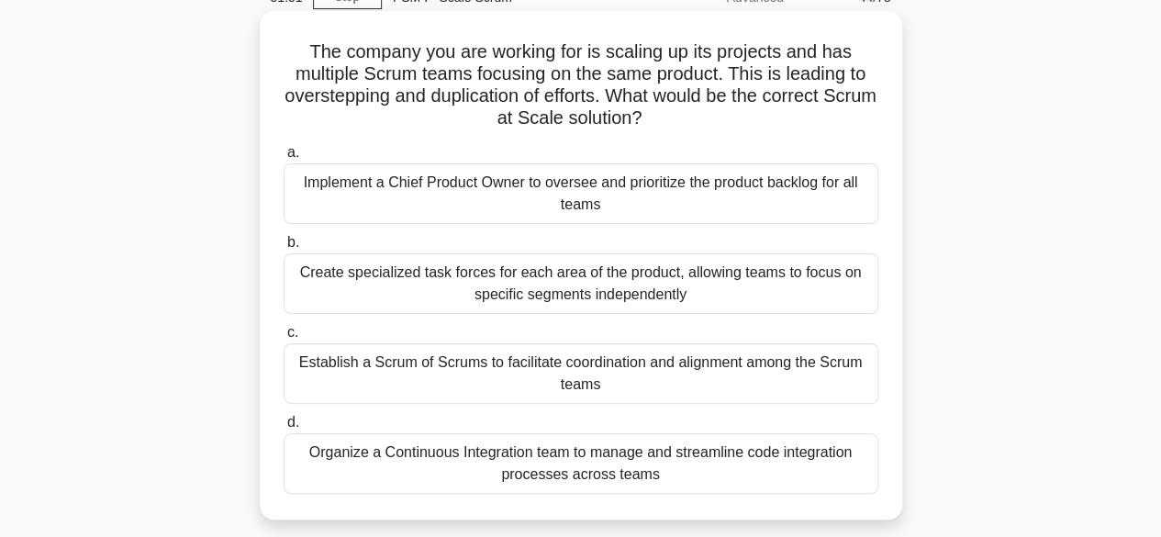
click at [621, 372] on div "Establish a Scrum of Scrums to facilitate coordination and alignment among the …" at bounding box center [581, 373] width 595 height 61
click at [284, 339] on input "c. Establish a Scrum of Scrums to facilitate coordination and alignment among t…" at bounding box center [284, 333] width 0 height 12
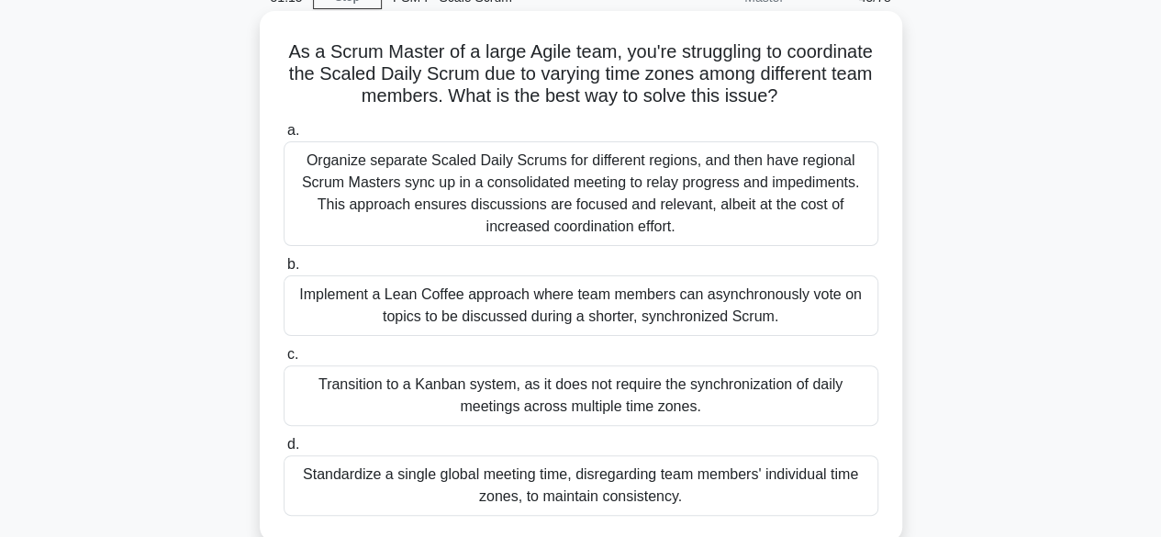
click at [557, 483] on div "Standardize a single global meeting time, disregarding team members' individual…" at bounding box center [581, 485] width 595 height 61
click at [284, 451] on input "d. Standardize a single global meeting time, disregarding team members' individ…" at bounding box center [284, 445] width 0 height 12
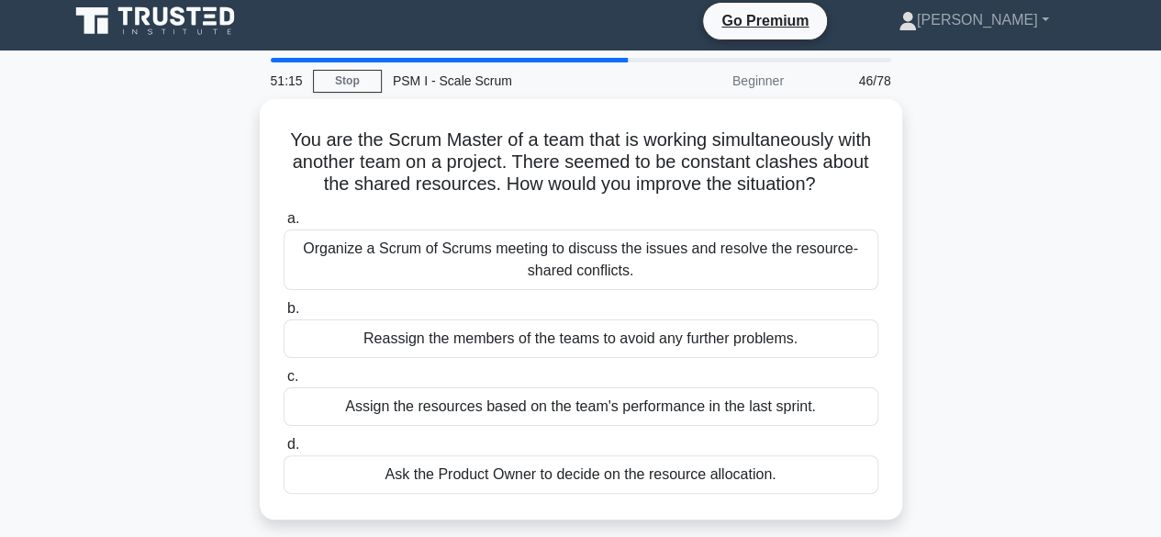
scroll to position [0, 0]
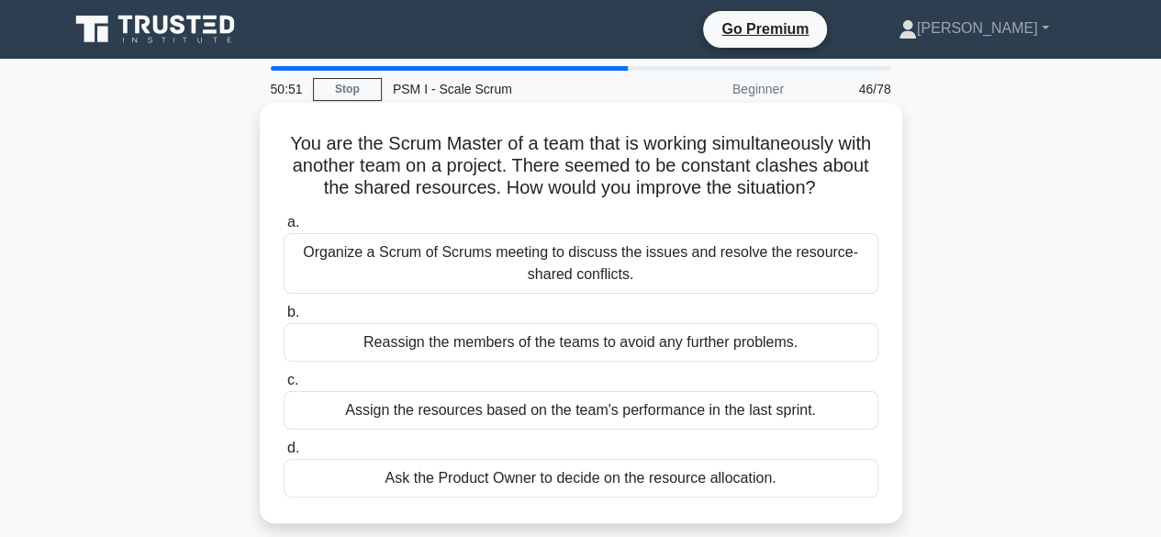
click at [606, 267] on div "Organize a Scrum of Scrums meeting to discuss the issues and resolve the resour…" at bounding box center [581, 263] width 595 height 61
click at [284, 229] on input "a. Organize a Scrum of Scrums meeting to discuss the issues and resolve the res…" at bounding box center [284, 223] width 0 height 12
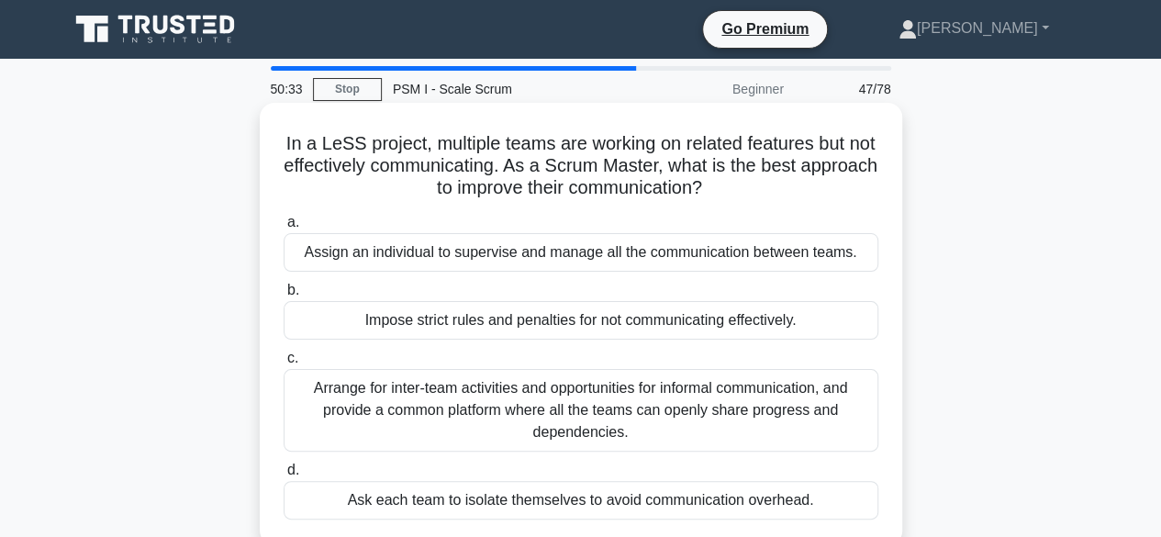
click at [588, 389] on div "Arrange for inter-team activities and opportunities for informal communication,…" at bounding box center [581, 410] width 595 height 83
click at [284, 364] on input "c. Arrange for inter-team activities and opportunities for informal communicati…" at bounding box center [284, 359] width 0 height 12
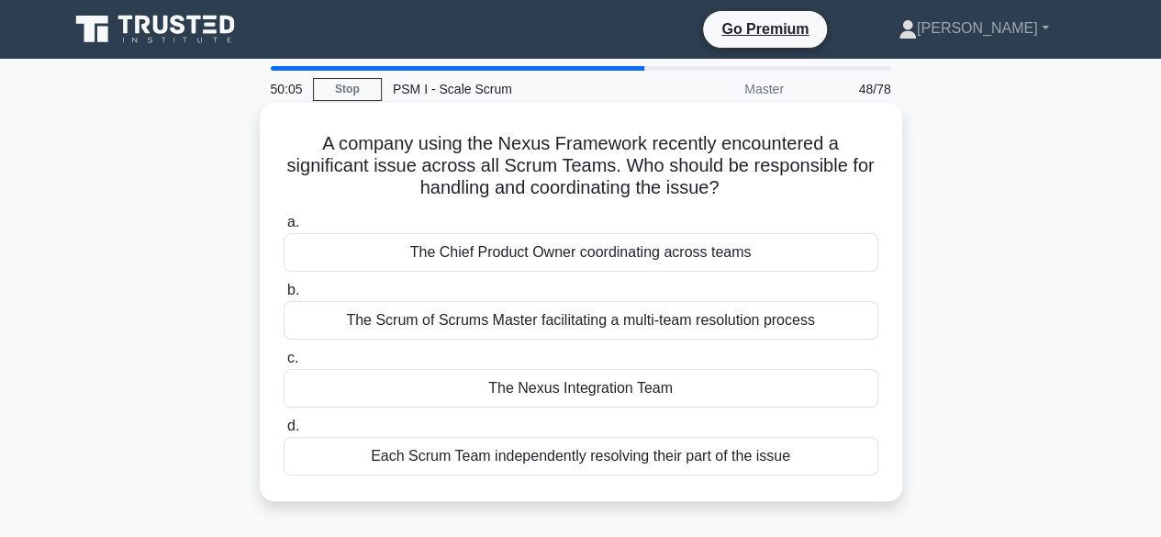
click at [584, 392] on div "The Nexus Integration Team" at bounding box center [581, 388] width 595 height 39
click at [284, 364] on input "c. The Nexus Integration Team" at bounding box center [284, 359] width 0 height 12
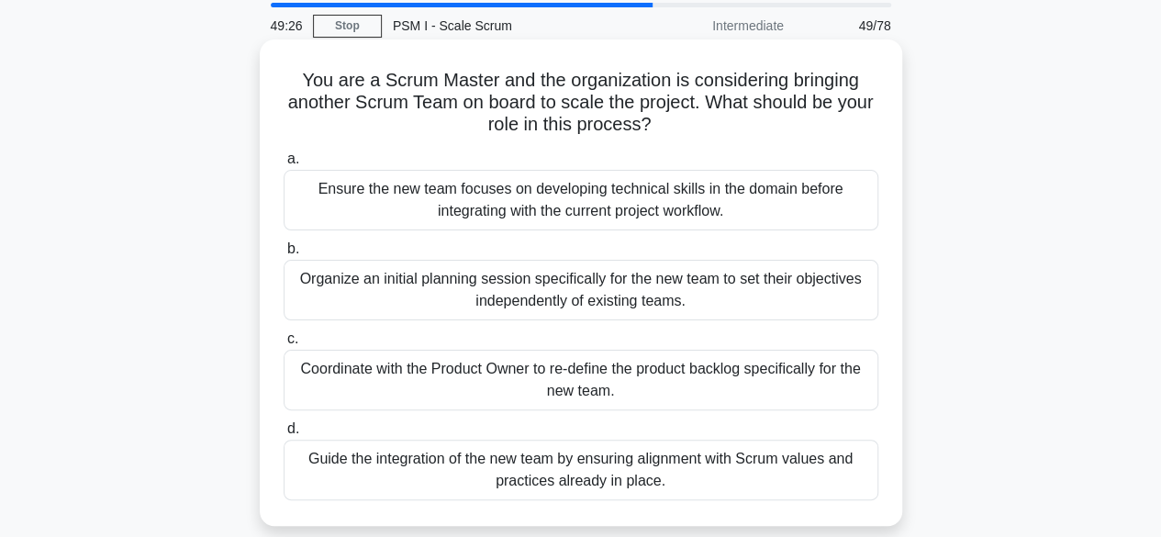
scroll to position [92, 0]
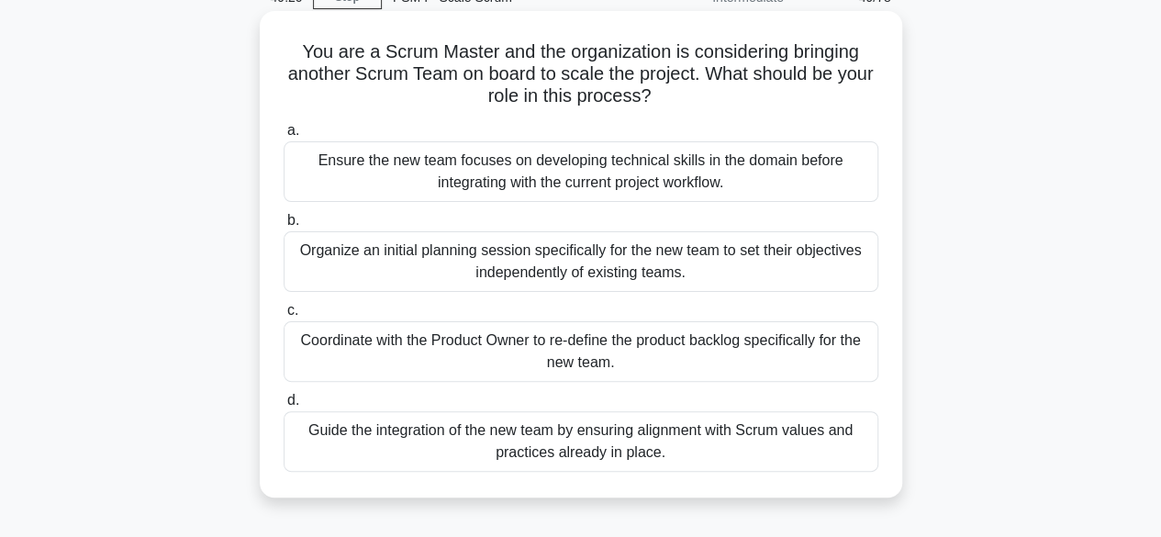
click at [534, 438] on div "Guide the integration of the new team by ensuring alignment with Scrum values a…" at bounding box center [581, 441] width 595 height 61
click at [284, 407] on input "d. Guide the integration of the new team by ensuring alignment with Scrum value…" at bounding box center [284, 401] width 0 height 12
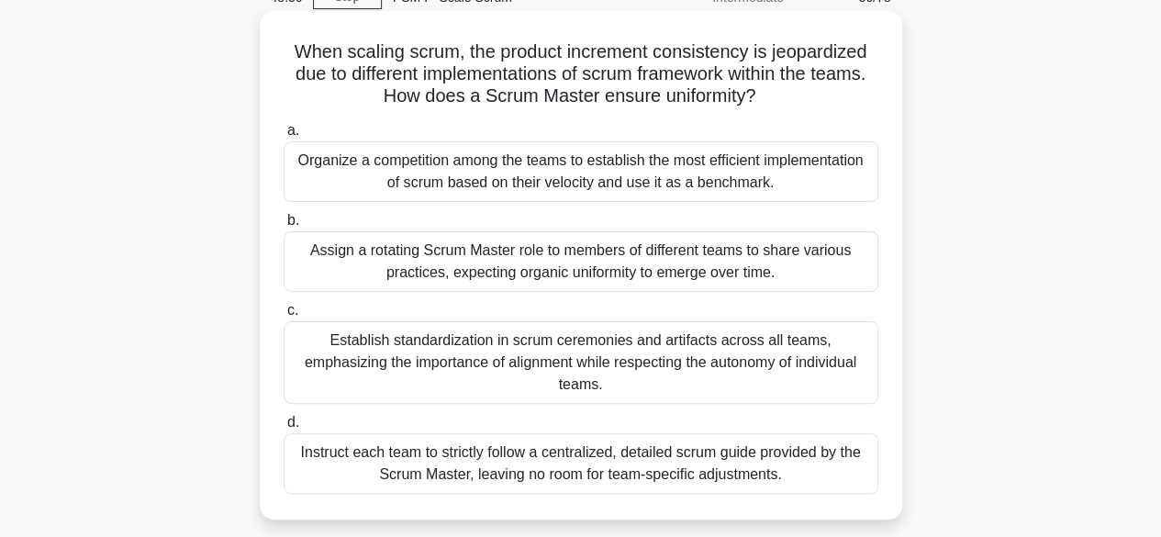
click at [532, 341] on div "Establish standardization in scrum ceremonies and artifacts across all teams, e…" at bounding box center [581, 362] width 595 height 83
click at [284, 317] on input "c. Establish standardization in scrum ceremonies and artifacts across all teams…" at bounding box center [284, 311] width 0 height 12
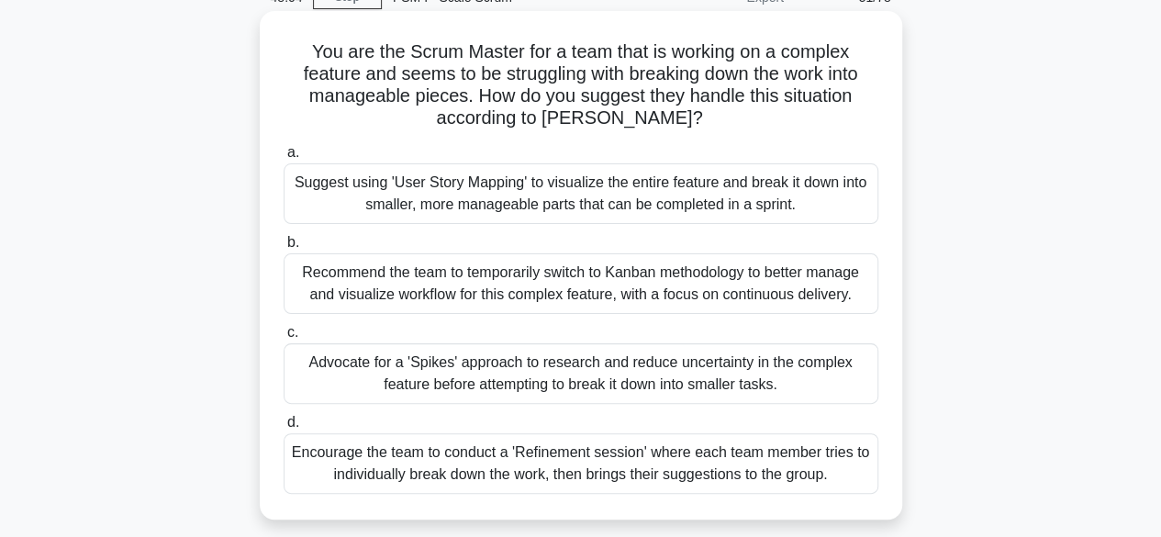
click at [498, 189] on div "Suggest using 'User Story Mapping' to visualize the entire feature and break it…" at bounding box center [581, 193] width 595 height 61
click at [284, 159] on input "a. Suggest using 'User Story Mapping' to visualize the entire feature and break…" at bounding box center [284, 153] width 0 height 12
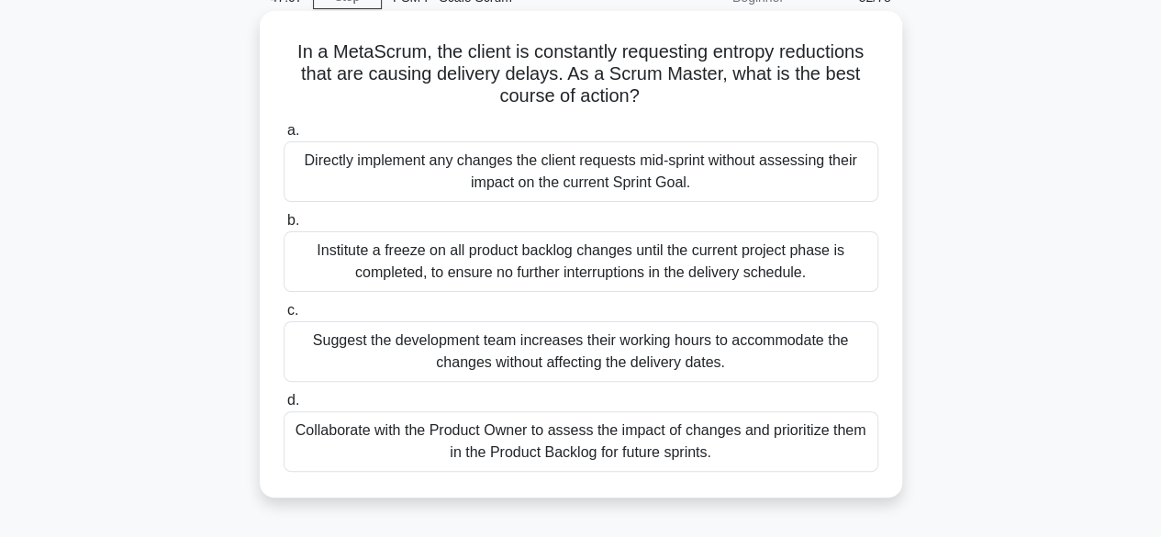
click at [615, 439] on div "Collaborate with the Product Owner to assess the impact of changes and prioriti…" at bounding box center [581, 441] width 595 height 61
click at [284, 407] on input "d. Collaborate with the Product Owner to assess the impact of changes and prior…" at bounding box center [284, 401] width 0 height 12
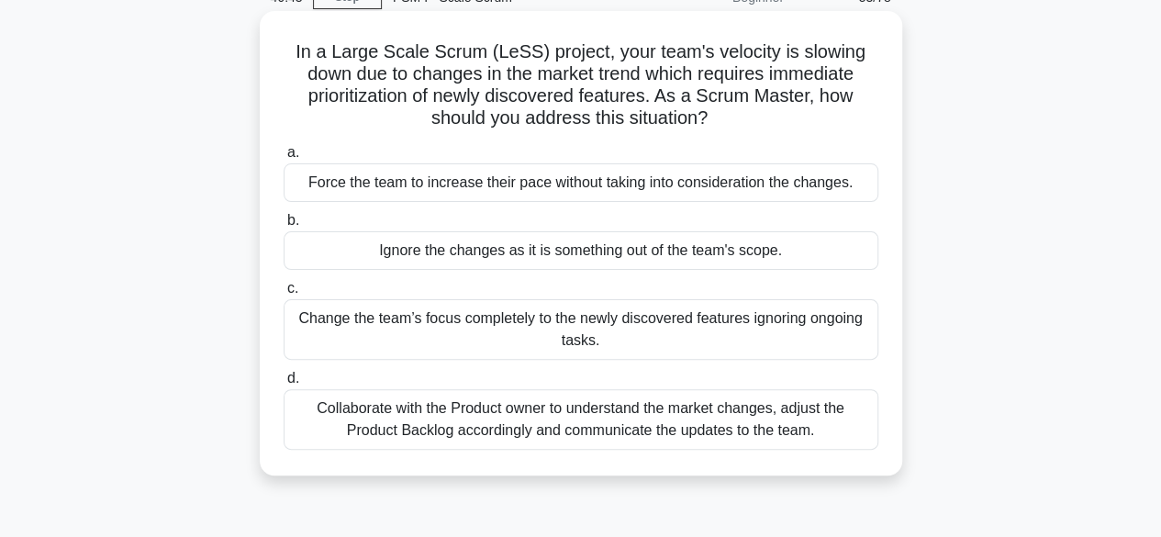
click at [620, 420] on div "Collaborate with the Product owner to understand the market changes, adjust the…" at bounding box center [581, 419] width 595 height 61
click at [284, 385] on input "d. Collaborate with the Product owner to understand the market changes, adjust …" at bounding box center [284, 379] width 0 height 12
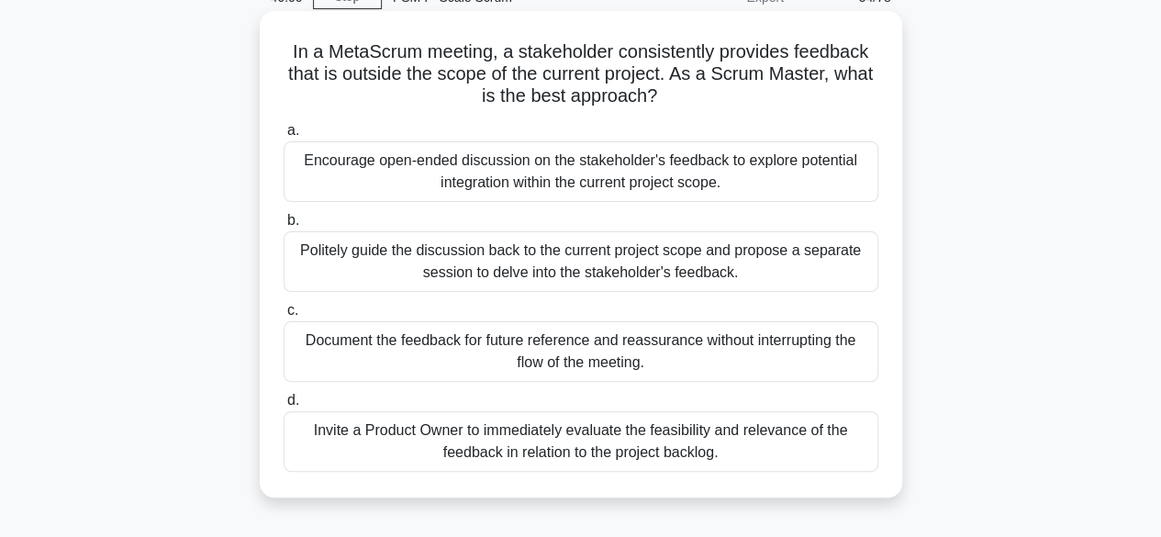
click at [481, 268] on div "Politely guide the discussion back to the current project scope and propose a s…" at bounding box center [581, 261] width 595 height 61
click at [284, 227] on input "b. Politely guide the discussion back to the current project scope and propose …" at bounding box center [284, 221] width 0 height 12
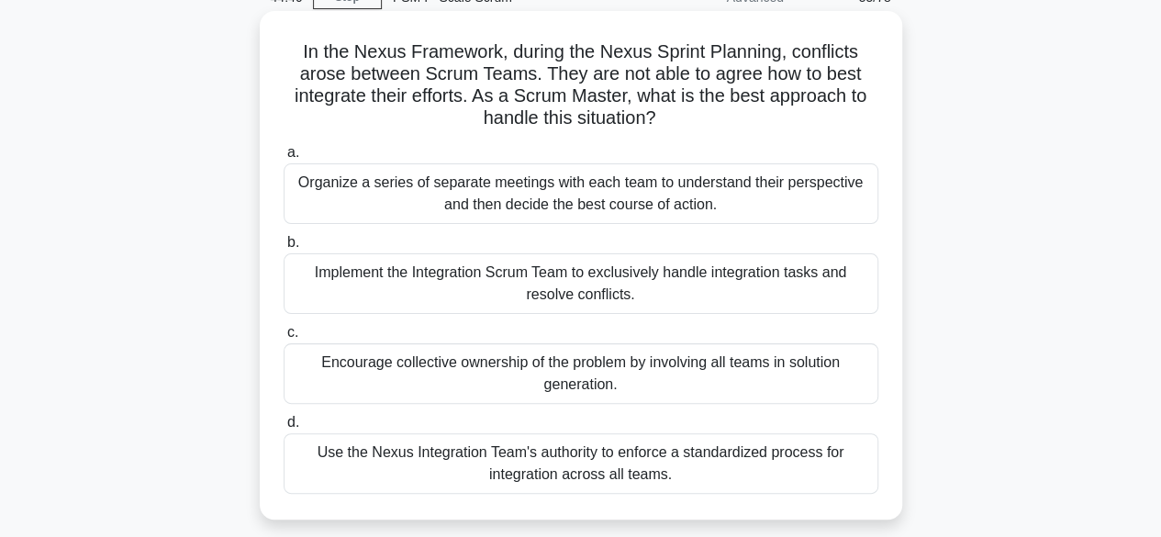
click at [451, 365] on div "Encourage collective ownership of the problem by involving all teams in solutio…" at bounding box center [581, 373] width 595 height 61
click at [284, 339] on input "c. Encourage collective ownership of the problem by involving all teams in solu…" at bounding box center [284, 333] width 0 height 12
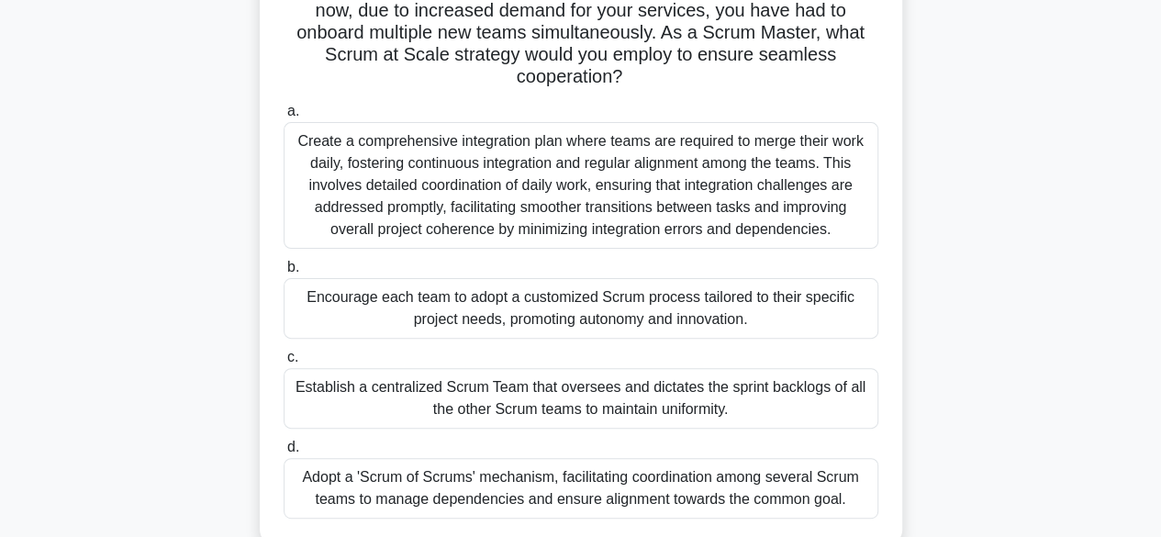
scroll to position [184, 0]
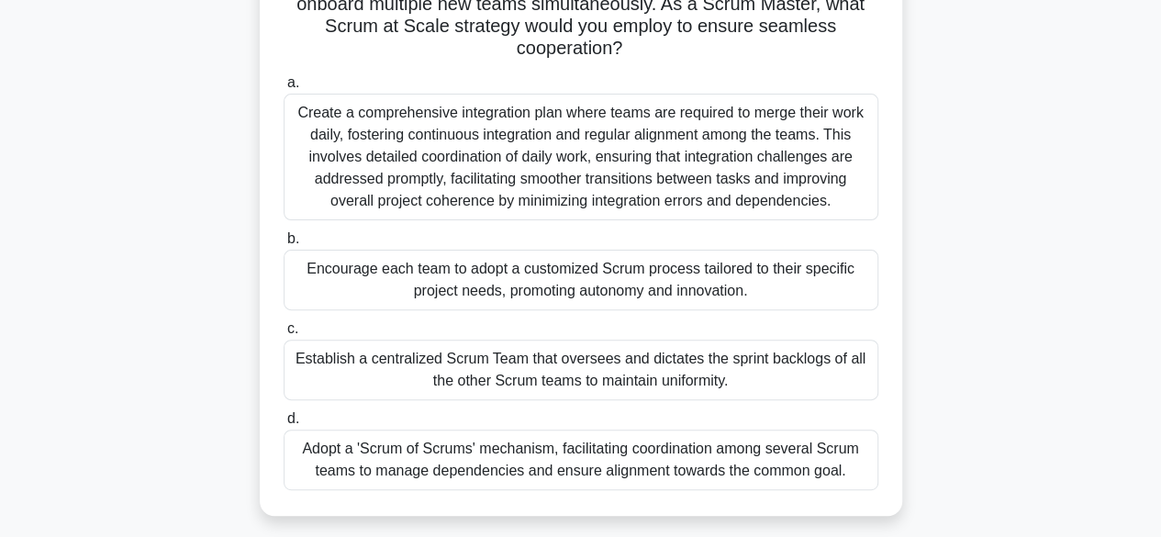
click at [582, 471] on div "Adopt a 'Scrum of Scrums' mechanism, facilitating coordination among several Sc…" at bounding box center [581, 460] width 595 height 61
click at [284, 425] on input "d. Adopt a 'Scrum of Scrums' mechanism, facilitating coordination among several…" at bounding box center [284, 419] width 0 height 12
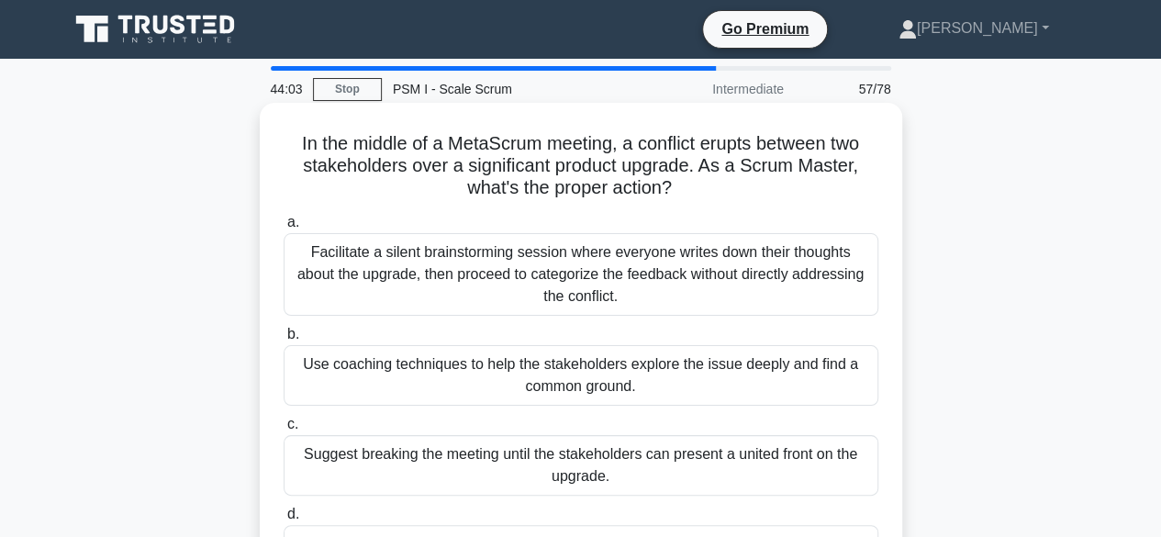
scroll to position [92, 0]
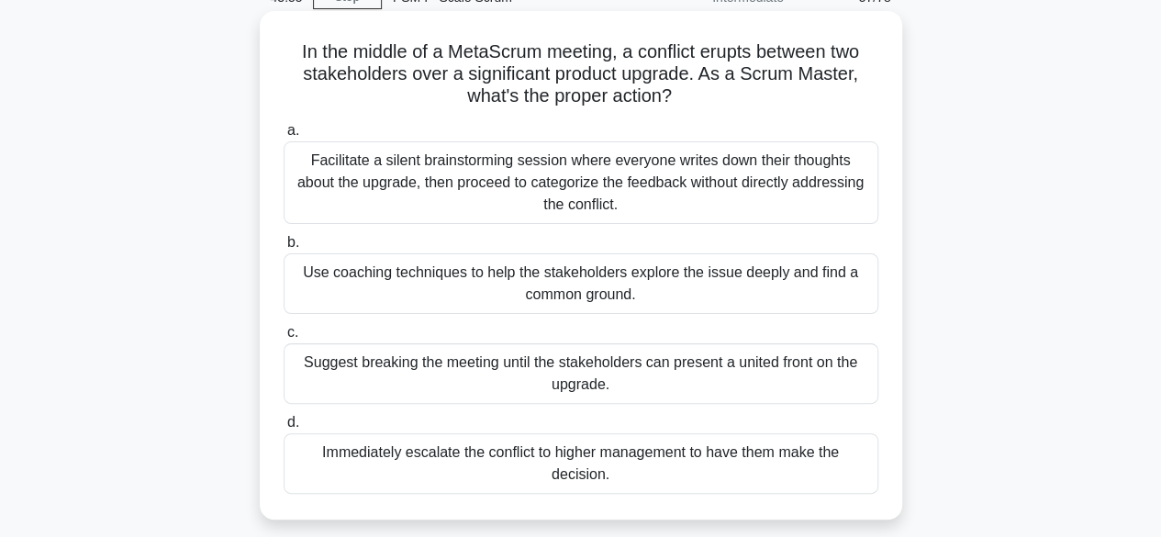
click at [584, 289] on div "Use coaching techniques to help the stakeholders explore the issue deeply and f…" at bounding box center [581, 283] width 595 height 61
click at [284, 249] on input "b. Use coaching techniques to help the stakeholders explore the issue deeply an…" at bounding box center [284, 243] width 0 height 12
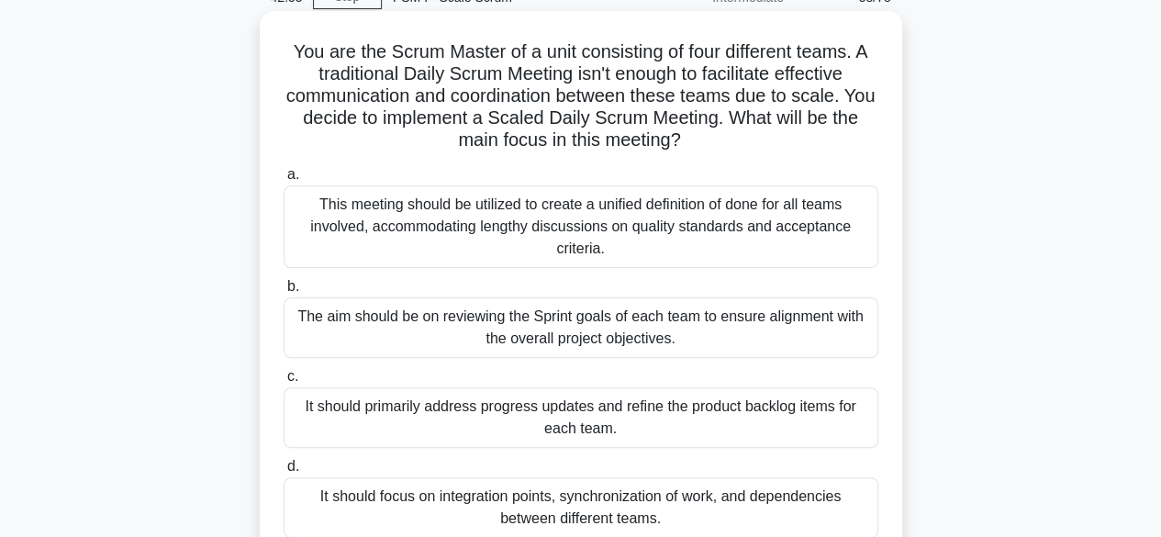
click at [624, 495] on div "It should focus on integration points, synchronization of work, and dependencie…" at bounding box center [581, 507] width 595 height 61
click at [284, 473] on input "d. It should focus on integration points, synchronization of work, and dependen…" at bounding box center [284, 467] width 0 height 12
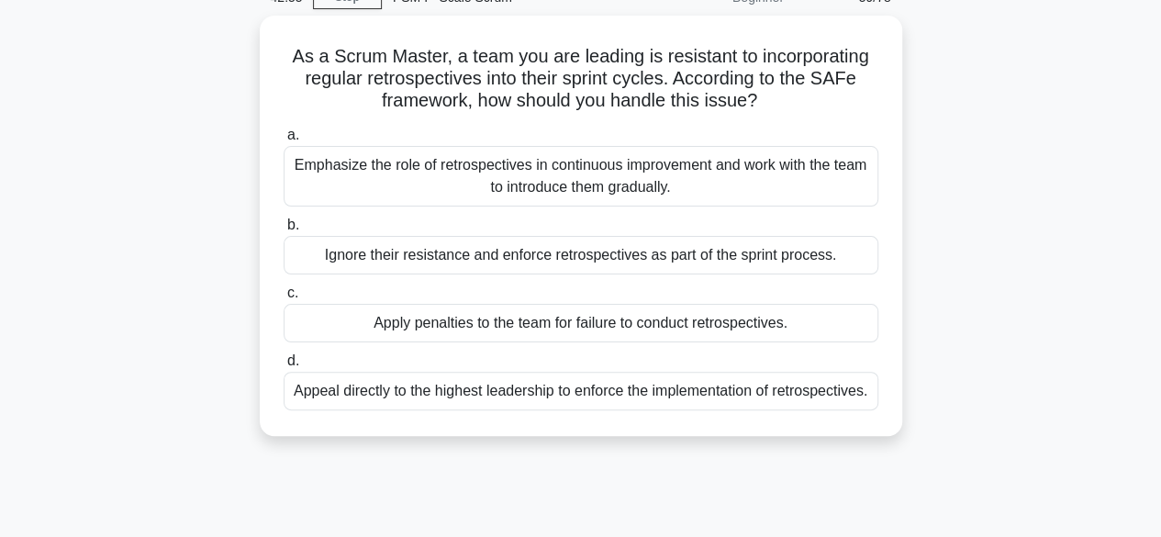
scroll to position [0, 0]
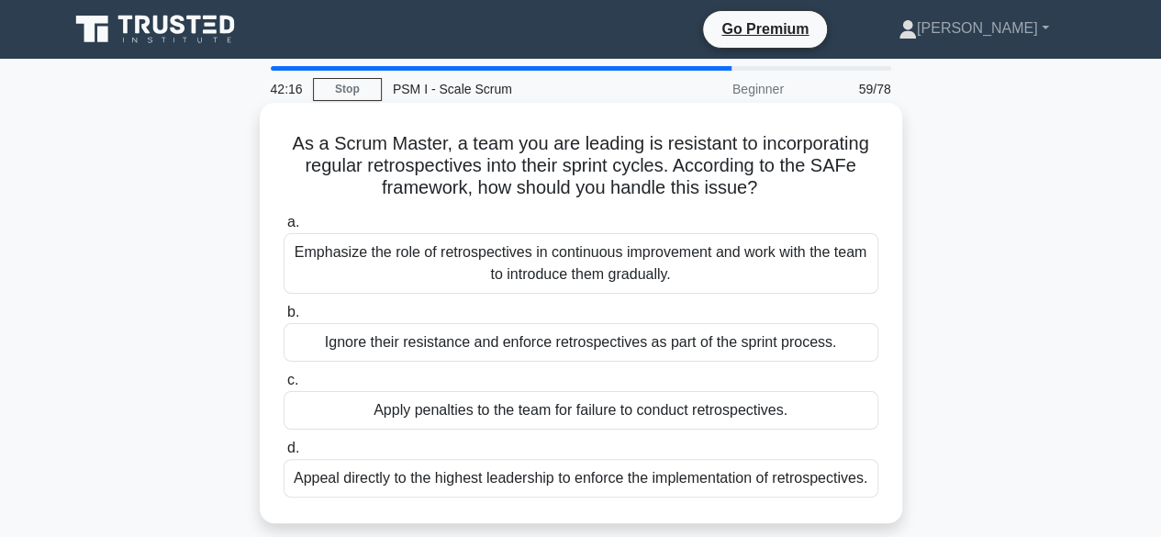
click at [449, 254] on div "Emphasize the role of retrospectives in continuous improvement and work with th…" at bounding box center [581, 263] width 595 height 61
click at [284, 229] on input "a. Emphasize the role of retrospectives in continuous improvement and work with…" at bounding box center [284, 223] width 0 height 12
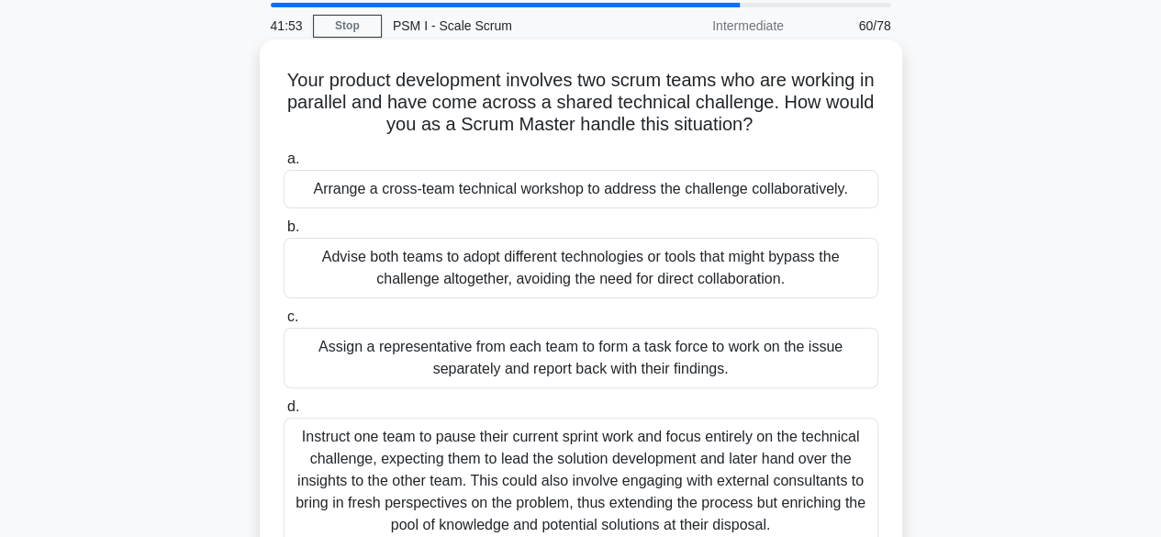
scroll to position [92, 0]
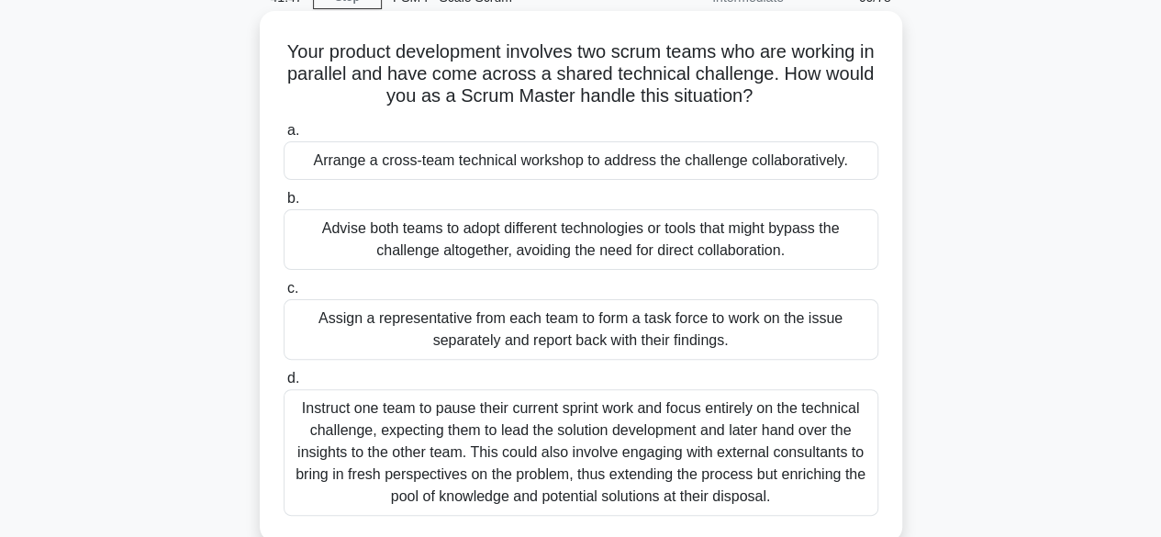
click at [646, 160] on div "Arrange a cross-team technical workshop to address the challenge collaborativel…" at bounding box center [581, 160] width 595 height 39
click at [531, 155] on div "Arrange a cross-team technical workshop to address the challenge collaborativel…" at bounding box center [581, 160] width 595 height 39
click at [284, 137] on input "a. Arrange a cross-team technical workshop to address the challenge collaborati…" at bounding box center [284, 131] width 0 height 12
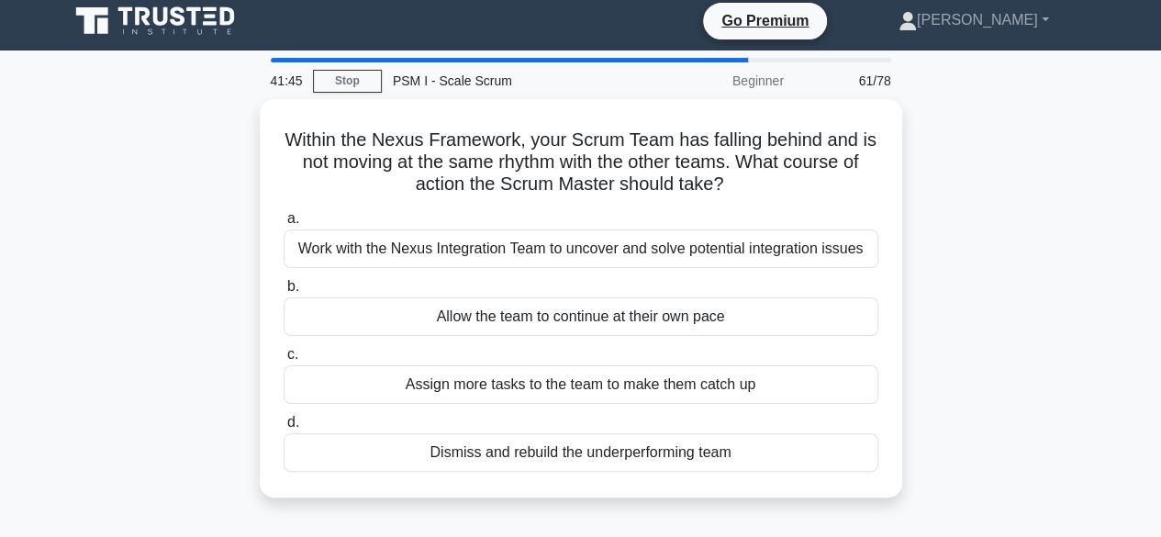
scroll to position [0, 0]
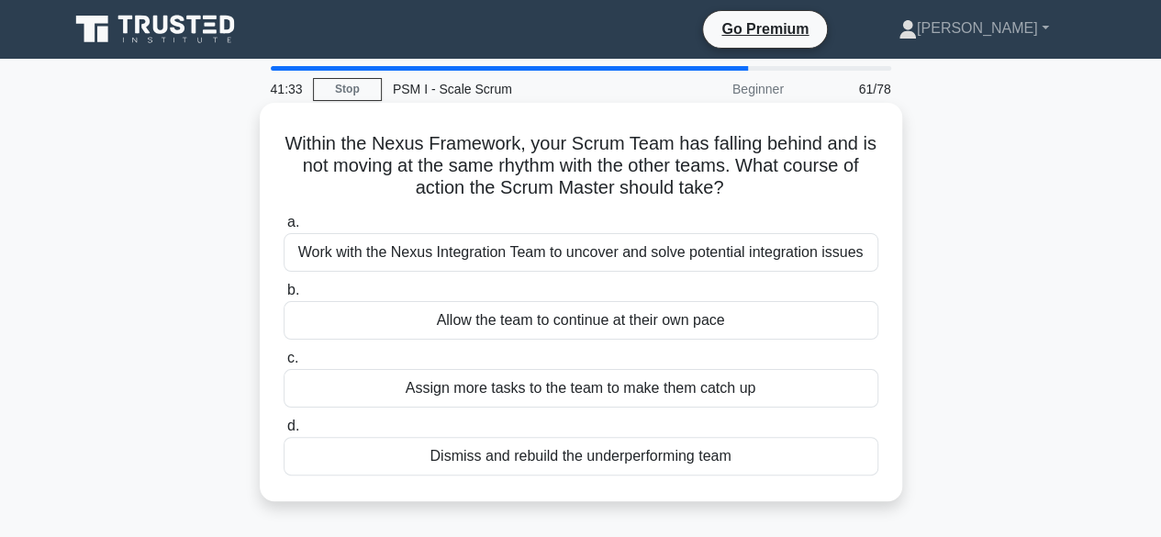
click at [556, 262] on div "Work with the Nexus Integration Team to uncover and solve potential integration…" at bounding box center [581, 252] width 595 height 39
click at [284, 229] on input "a. Work with the Nexus Integration Team to uncover and solve potential integrat…" at bounding box center [284, 223] width 0 height 12
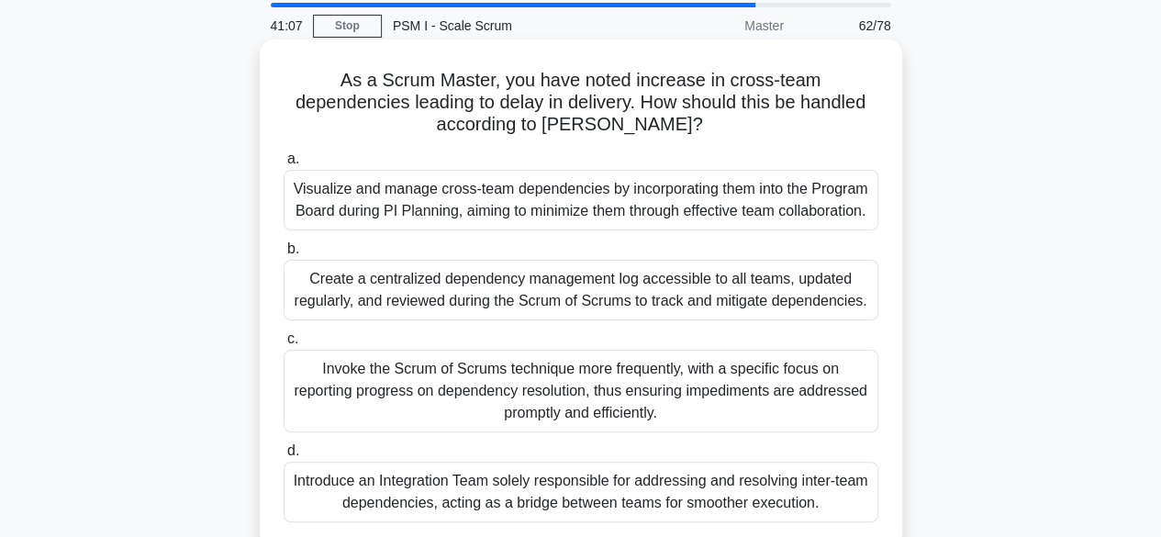
scroll to position [92, 0]
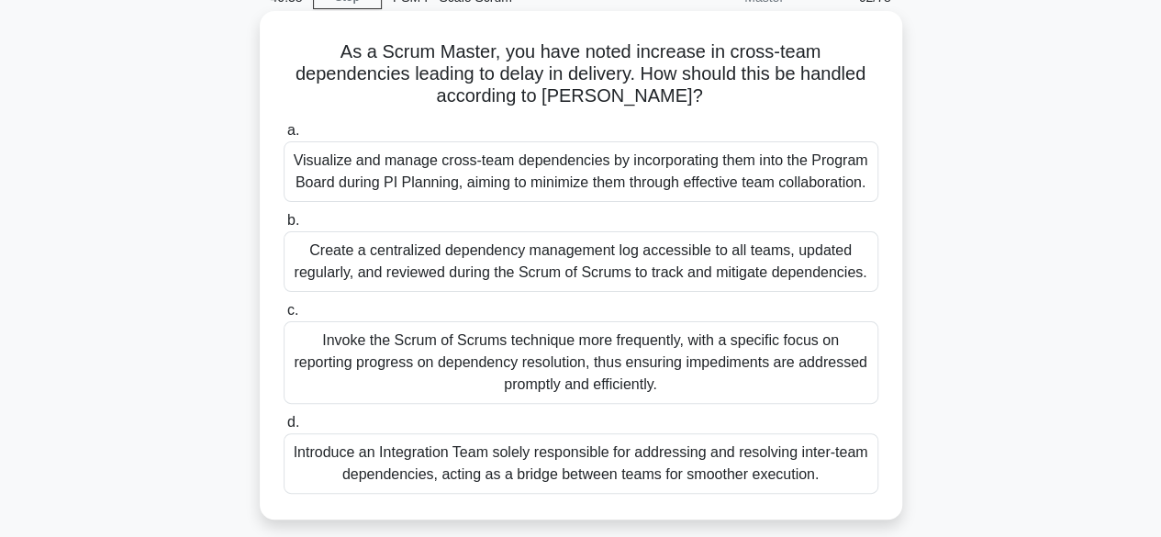
click at [594, 179] on div "Visualize and manage cross-team dependencies by incorporating them into the Pro…" at bounding box center [581, 171] width 595 height 61
click at [284, 137] on input "a. Visualize and manage cross-team dependencies by incorporating them into the …" at bounding box center [284, 131] width 0 height 12
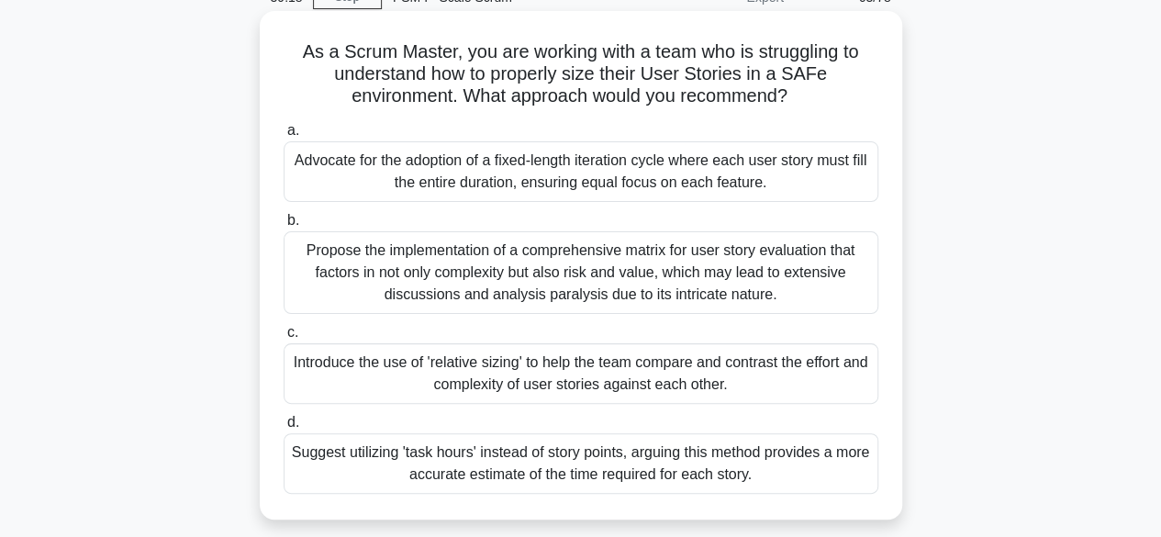
click at [580, 361] on div "Introduce the use of 'relative sizing' to help the team compare and contrast th…" at bounding box center [581, 373] width 595 height 61
click at [284, 339] on input "c. Introduce the use of 'relative sizing' to help the team compare and contrast…" at bounding box center [284, 333] width 0 height 12
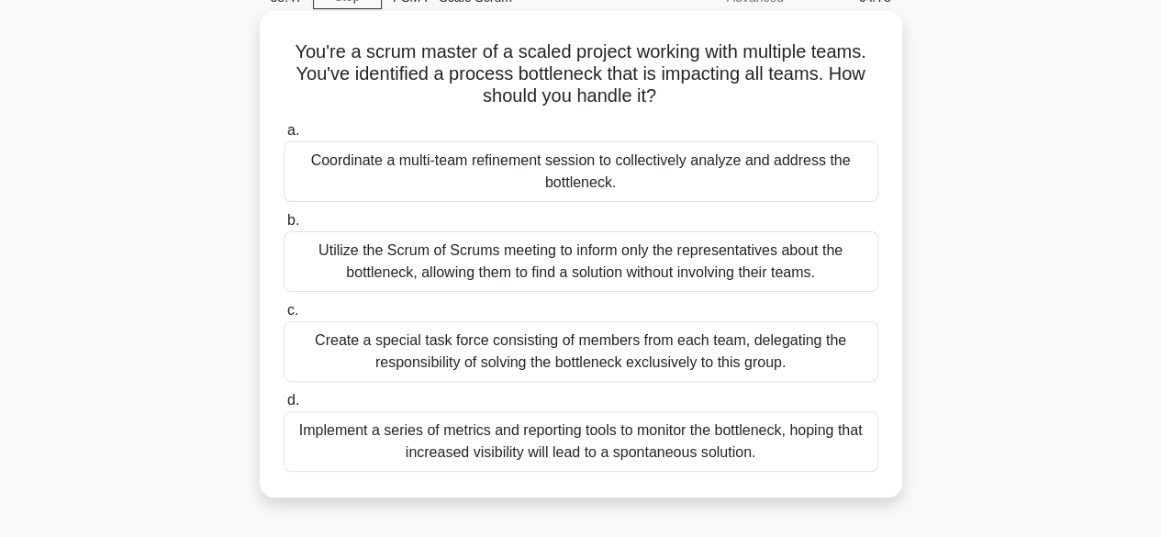
click at [407, 172] on div "Coordinate a multi-team refinement session to collectively analyze and address …" at bounding box center [581, 171] width 595 height 61
click at [284, 137] on input "a. Coordinate a multi-team refinement session to collectively analyze and addre…" at bounding box center [284, 131] width 0 height 12
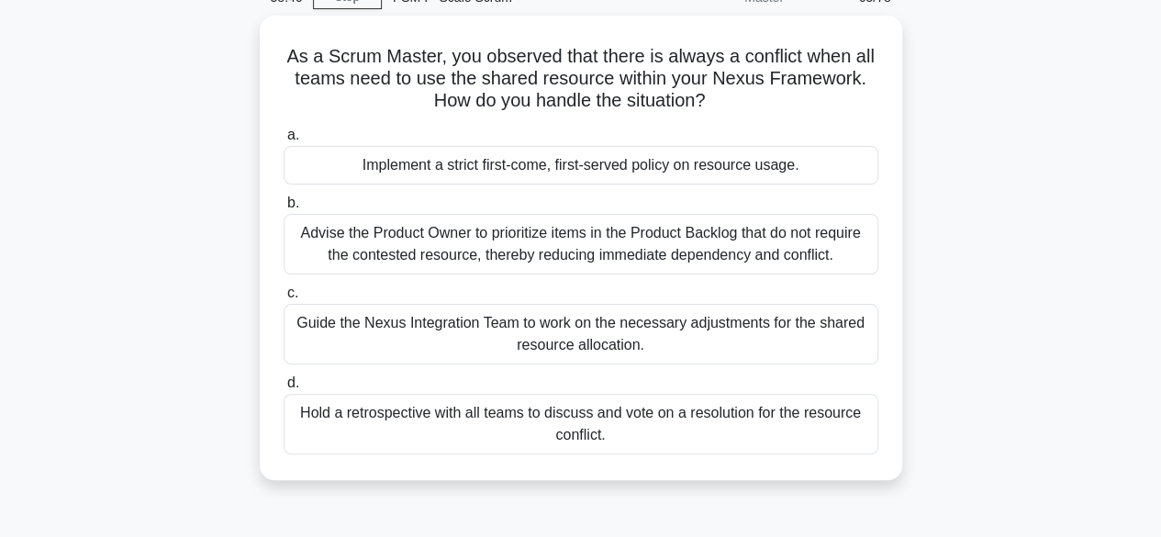
scroll to position [0, 0]
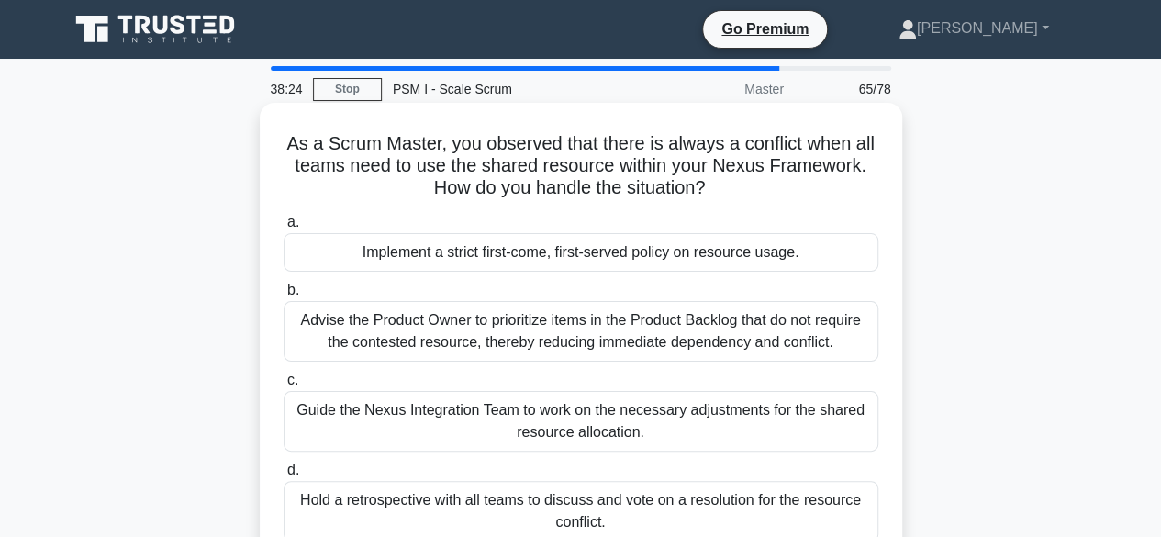
click at [588, 421] on div "Guide the Nexus Integration Team to work on the necessary adjustments for the s…" at bounding box center [581, 421] width 595 height 61
click at [284, 386] on input "c. Guide the Nexus Integration Team to work on the necessary adjustments for th…" at bounding box center [284, 381] width 0 height 12
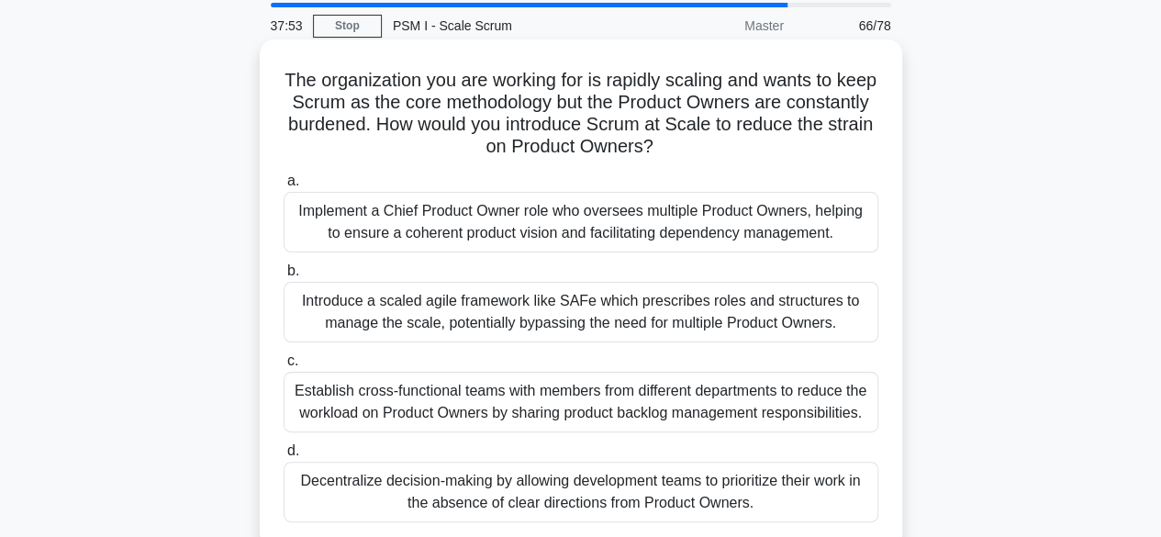
scroll to position [92, 0]
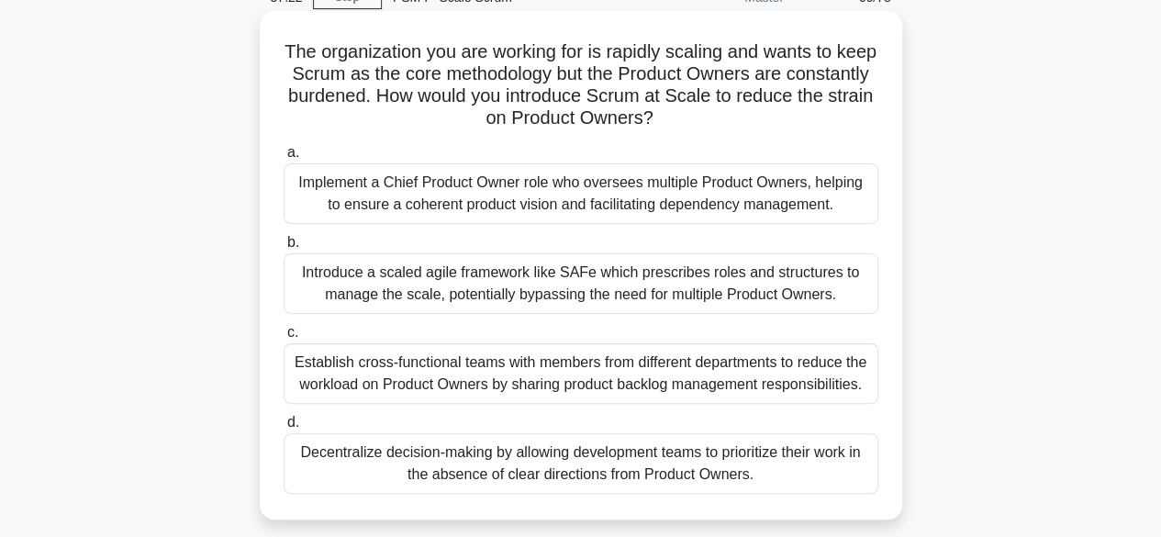
click at [572, 279] on div "Introduce a scaled agile framework like SAFe which prescribes roles and structu…" at bounding box center [581, 283] width 595 height 61
click at [284, 249] on input "b. Introduce a scaled agile framework like SAFe which prescribes roles and stru…" at bounding box center [284, 243] width 0 height 12
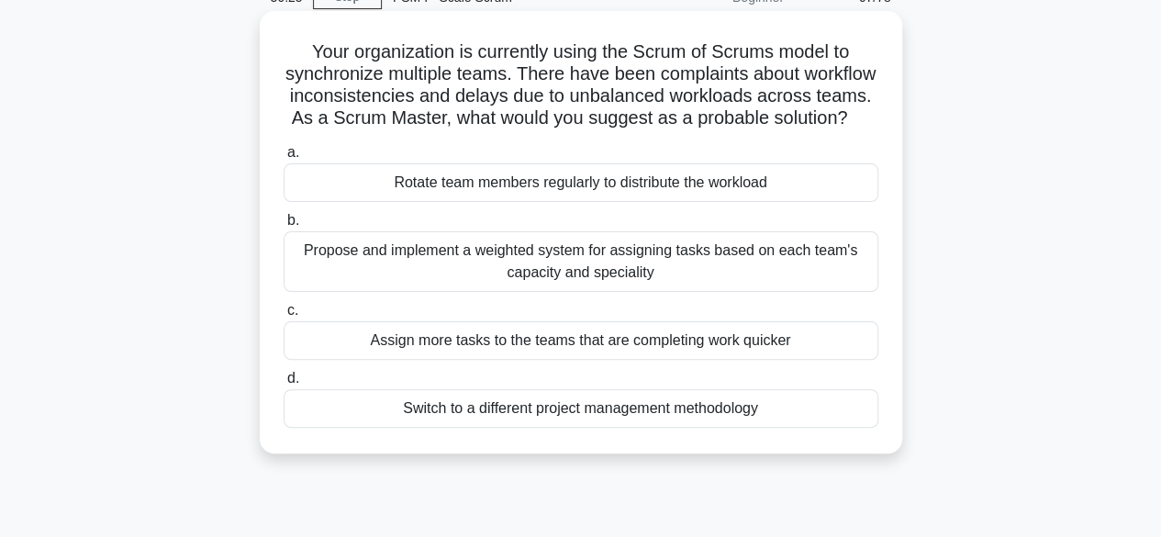
click at [550, 280] on div "Propose and implement a weighted system for assigning tasks based on each team'…" at bounding box center [581, 261] width 595 height 61
click at [284, 227] on input "b. Propose and implement a weighted system for assigning tasks based on each te…" at bounding box center [284, 221] width 0 height 12
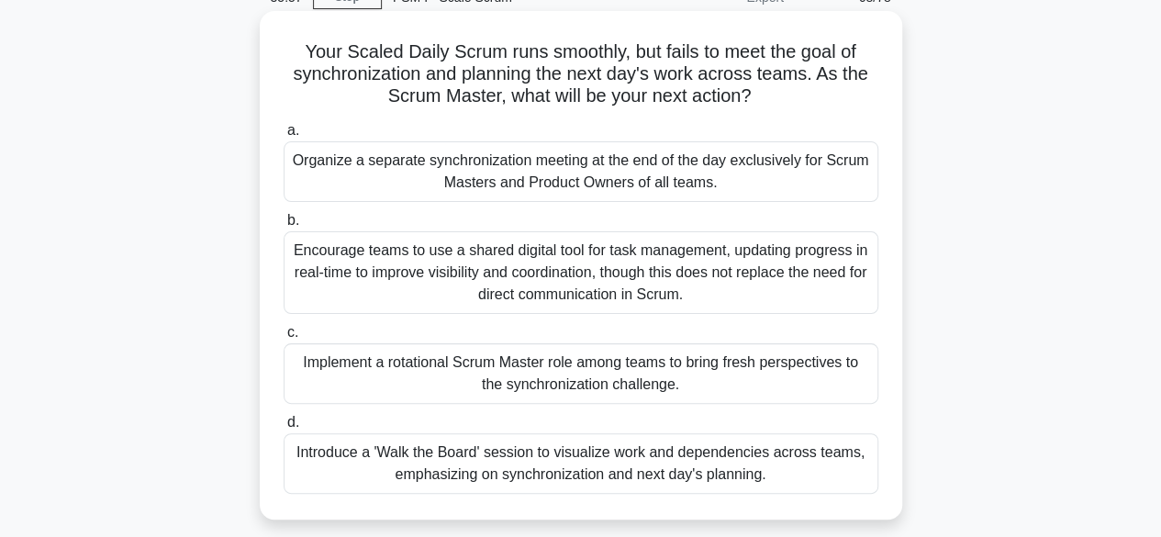
click at [669, 465] on div "Introduce a 'Walk the Board' session to visualize work and dependencies across …" at bounding box center [581, 463] width 595 height 61
click at [284, 429] on input "d. Introduce a 'Walk the Board' session to visualize work and dependencies acro…" at bounding box center [284, 423] width 0 height 12
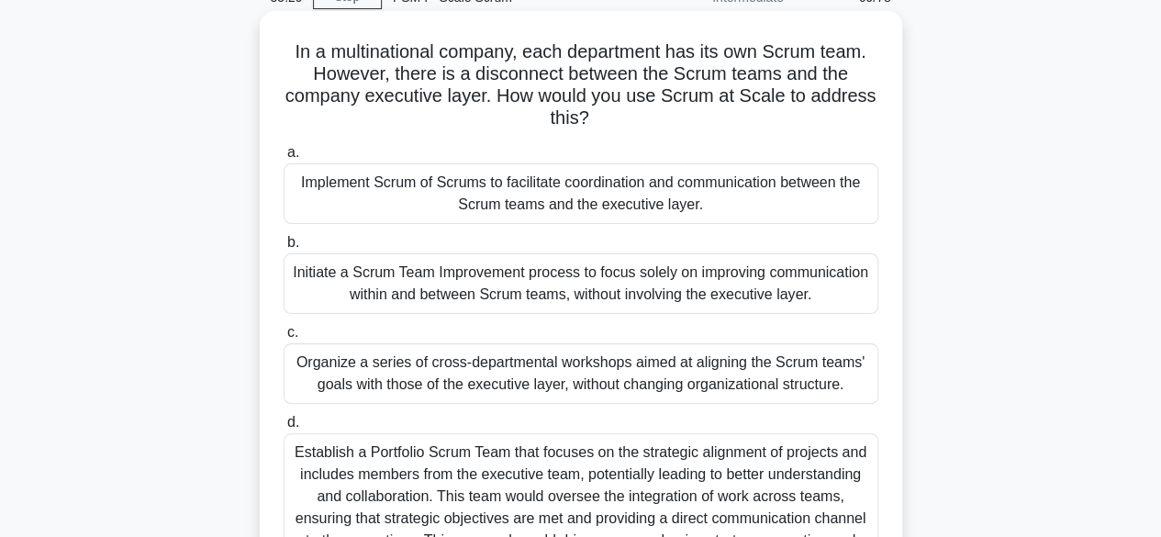
click at [633, 194] on div "Implement Scrum of Scrums to facilitate coordination and communication between …" at bounding box center [581, 193] width 595 height 61
click at [284, 159] on input "a. Implement Scrum of Scrums to facilitate coordination and communication betwe…" at bounding box center [284, 153] width 0 height 12
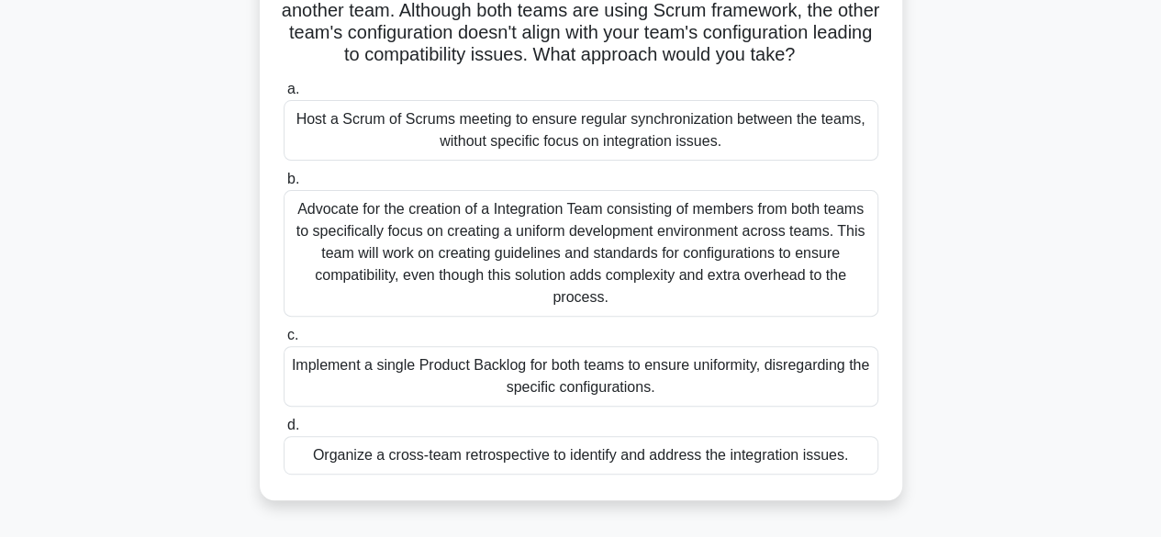
scroll to position [184, 0]
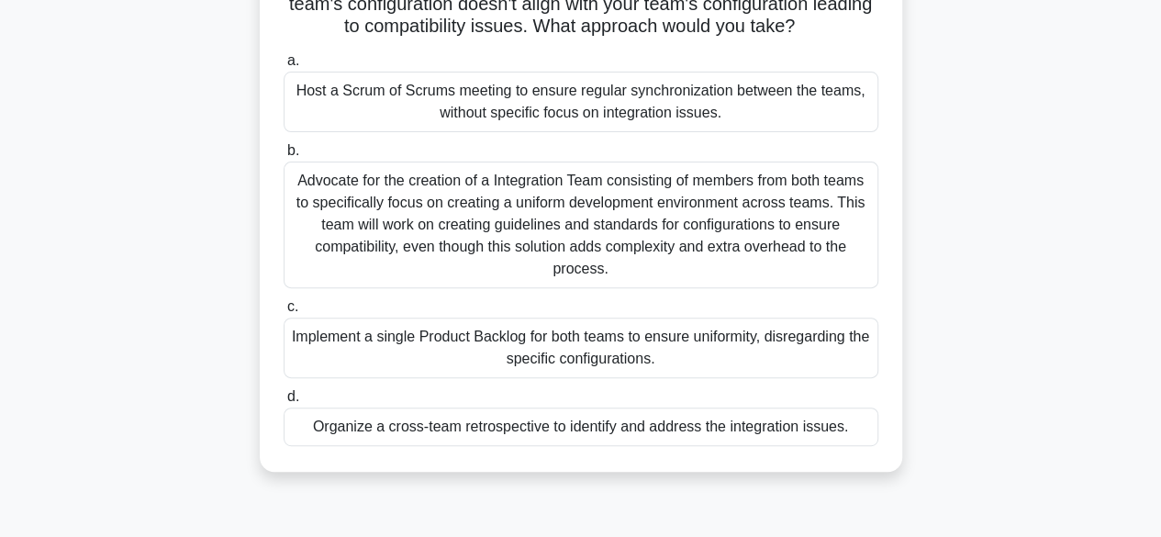
click at [648, 425] on div "Organize a cross-team retrospective to identify and address the integration iss…" at bounding box center [581, 427] width 595 height 39
click at [284, 403] on input "d. Organize a cross-team retrospective to identify and address the integration …" at bounding box center [284, 397] width 0 height 12
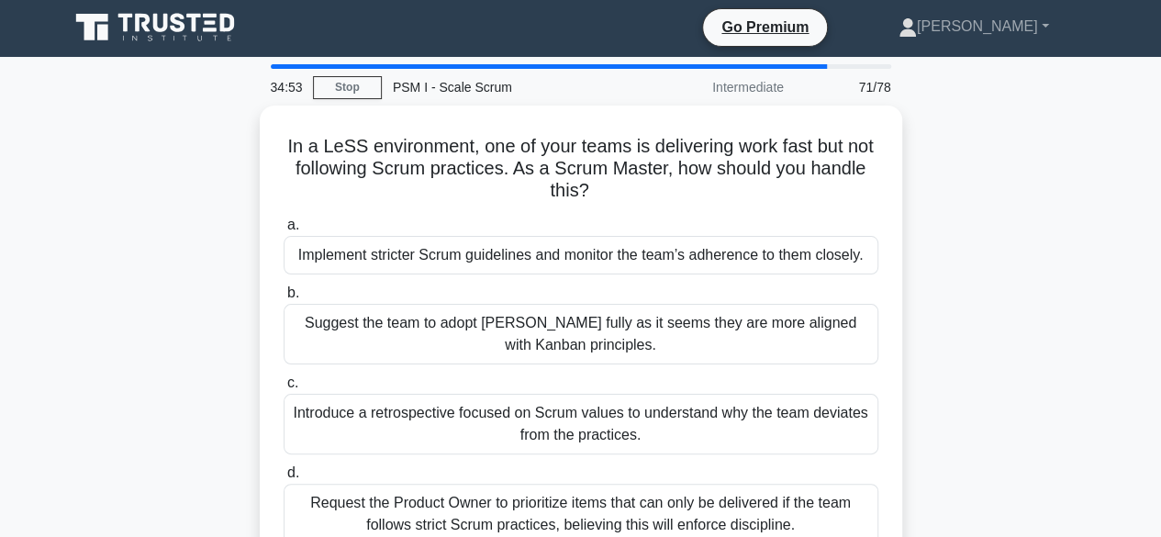
scroll to position [0, 0]
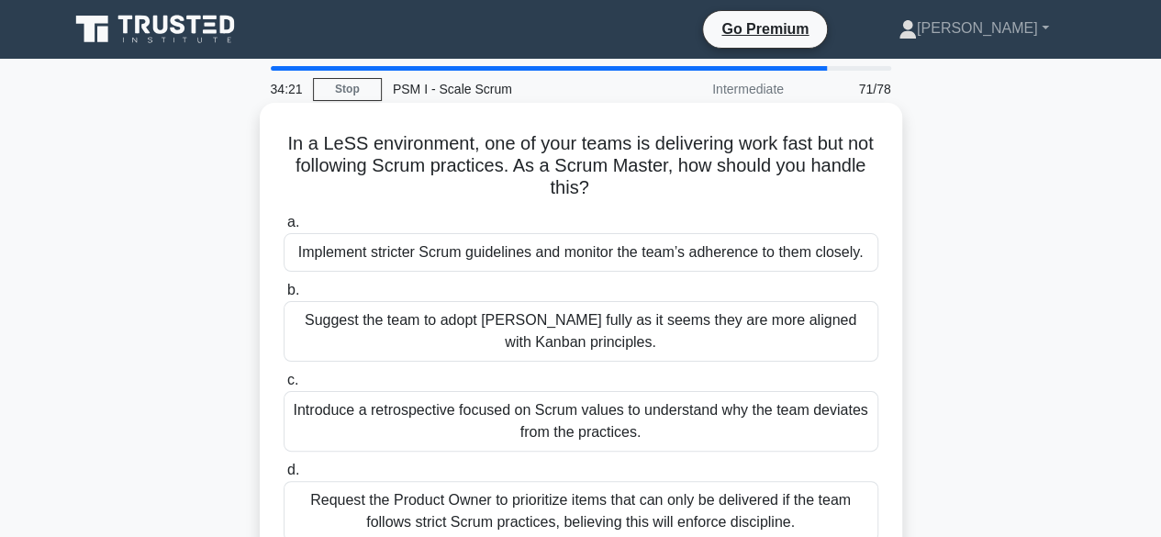
click at [645, 415] on div "Introduce a retrospective focused on Scrum values to understand why the team de…" at bounding box center [581, 421] width 595 height 61
click at [284, 386] on input "c. Introduce a retrospective focused on Scrum values to understand why the team…" at bounding box center [284, 381] width 0 height 12
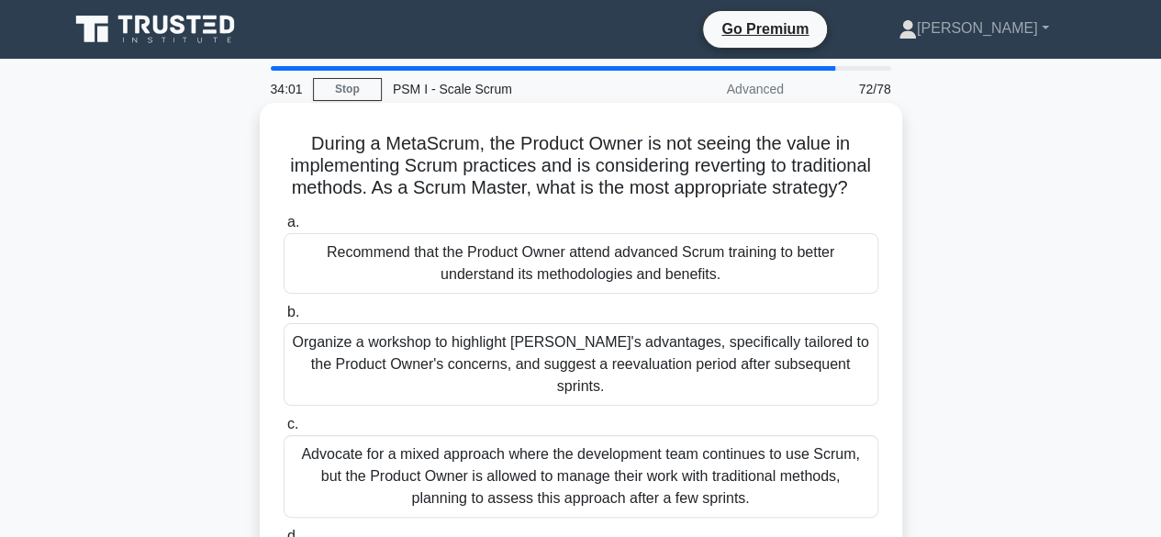
scroll to position [92, 0]
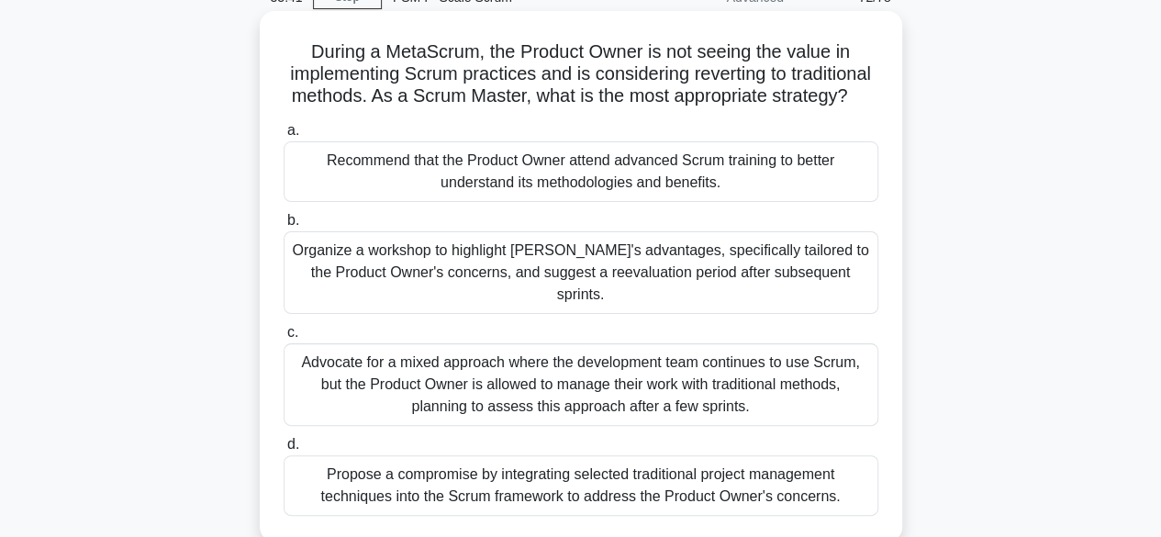
click at [516, 193] on div "Recommend that the Product Owner attend advanced Scrum training to better under…" at bounding box center [581, 171] width 595 height 61
click at [284, 137] on input "a. Recommend that the Product Owner attend advanced Scrum training to better un…" at bounding box center [284, 131] width 0 height 12
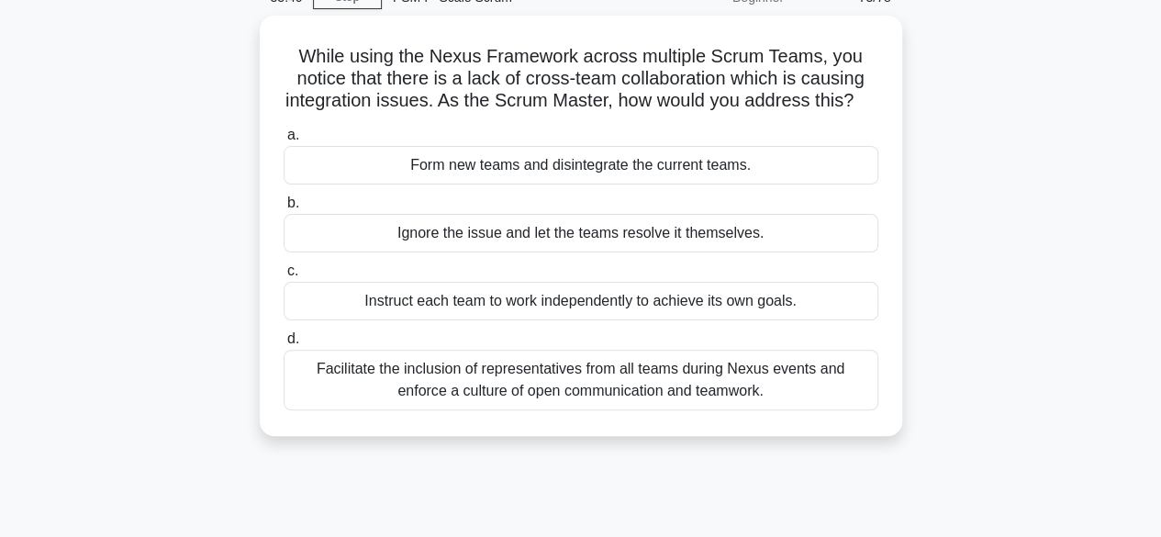
scroll to position [0, 0]
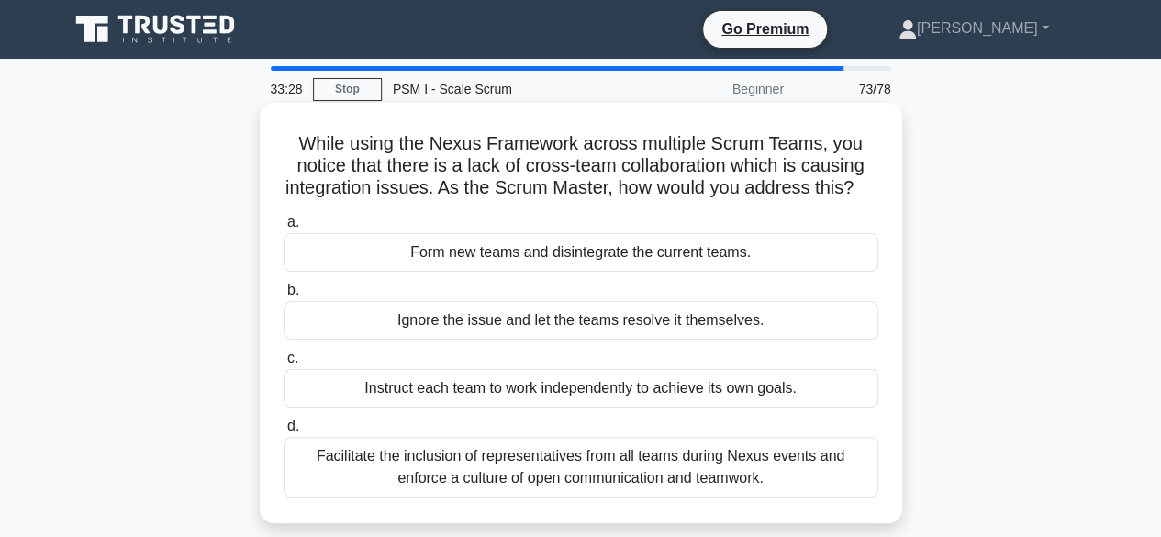
click at [612, 478] on div "Facilitate the inclusion of representatives from all teams during Nexus events …" at bounding box center [581, 467] width 595 height 61
click at [284, 432] on input "d. Facilitate the inclusion of representatives from all teams during Nexus even…" at bounding box center [284, 426] width 0 height 12
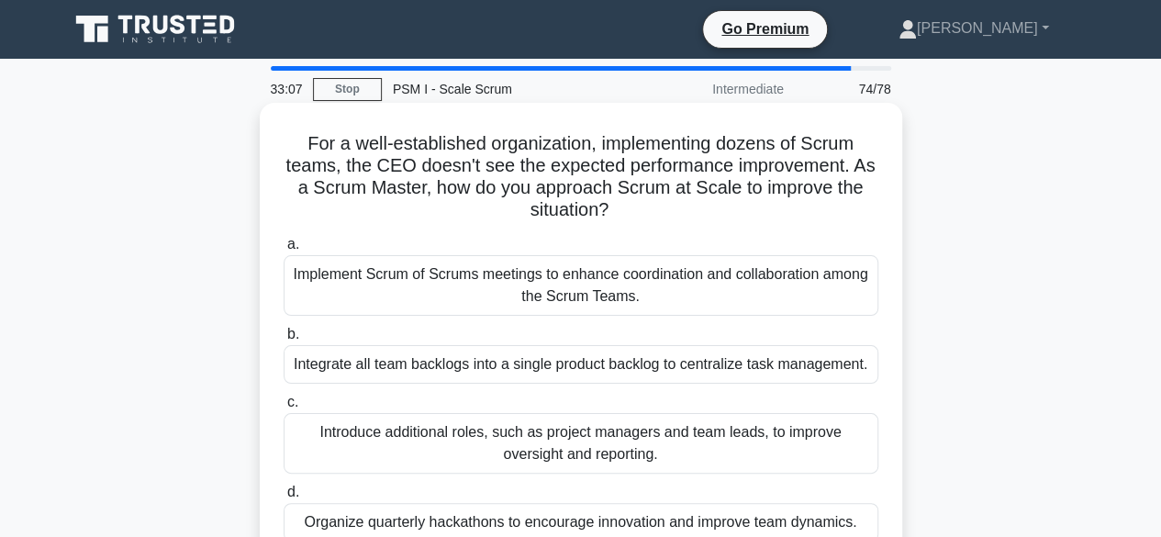
scroll to position [92, 0]
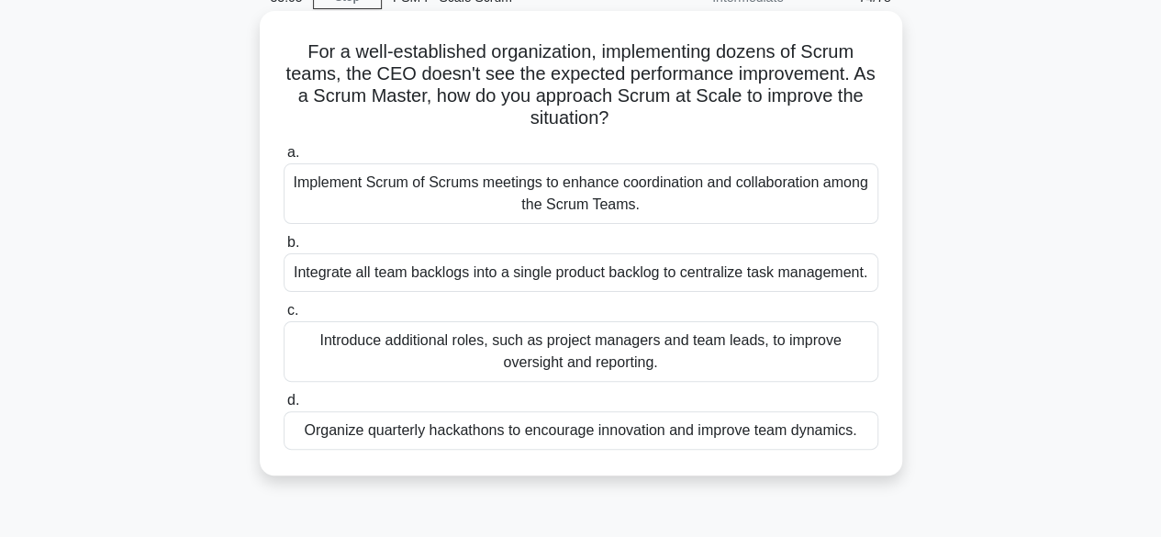
click at [629, 186] on div "Implement Scrum of Scrums meetings to enhance coordination and collaboration am…" at bounding box center [581, 193] width 595 height 61
click at [284, 159] on input "a. Implement Scrum of Scrums meetings to enhance coordination and collaboration…" at bounding box center [284, 153] width 0 height 12
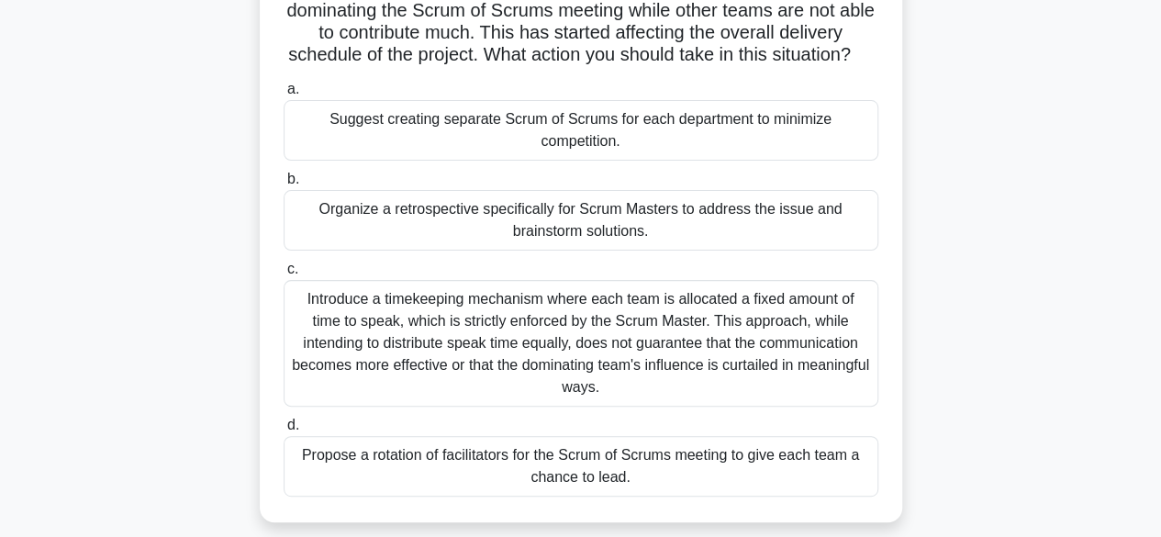
scroll to position [184, 0]
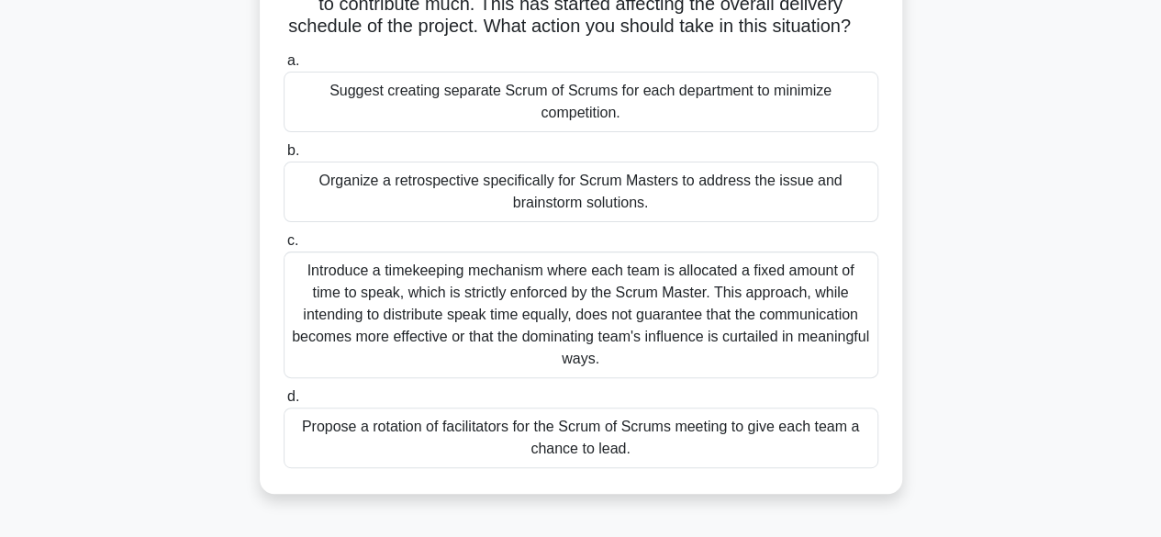
click at [460, 429] on div "Propose a rotation of facilitators for the Scrum of Scrums meeting to give each…" at bounding box center [581, 438] width 595 height 61
click at [284, 403] on input "d. Propose a rotation of facilitators for the Scrum of Scrums meeting to give e…" at bounding box center [284, 397] width 0 height 12
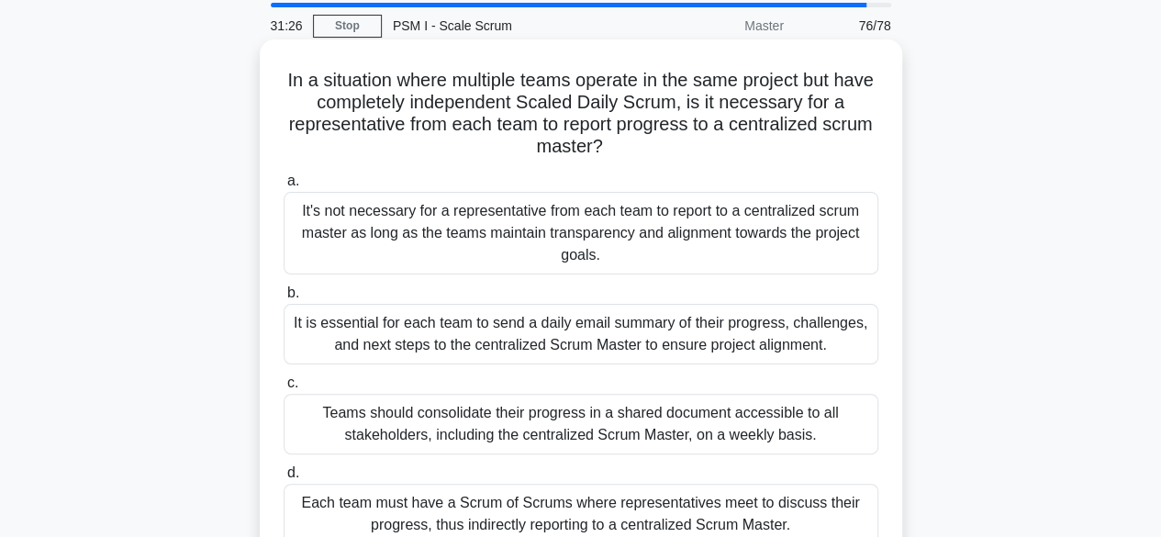
scroll to position [92, 0]
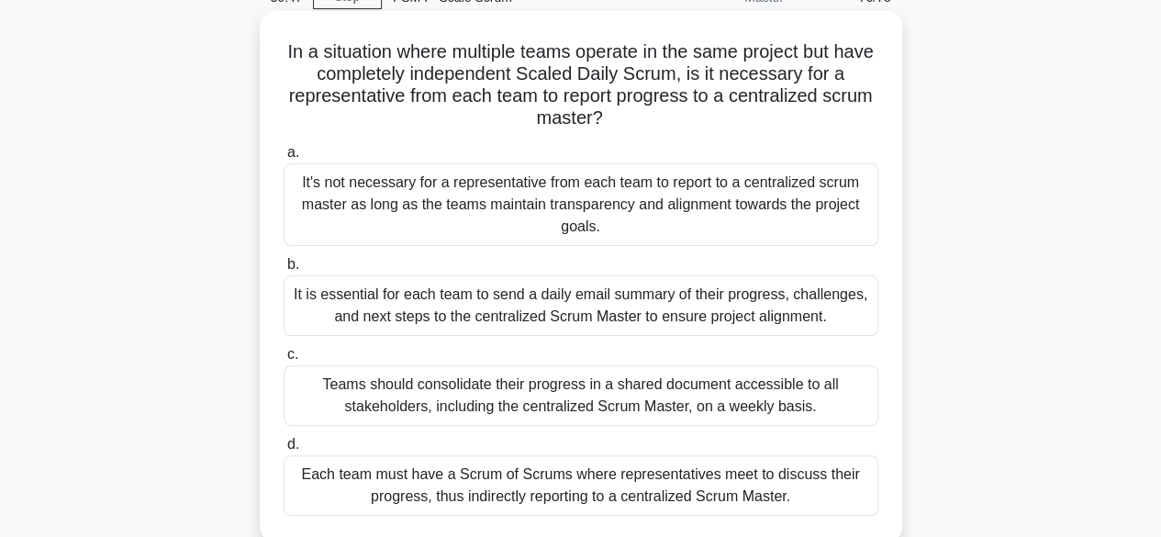
click at [566, 199] on div "It's not necessary for a representative from each team to report to a centraliz…" at bounding box center [581, 204] width 595 height 83
click at [284, 159] on input "a. It's not necessary for a representative from each team to report to a centra…" at bounding box center [284, 153] width 0 height 12
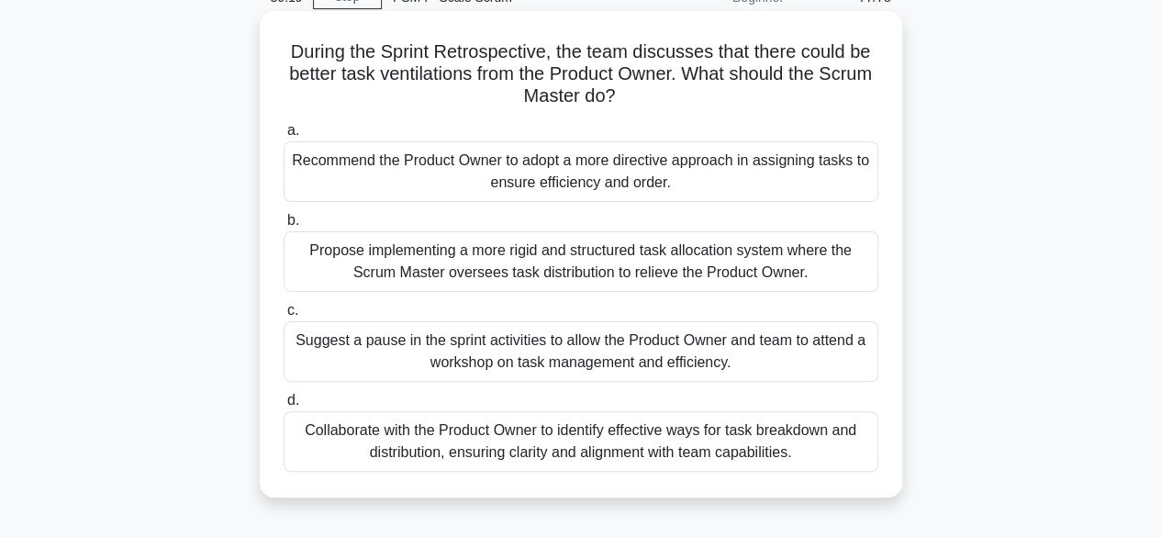
click at [703, 441] on div "Collaborate with the Product Owner to identify effective ways for task breakdow…" at bounding box center [581, 441] width 595 height 61
click at [284, 407] on input "d. Collaborate with the Product Owner to identify effective ways for task break…" at bounding box center [284, 401] width 0 height 12
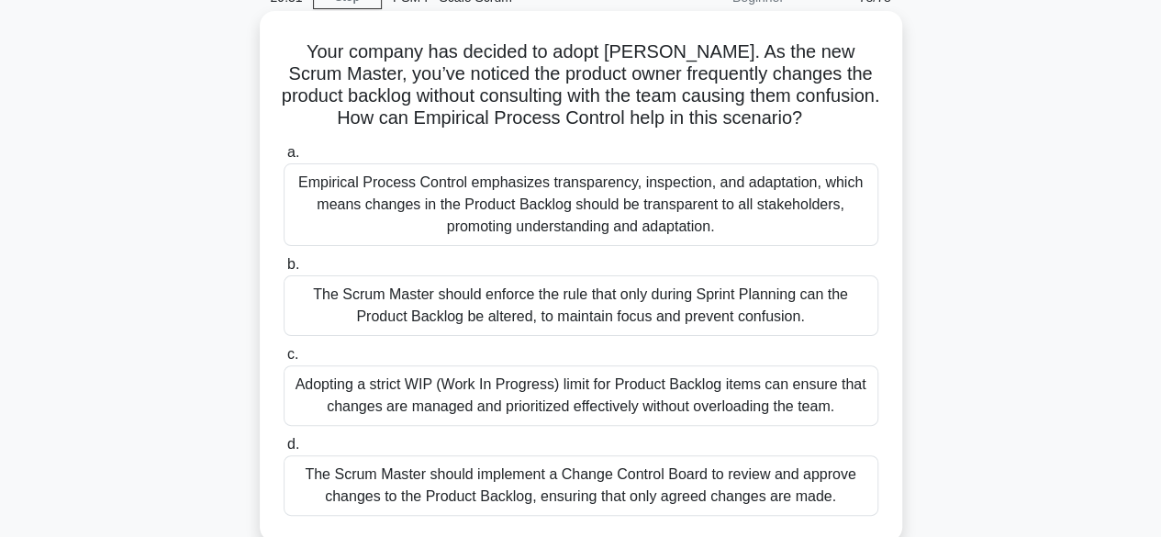
click at [591, 205] on div "Empirical Process Control emphasizes transparency, inspection, and adaptation, …" at bounding box center [581, 204] width 595 height 83
click at [284, 159] on input "a. Empirical Process Control emphasizes transparency, inspection, and adaptatio…" at bounding box center [284, 153] width 0 height 12
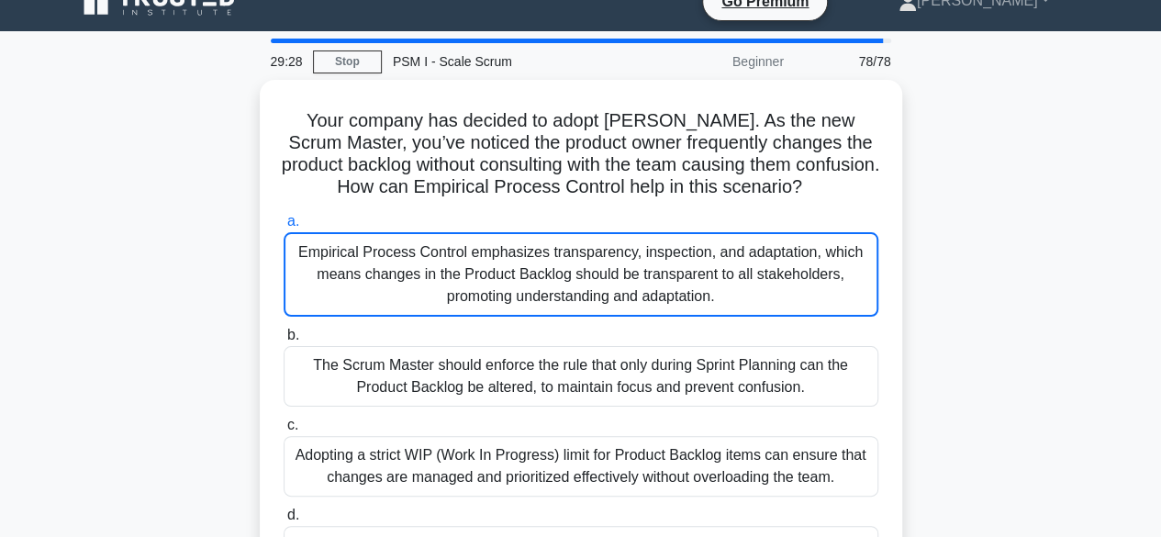
scroll to position [0, 0]
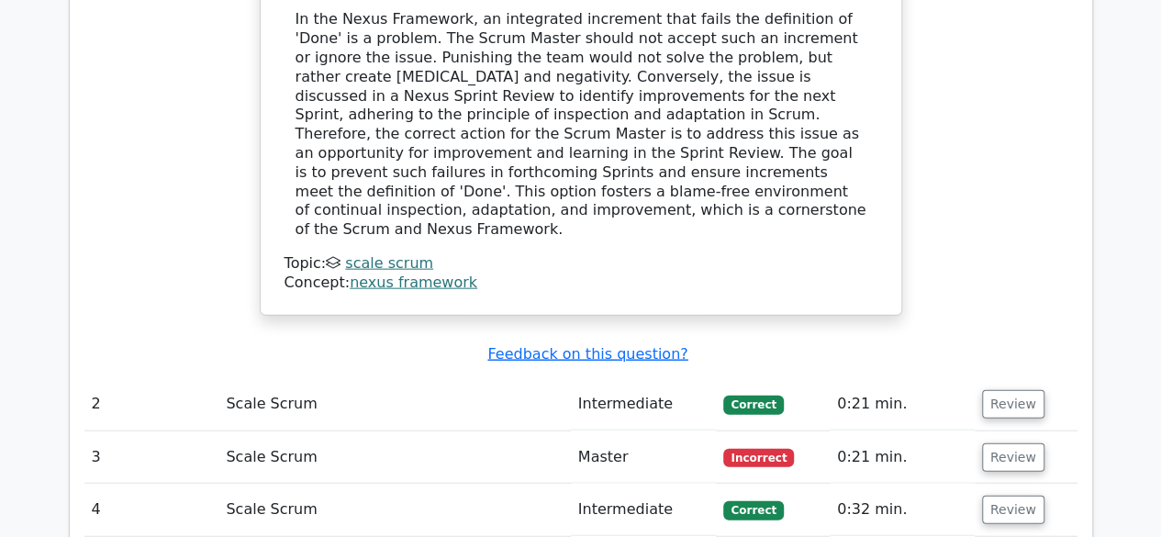
scroll to position [2203, 0]
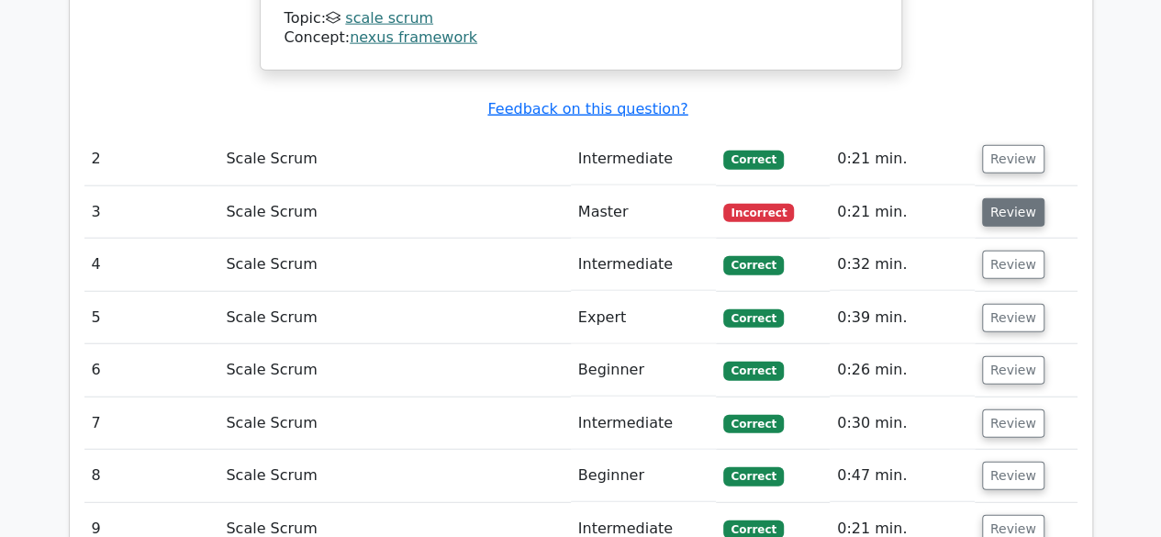
click at [1002, 198] on button "Review" at bounding box center [1013, 212] width 62 height 28
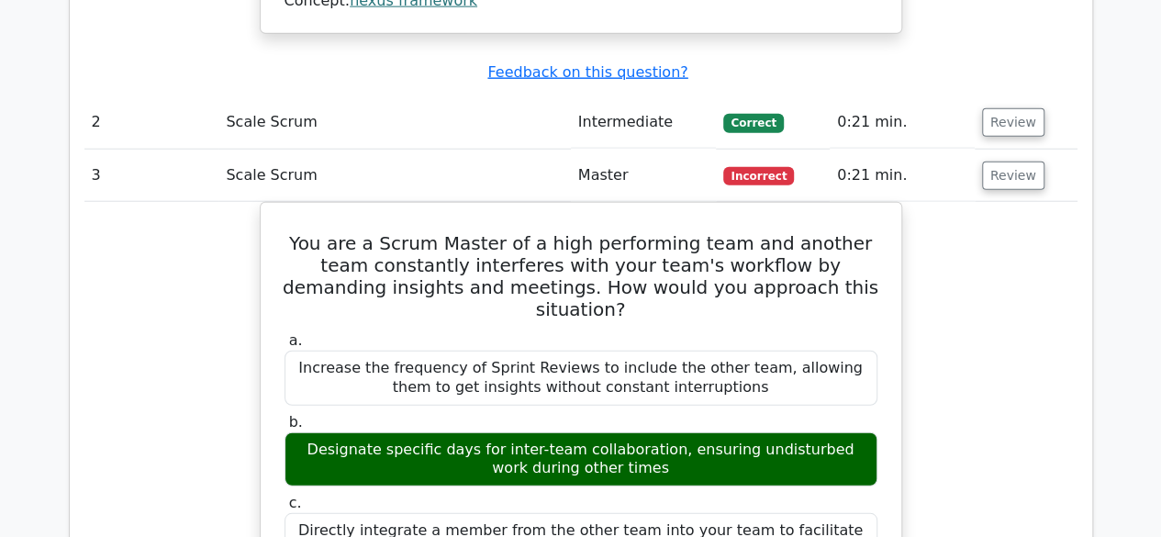
scroll to position [2111, 0]
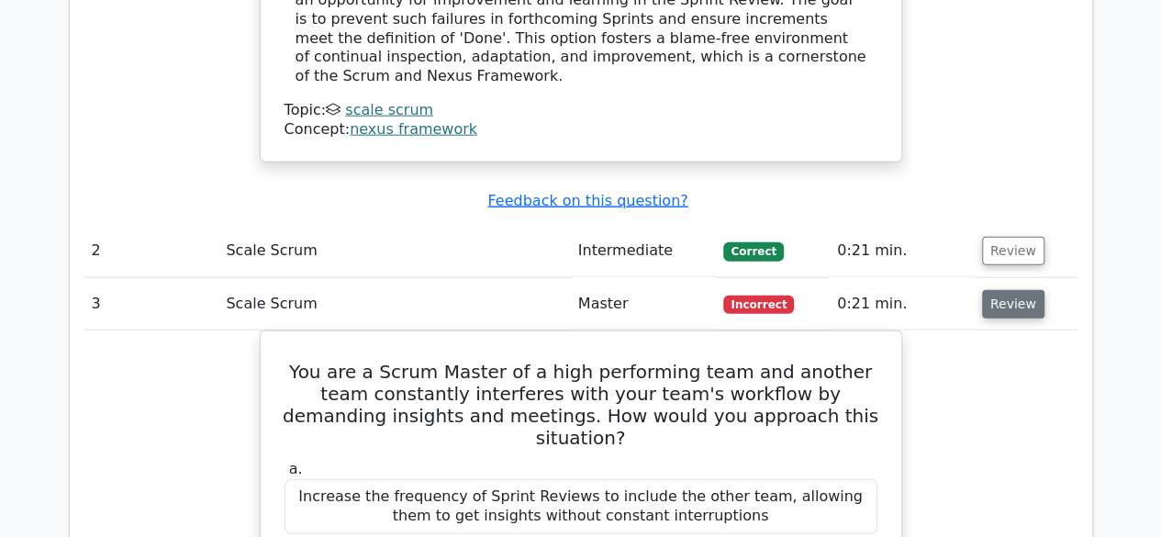
click at [1011, 290] on button "Review" at bounding box center [1013, 304] width 62 height 28
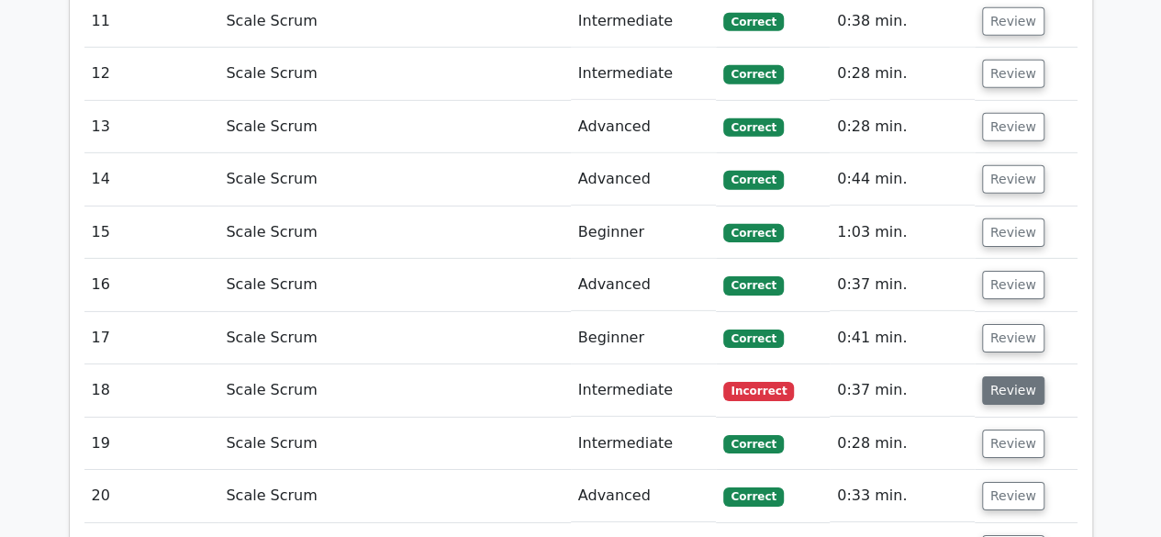
scroll to position [2846, 0]
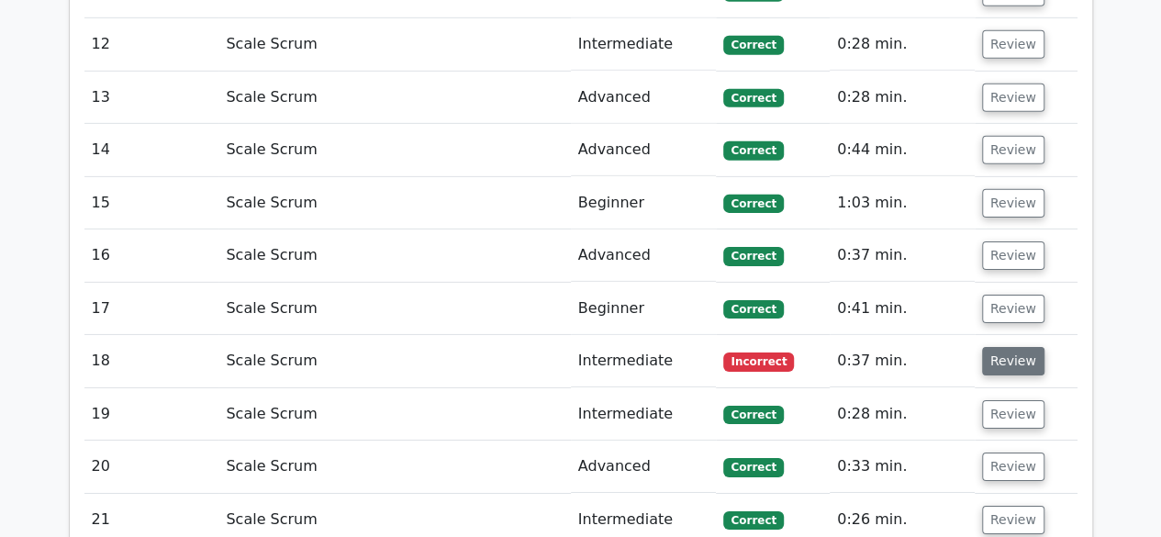
click at [1002, 347] on button "Review" at bounding box center [1013, 361] width 62 height 28
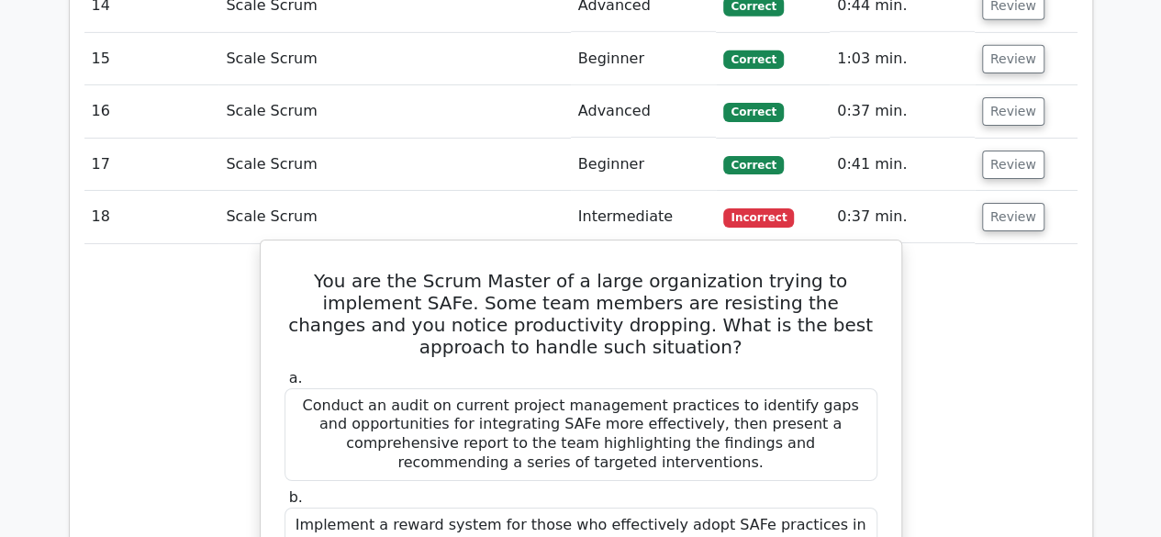
scroll to position [2938, 0]
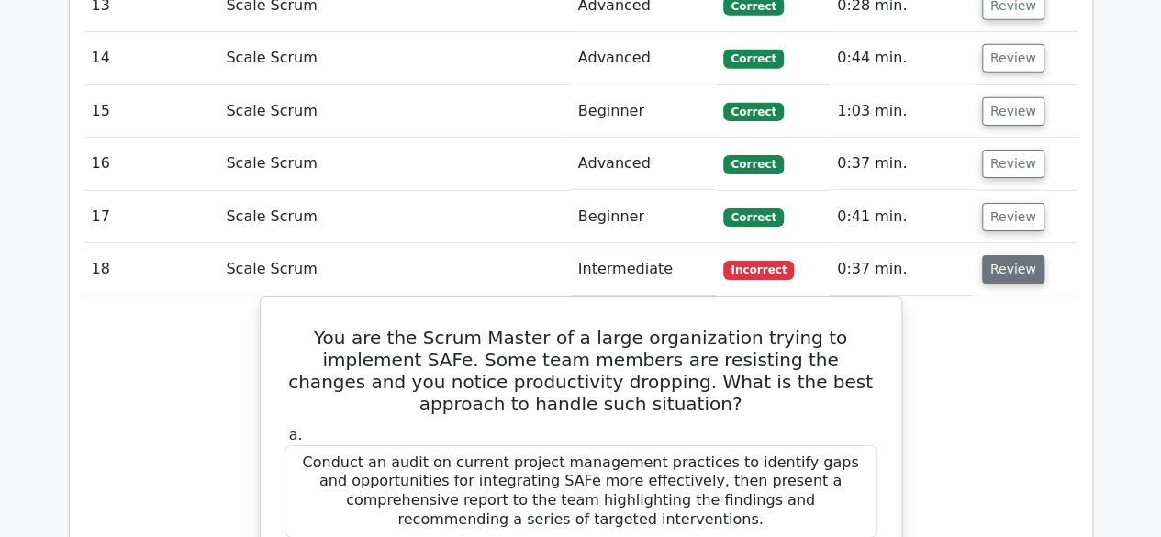
click at [1023, 255] on button "Review" at bounding box center [1013, 269] width 62 height 28
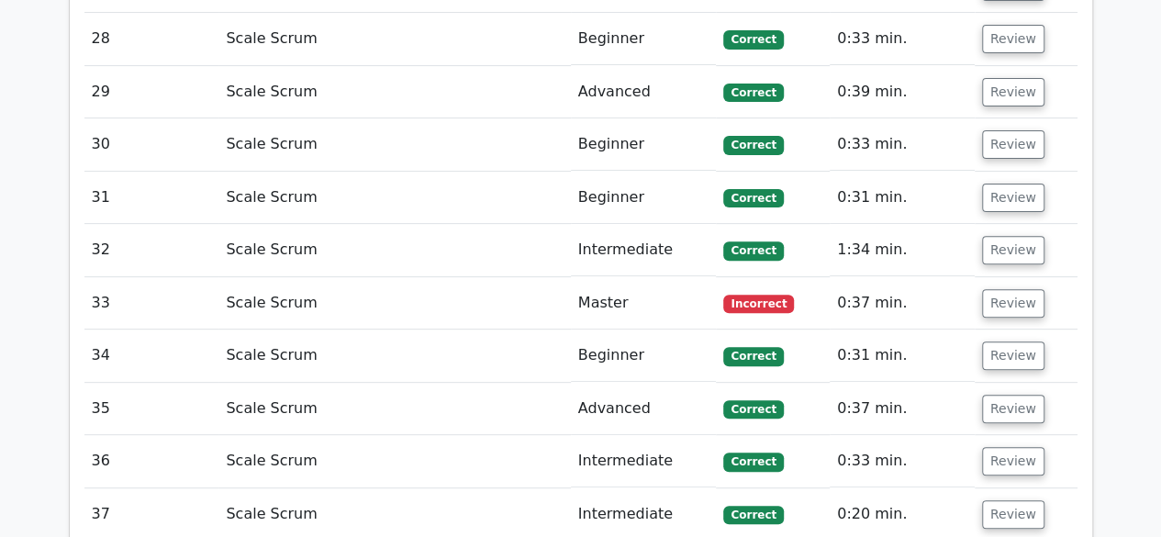
scroll to position [3764, 0]
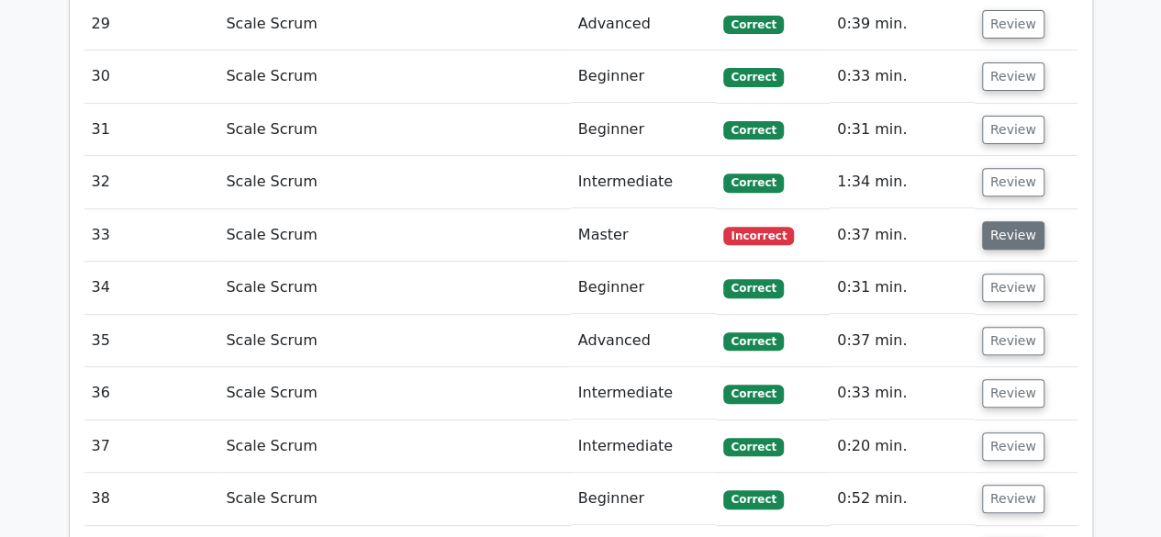
click at [1002, 221] on button "Review" at bounding box center [1013, 235] width 62 height 28
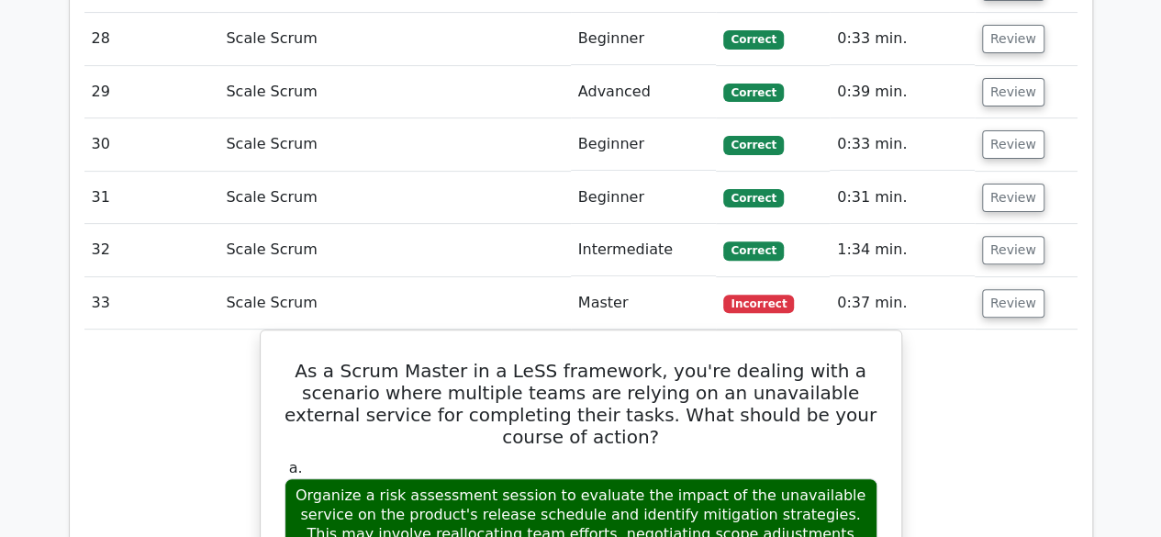
scroll to position [3672, 0]
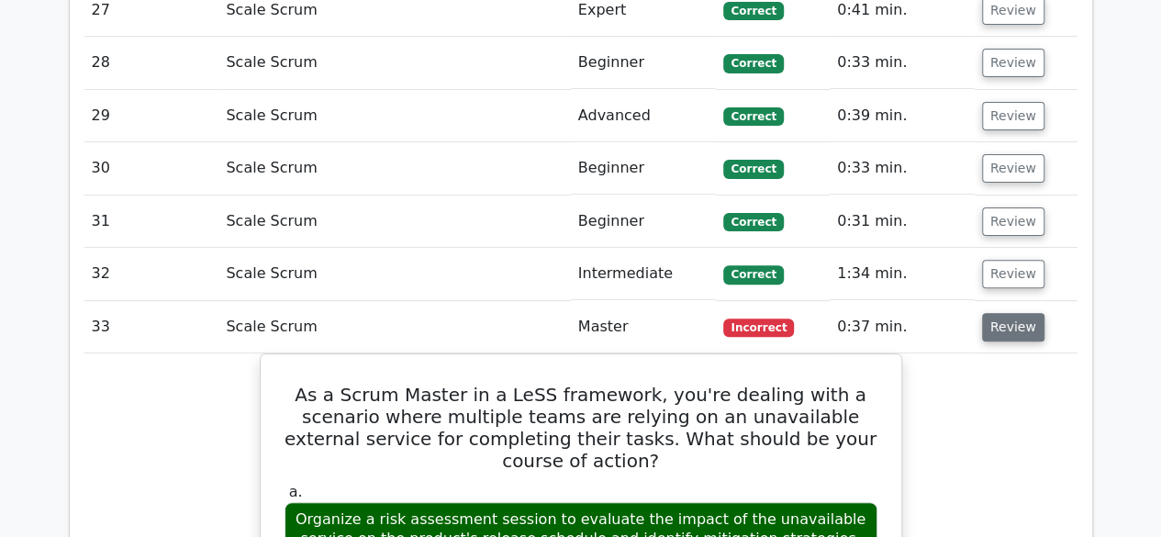
click at [1010, 313] on button "Review" at bounding box center [1013, 327] width 62 height 28
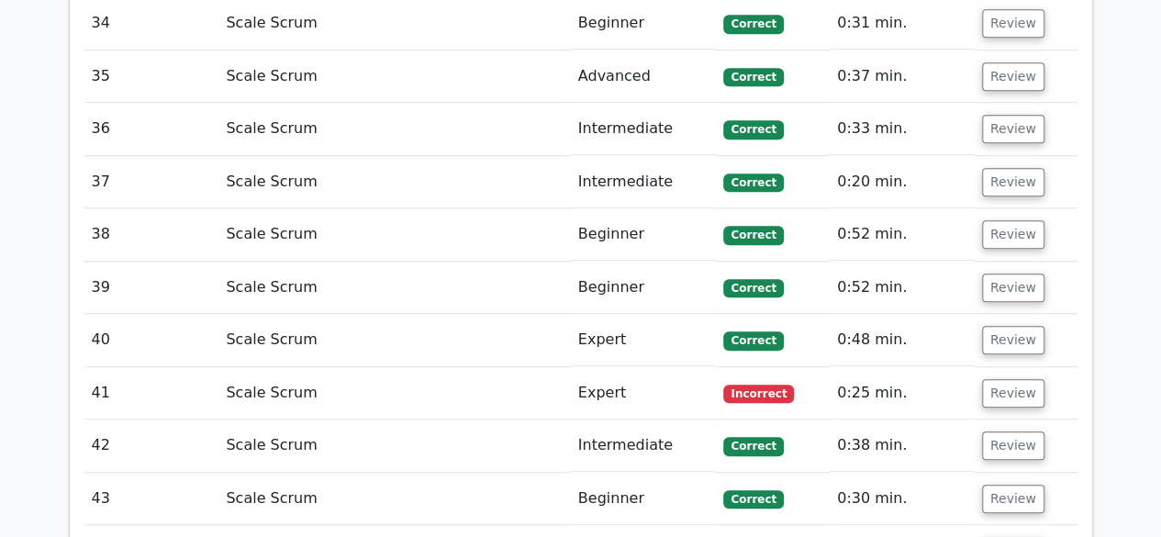
scroll to position [4039, 0]
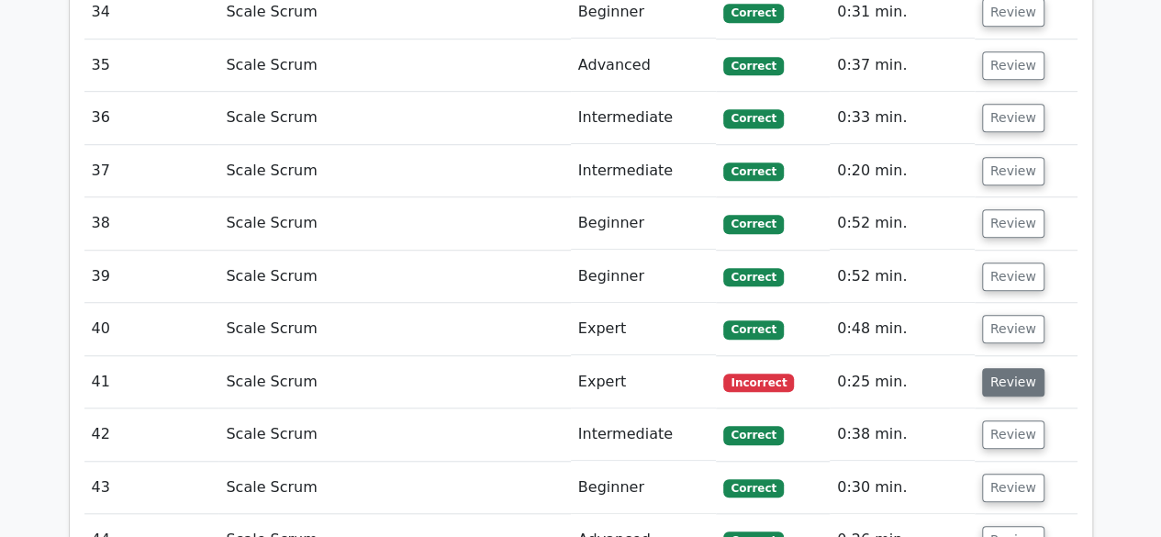
click at [998, 368] on button "Review" at bounding box center [1013, 382] width 62 height 28
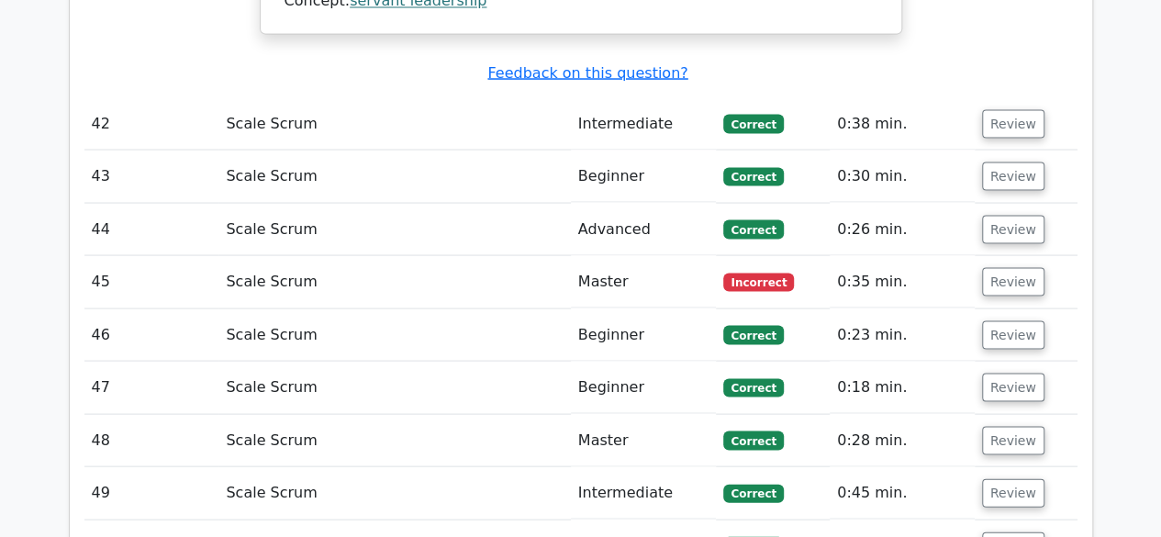
scroll to position [5233, 0]
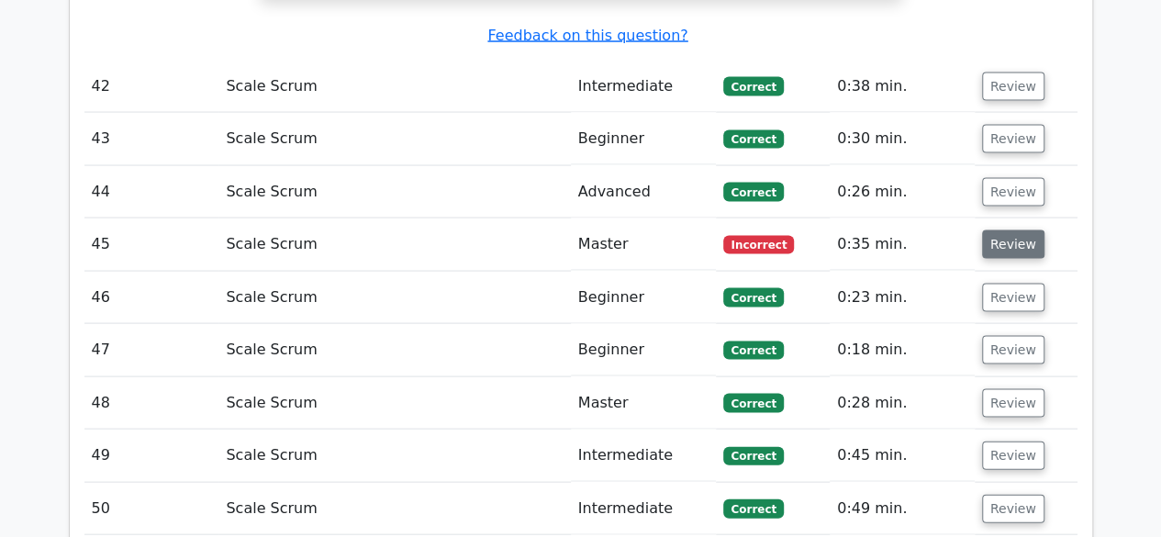
click at [1010, 230] on button "Review" at bounding box center [1013, 244] width 62 height 28
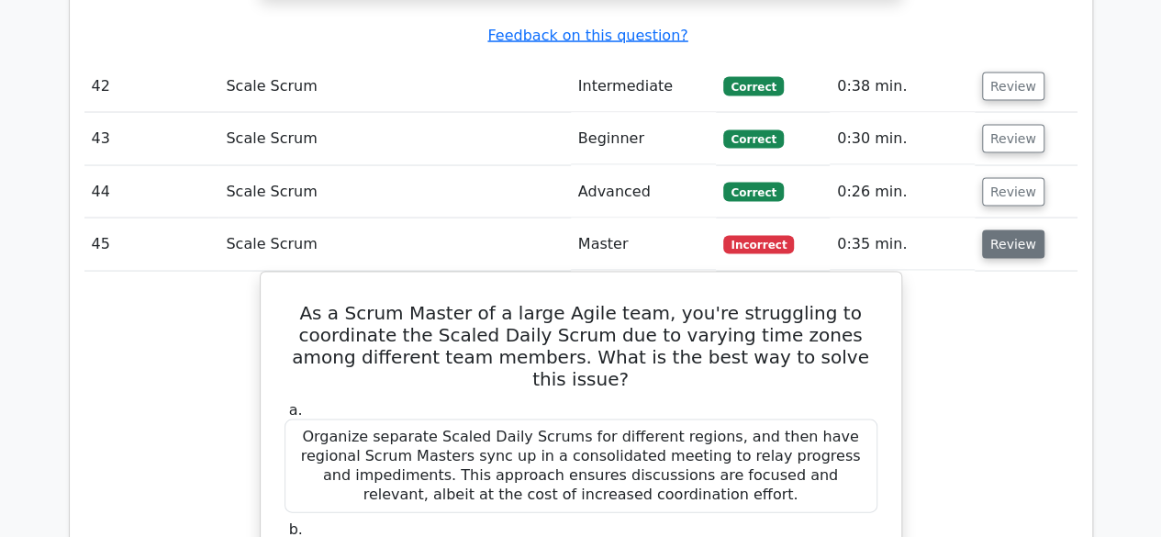
click at [1013, 230] on button "Review" at bounding box center [1013, 244] width 62 height 28
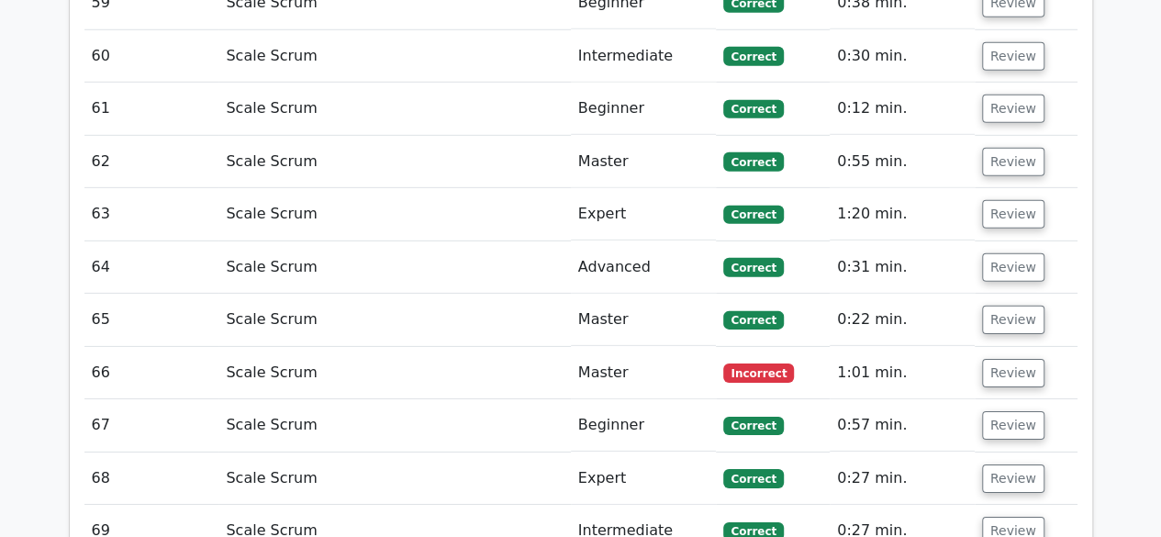
scroll to position [6243, 0]
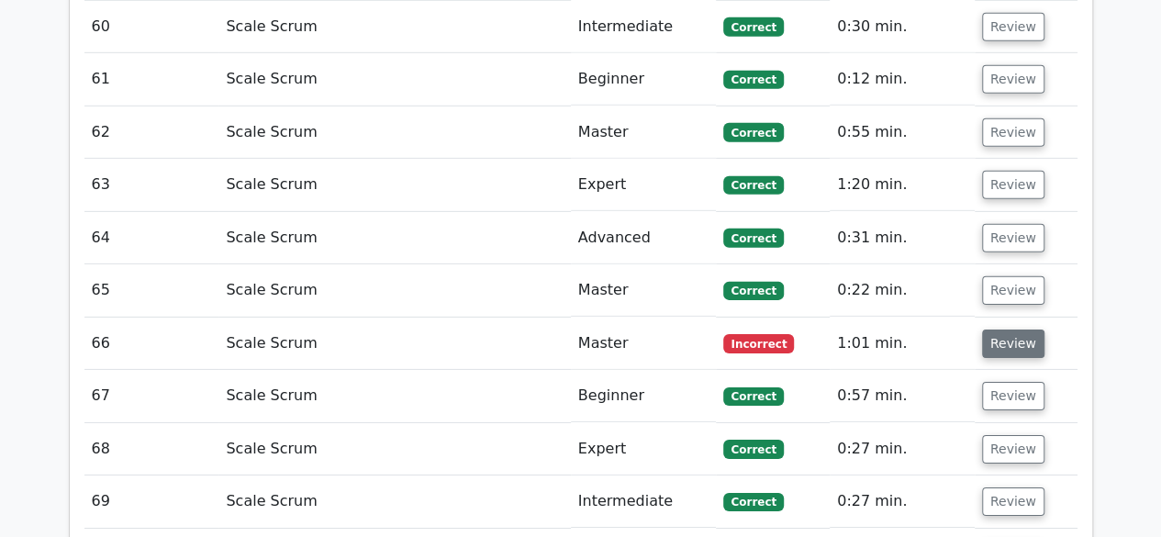
click at [993, 330] on button "Review" at bounding box center [1013, 344] width 62 height 28
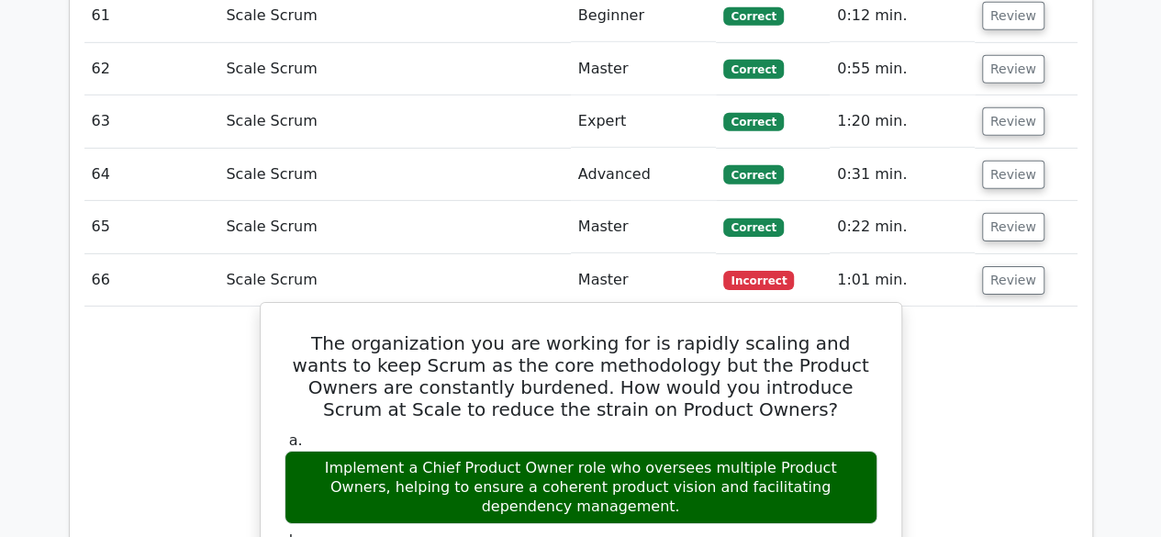
scroll to position [6334, 0]
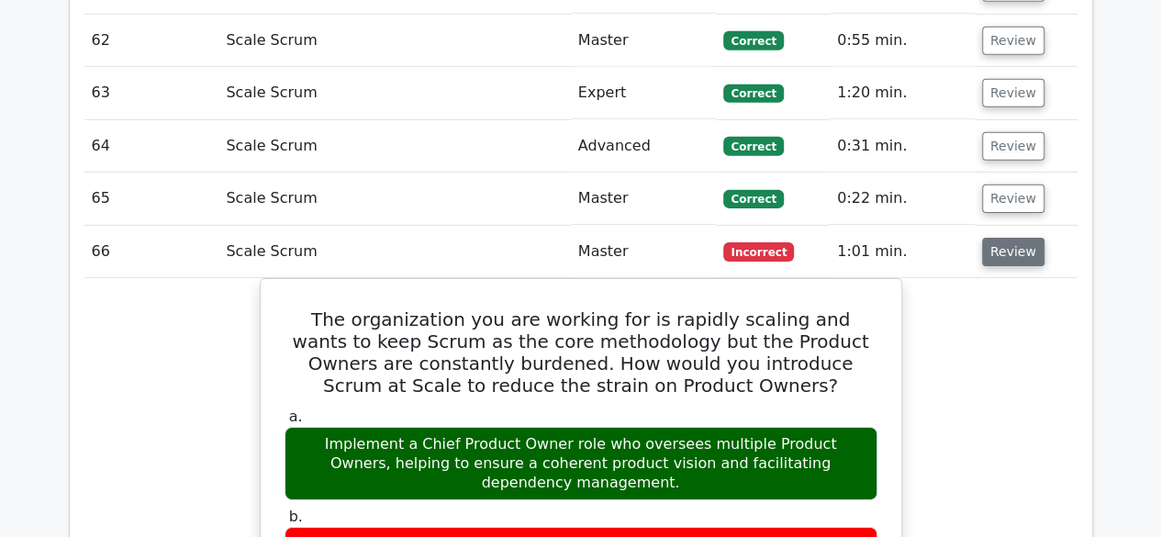
click at [1004, 238] on button "Review" at bounding box center [1013, 252] width 62 height 28
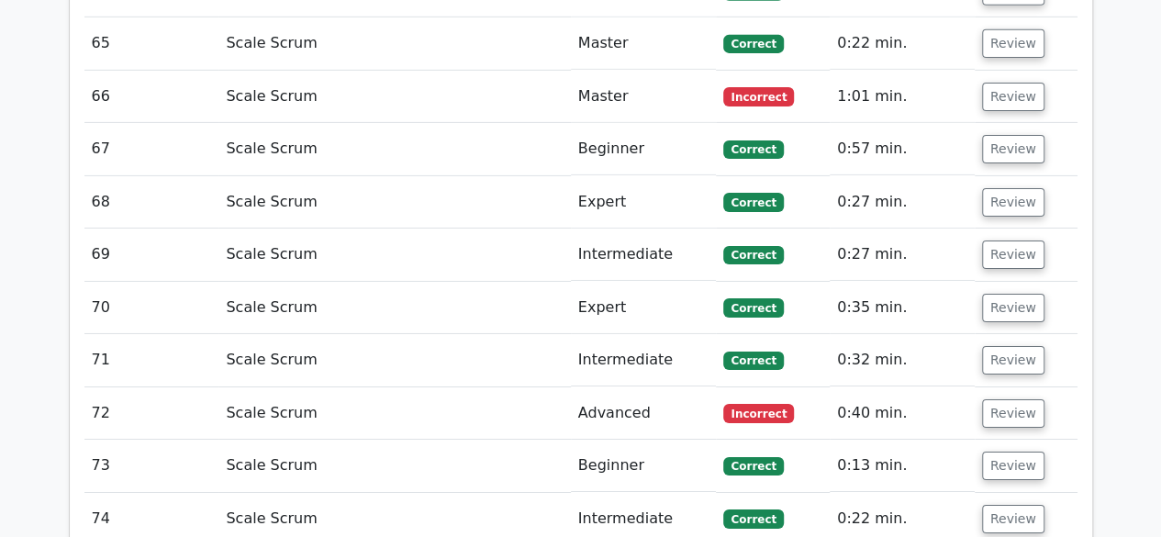
scroll to position [6518, 0]
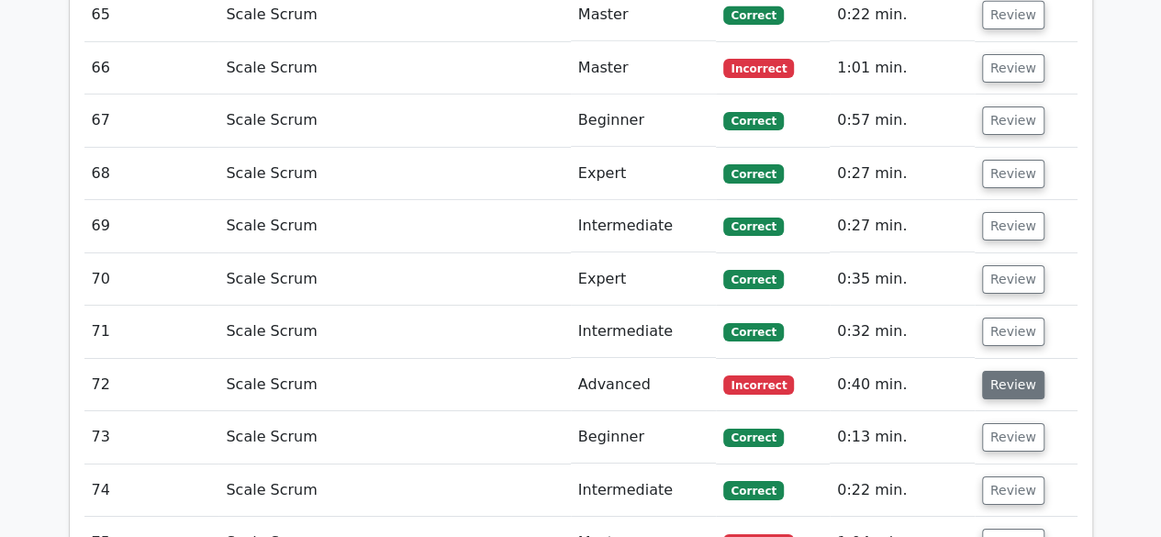
click at [1006, 371] on button "Review" at bounding box center [1013, 385] width 62 height 28
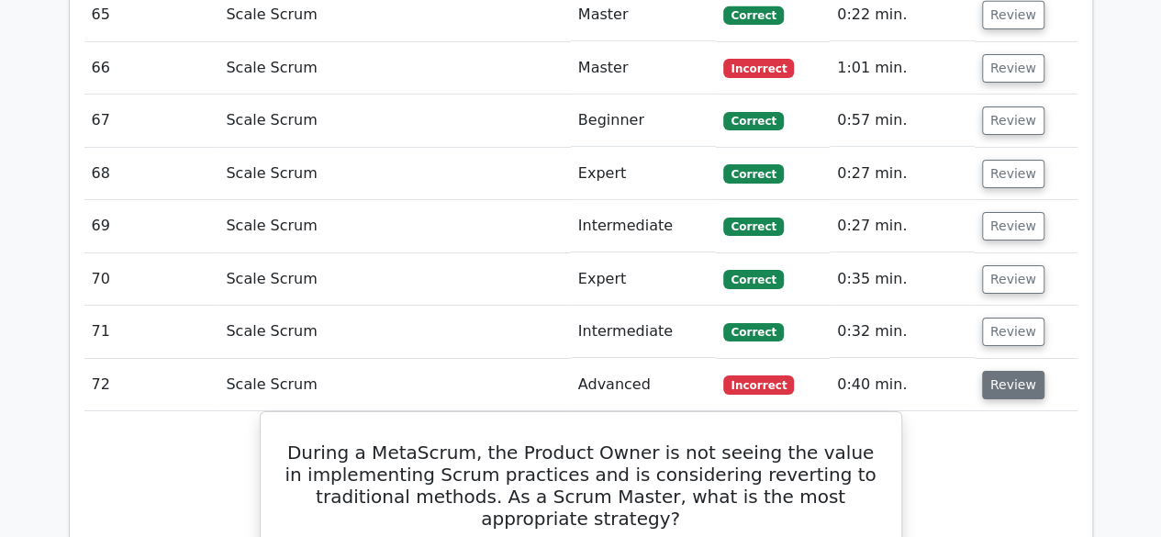
click at [993, 371] on button "Review" at bounding box center [1013, 385] width 62 height 28
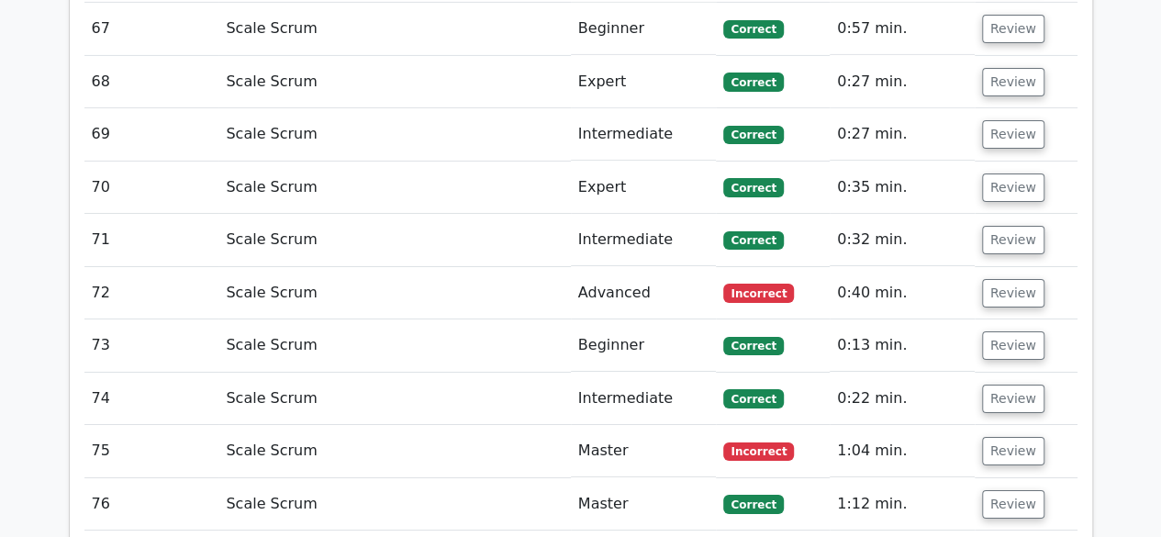
scroll to position [6702, 0]
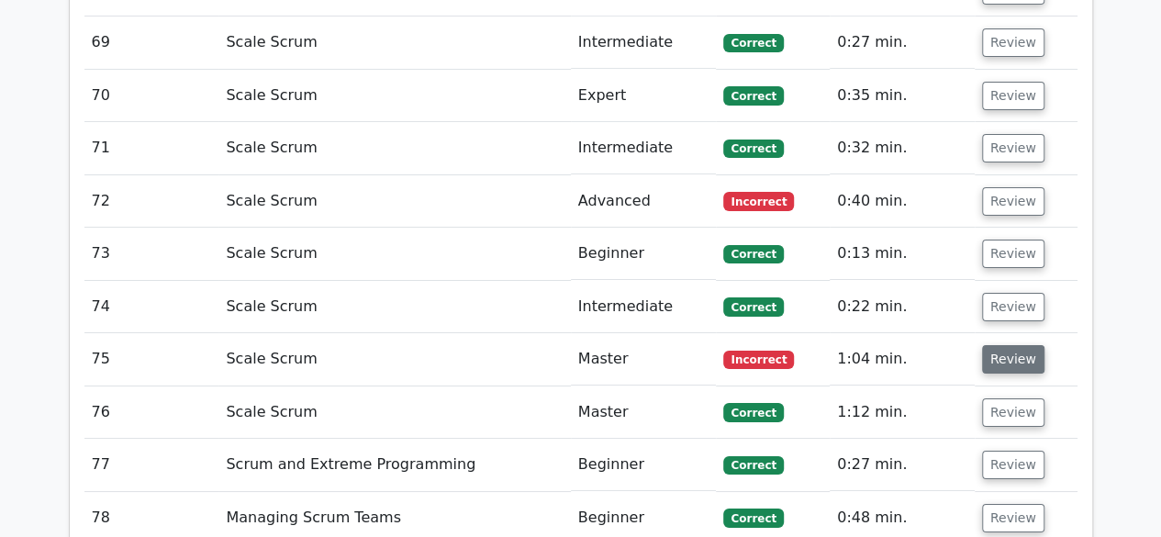
click at [995, 345] on button "Review" at bounding box center [1013, 359] width 62 height 28
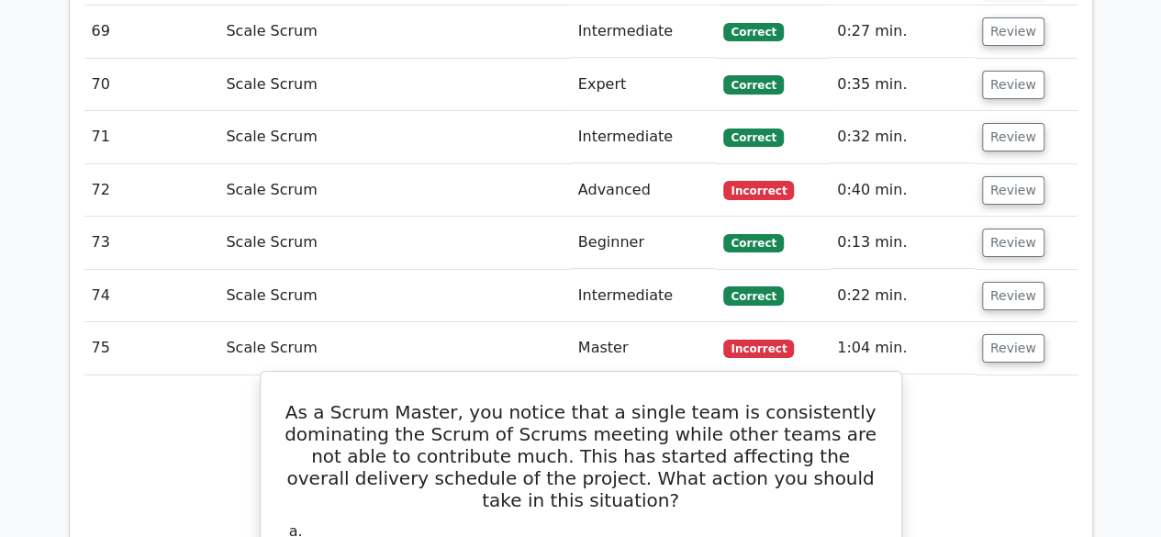
scroll to position [6610, 0]
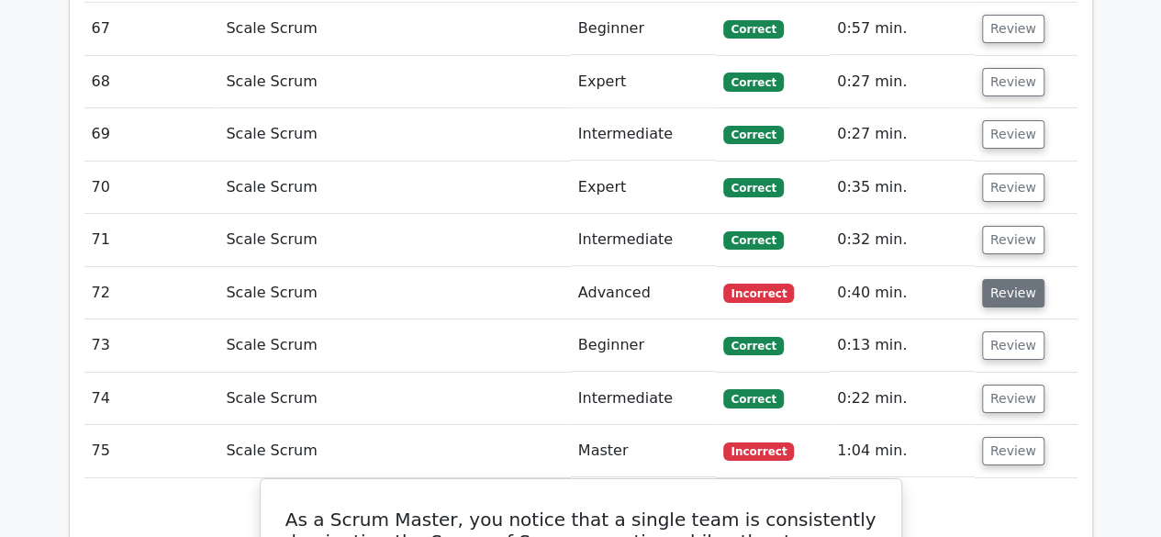
click at [1001, 279] on button "Review" at bounding box center [1013, 293] width 62 height 28
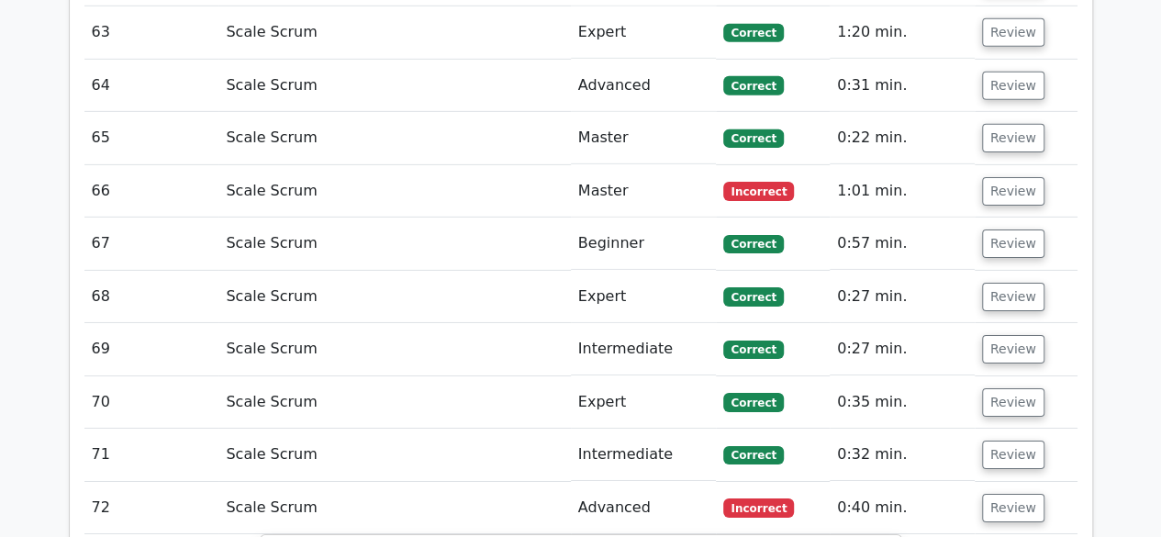
scroll to position [6243, 0]
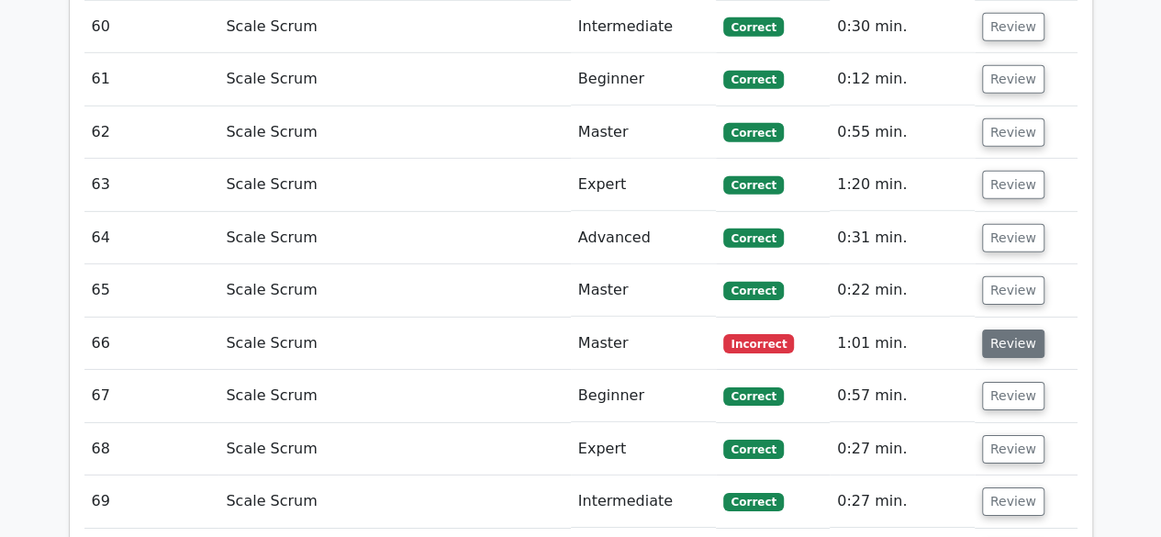
click at [1029, 330] on button "Review" at bounding box center [1013, 344] width 62 height 28
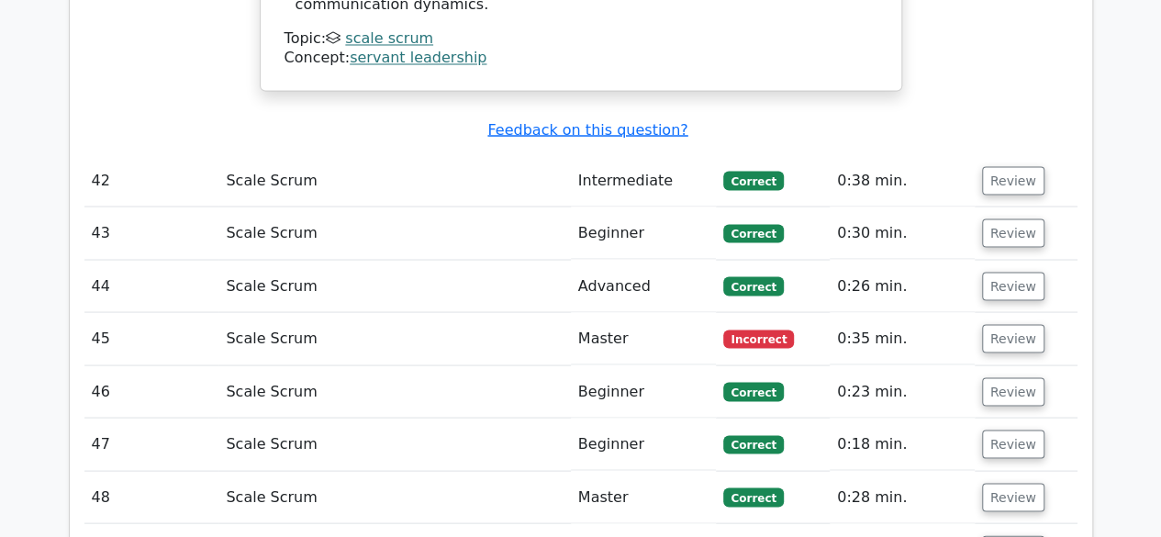
scroll to position [5049, 0]
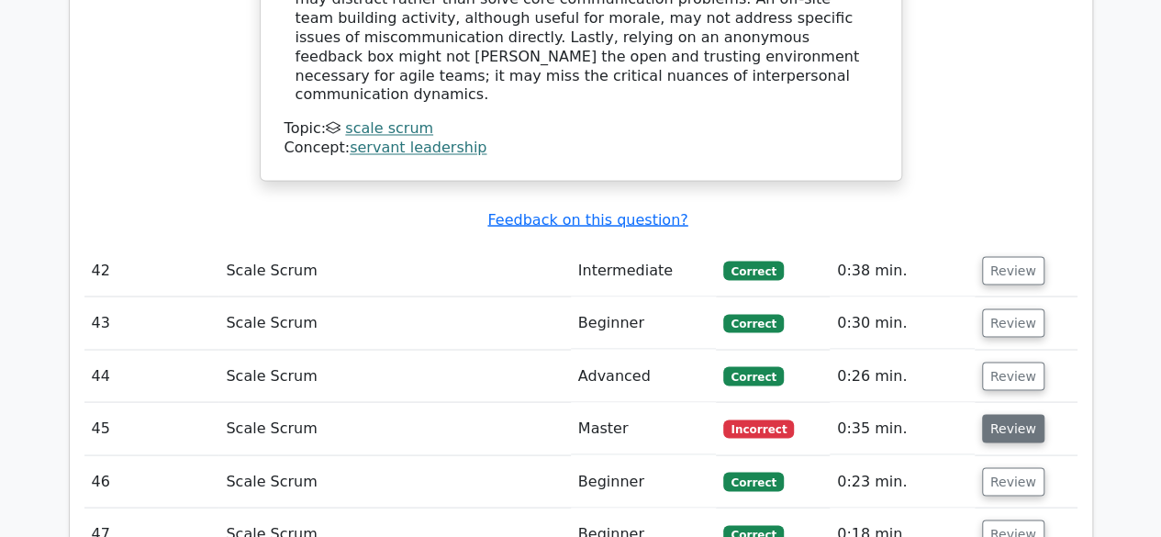
click at [1008, 414] on button "Review" at bounding box center [1013, 428] width 62 height 28
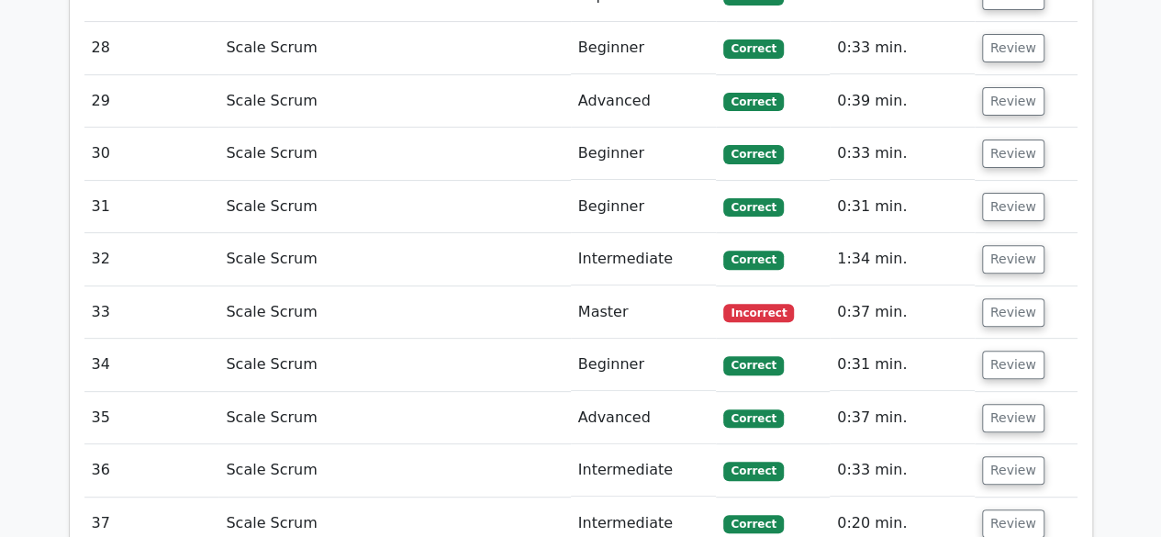
scroll to position [3672, 0]
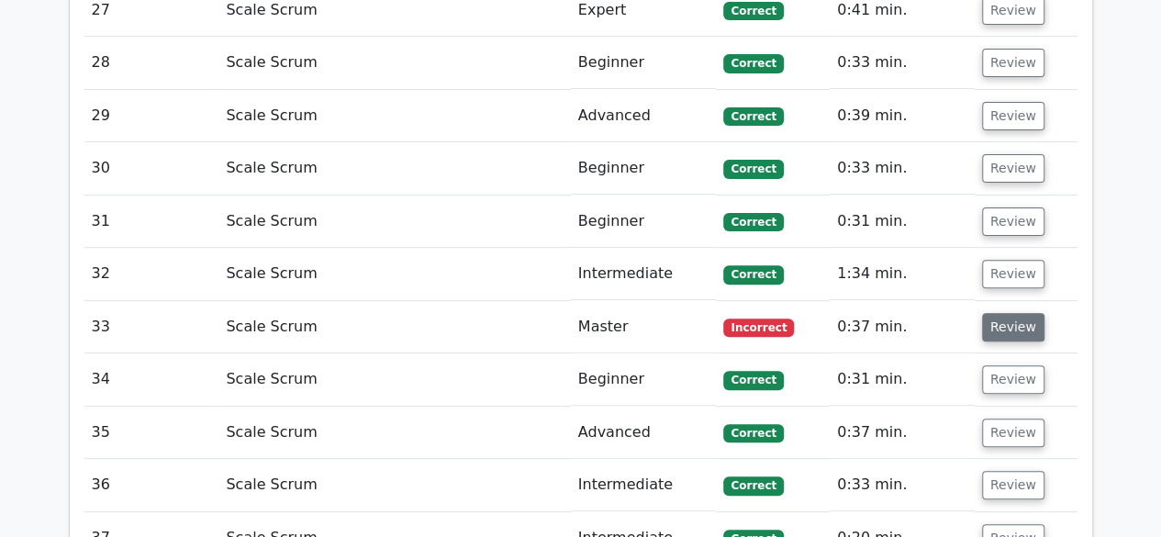
click at [1009, 313] on button "Review" at bounding box center [1013, 327] width 62 height 28
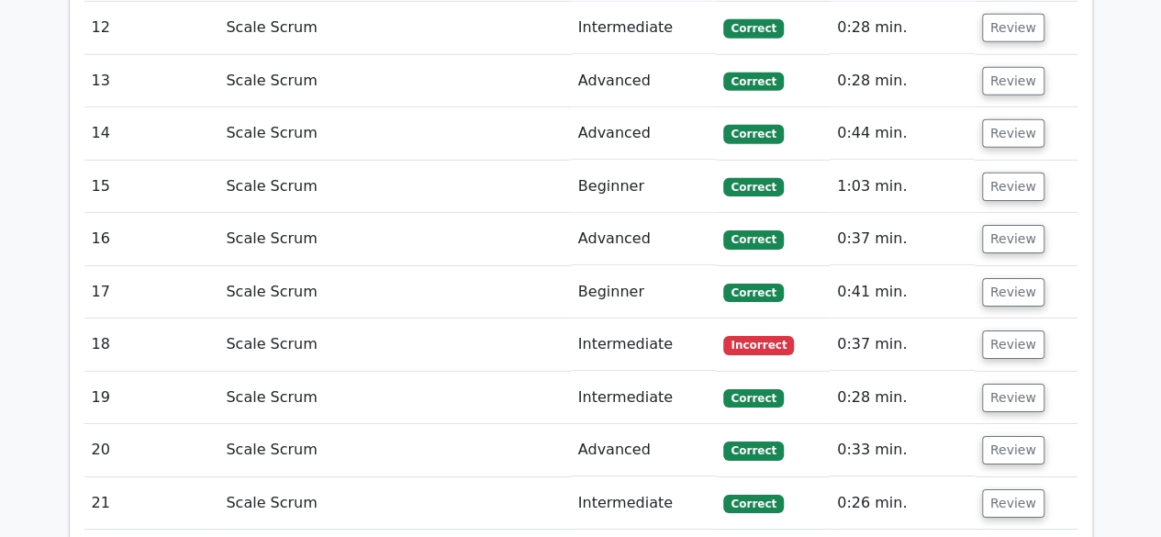
scroll to position [2846, 0]
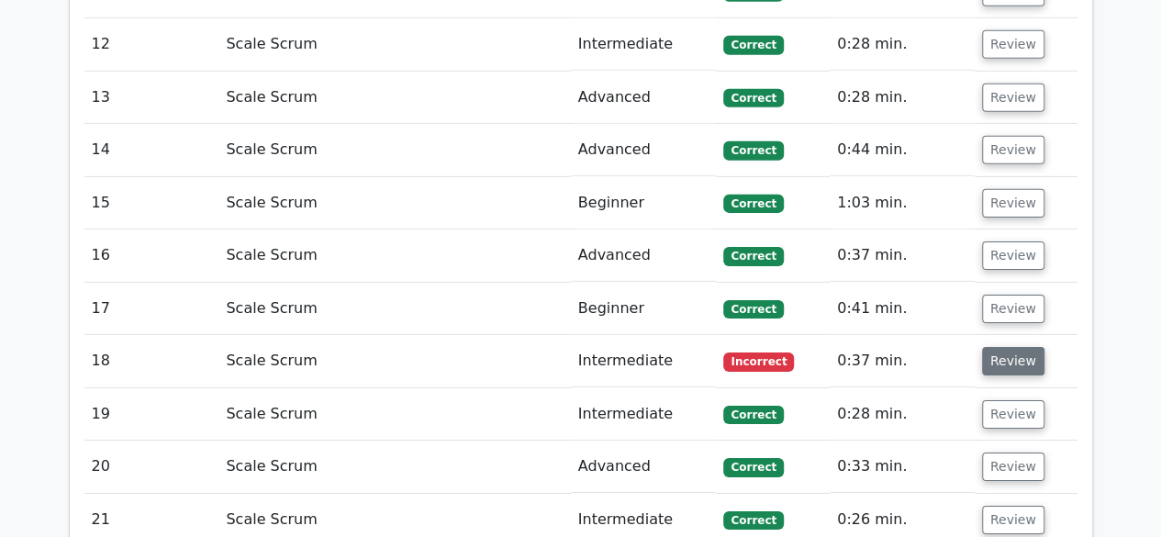
click at [1017, 347] on button "Review" at bounding box center [1013, 361] width 62 height 28
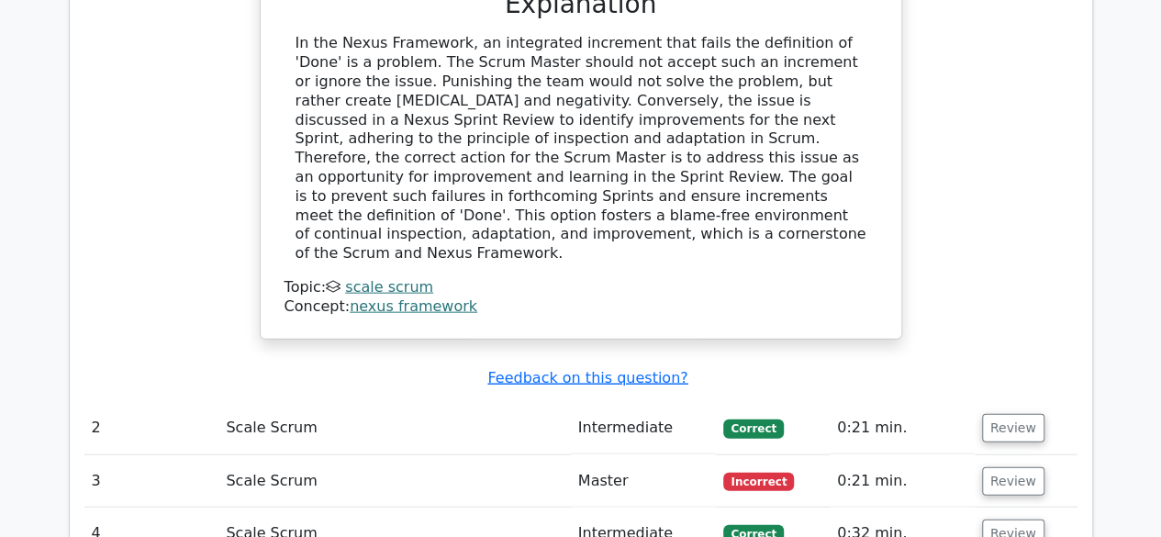
scroll to position [2111, 0]
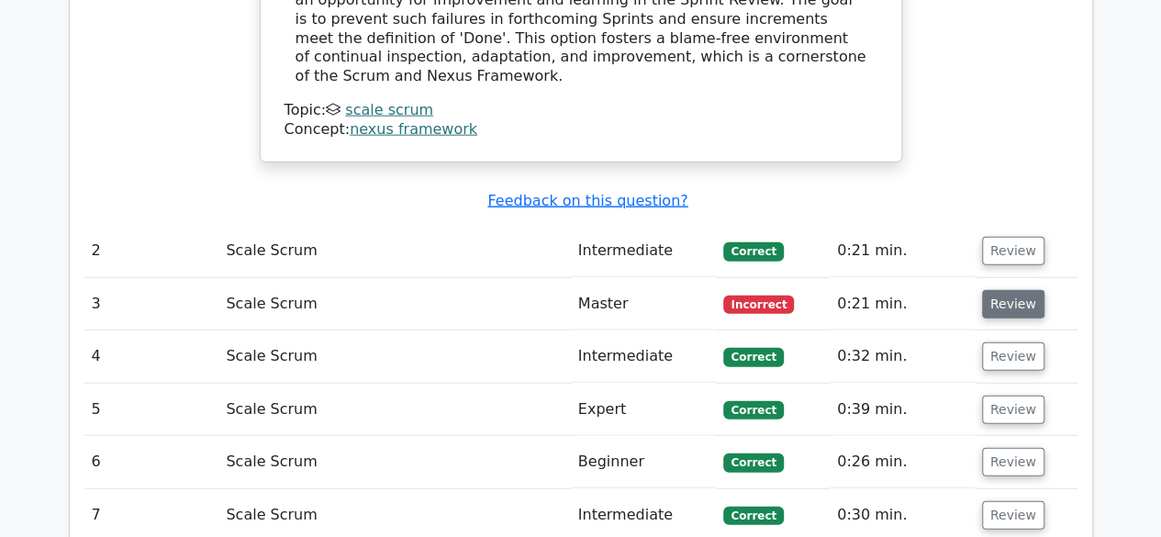
click at [1027, 290] on button "Review" at bounding box center [1013, 304] width 62 height 28
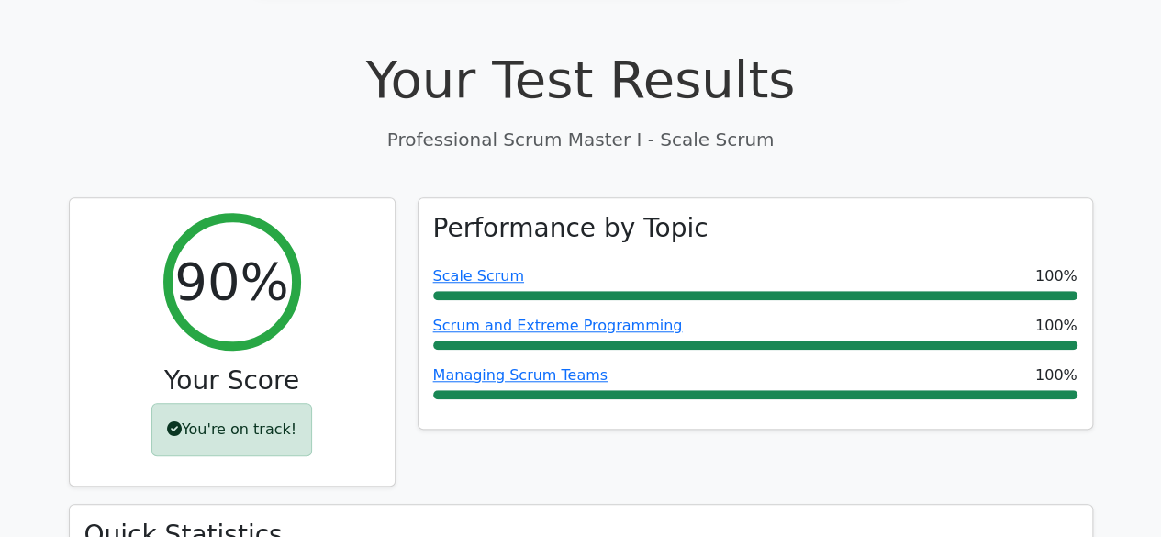
scroll to position [551, 0]
